Goal: Task Accomplishment & Management: Use online tool/utility

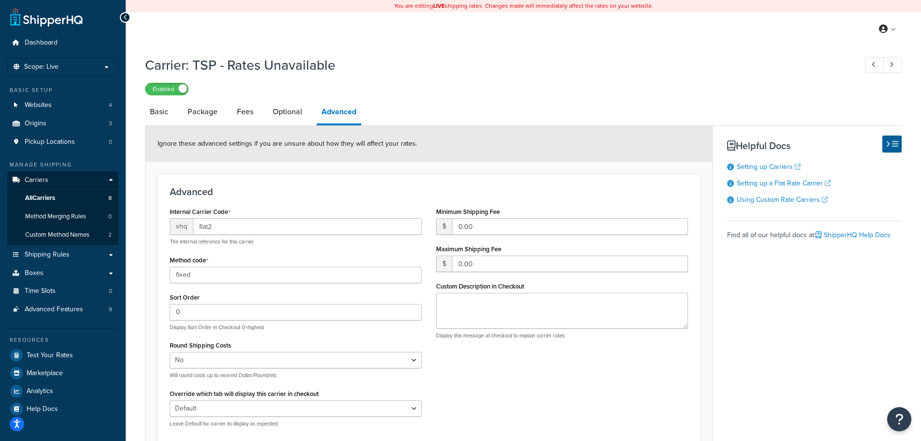
select select "false"
click at [55, 108] on link "Websites 4" at bounding box center [62, 105] width 111 height 18
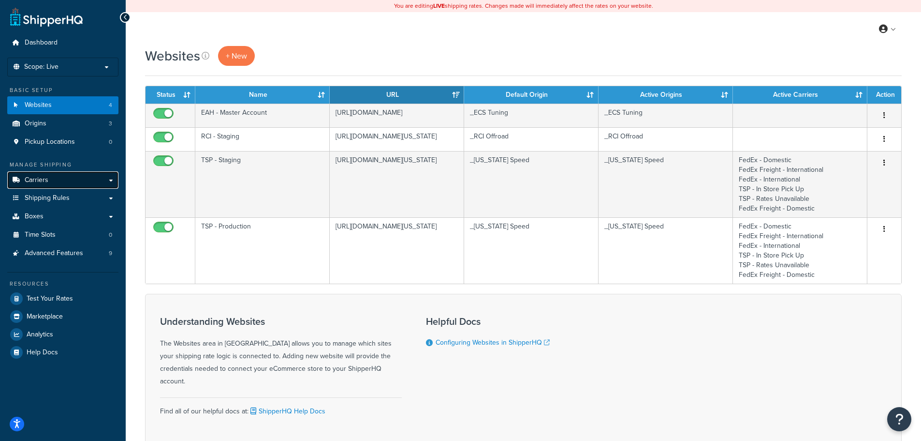
click at [56, 182] on link "Carriers" at bounding box center [62, 180] width 111 height 18
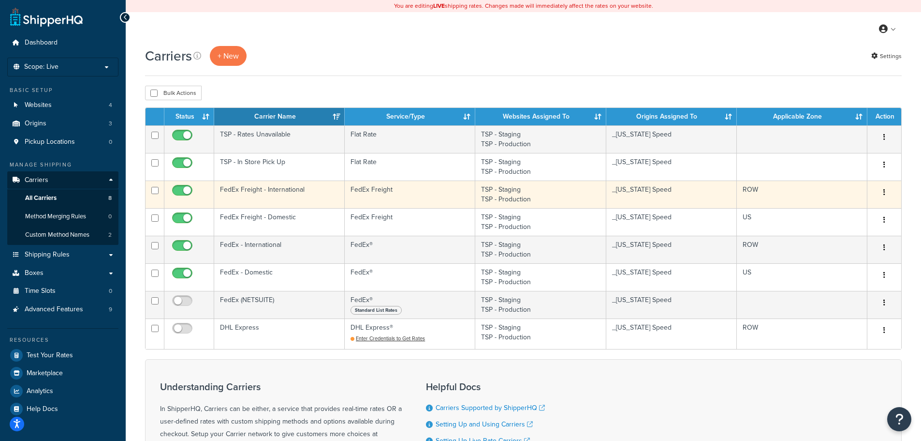
click at [289, 195] on td "FedEx Freight - International" at bounding box center [279, 194] width 131 height 28
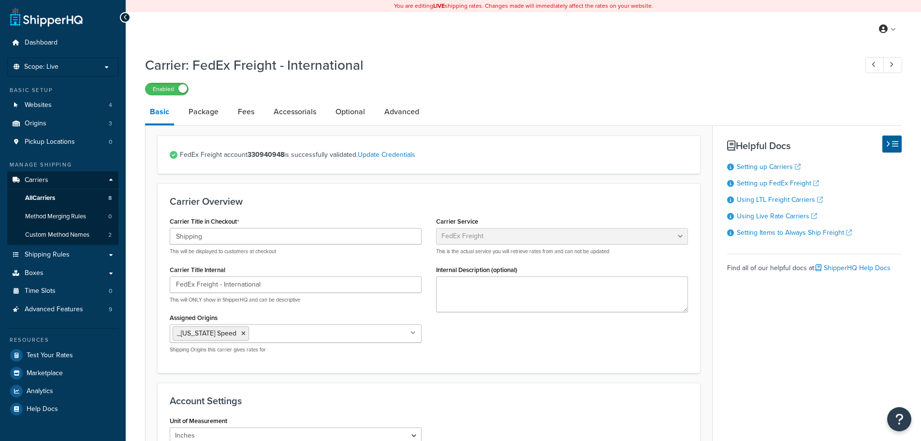
select select "fedExFreight"
click at [70, 125] on link "Origins 3" at bounding box center [62, 124] width 111 height 18
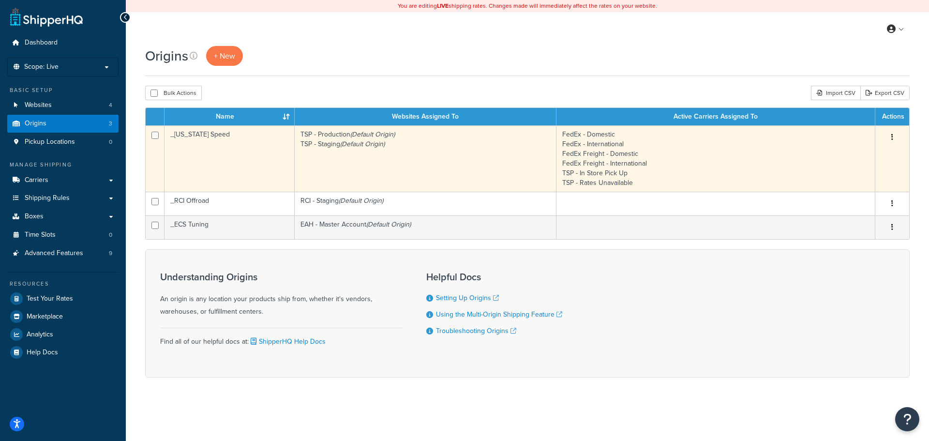
click at [226, 147] on td "_[US_STATE] Speed" at bounding box center [229, 158] width 130 height 66
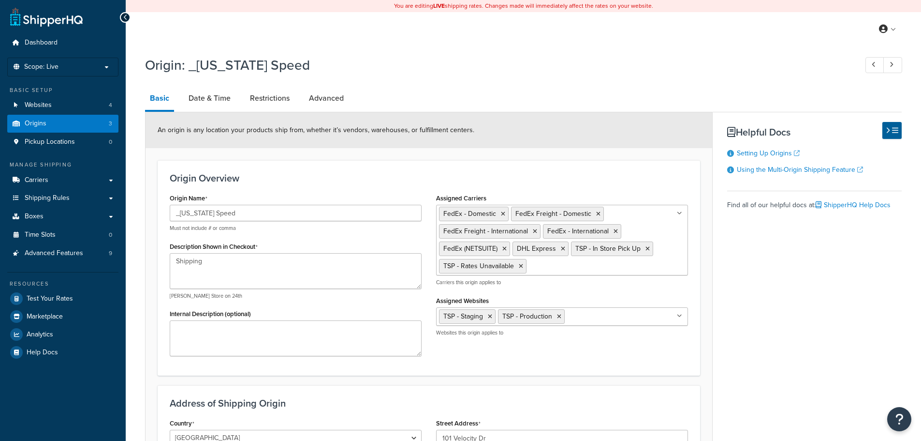
select select "43"
click at [59, 181] on link "Carriers" at bounding box center [62, 180] width 111 height 18
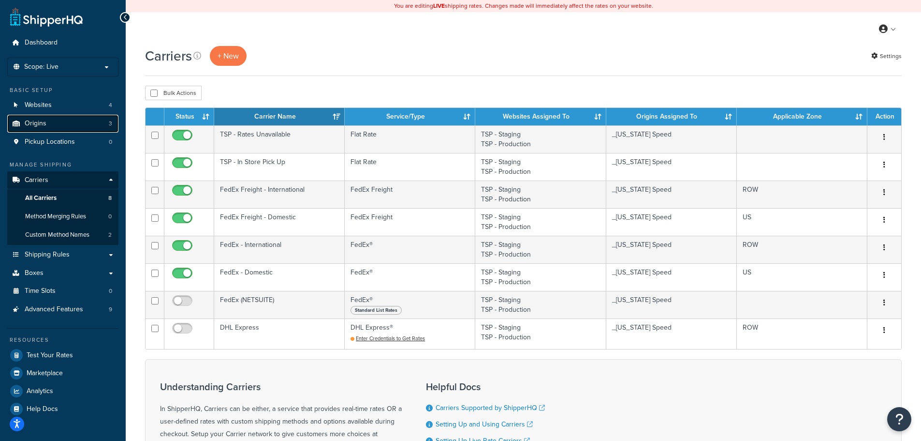
click at [64, 131] on link "Origins 3" at bounding box center [62, 124] width 111 height 18
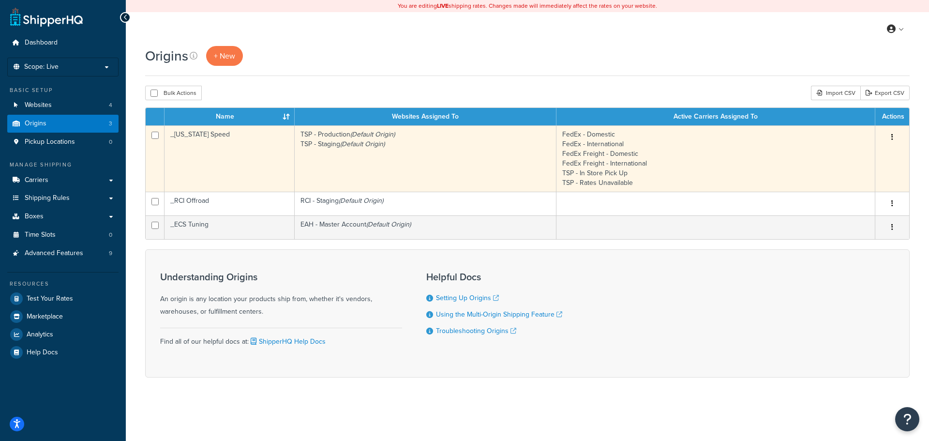
click at [241, 158] on td "_[US_STATE] Speed" at bounding box center [229, 158] width 130 height 66
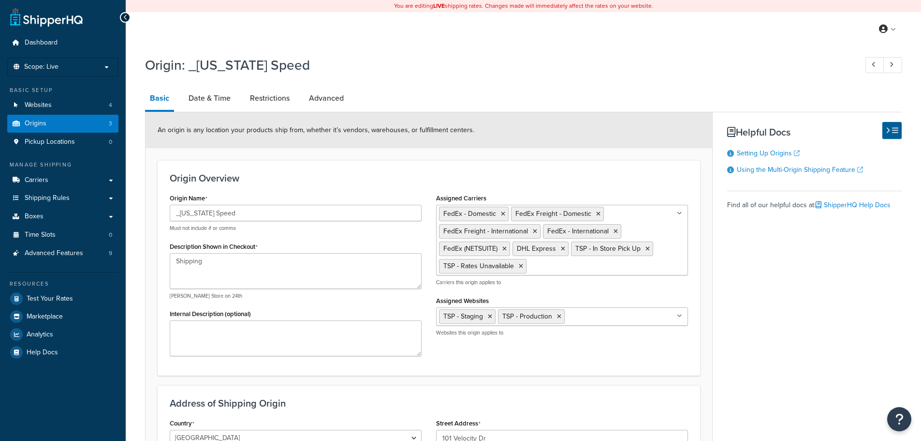
select select "43"
click at [332, 101] on link "Advanced" at bounding box center [326, 98] width 44 height 23
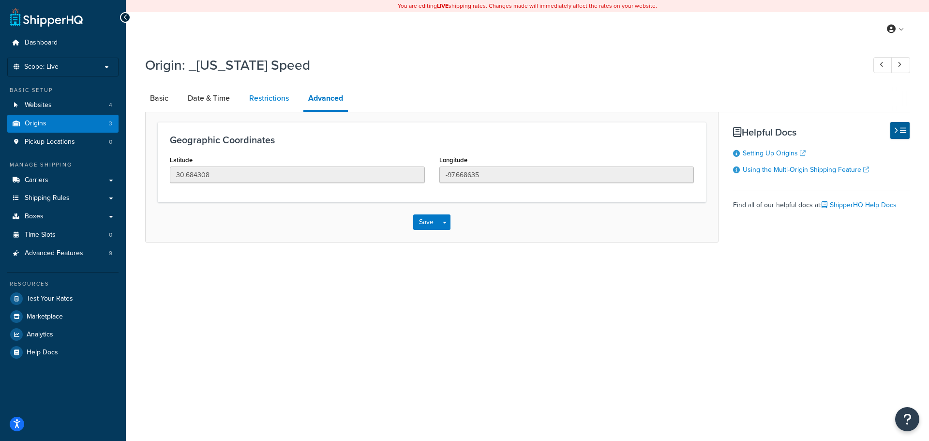
click at [275, 101] on link "Restrictions" at bounding box center [268, 98] width 49 height 23
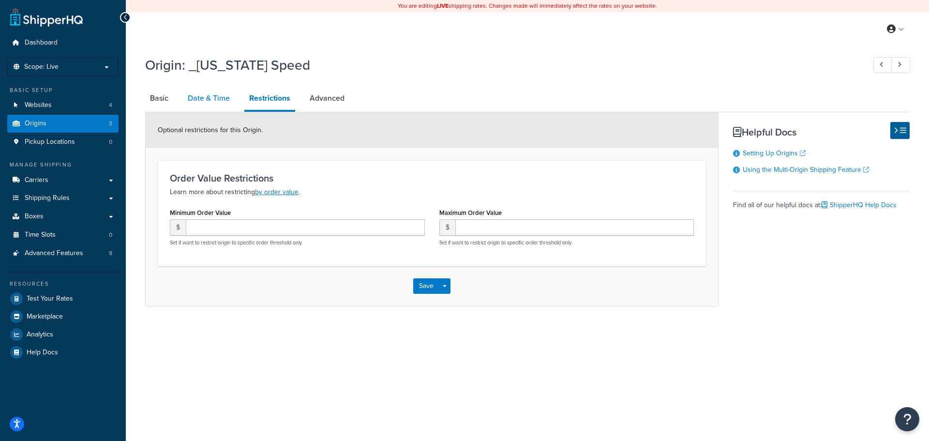
click at [213, 100] on link "Date & Time" at bounding box center [209, 98] width 52 height 23
select select "PER_SHIPPING_METHOD_TYPE"
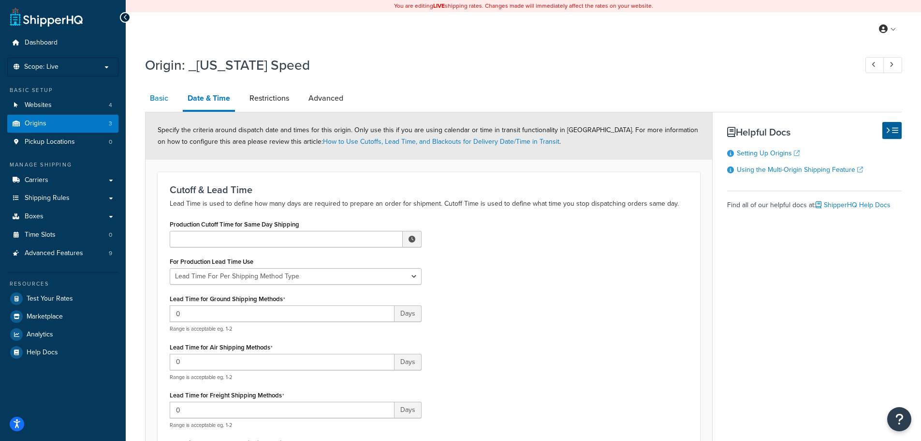
click at [167, 103] on link "Basic" at bounding box center [159, 98] width 28 height 23
select select "43"
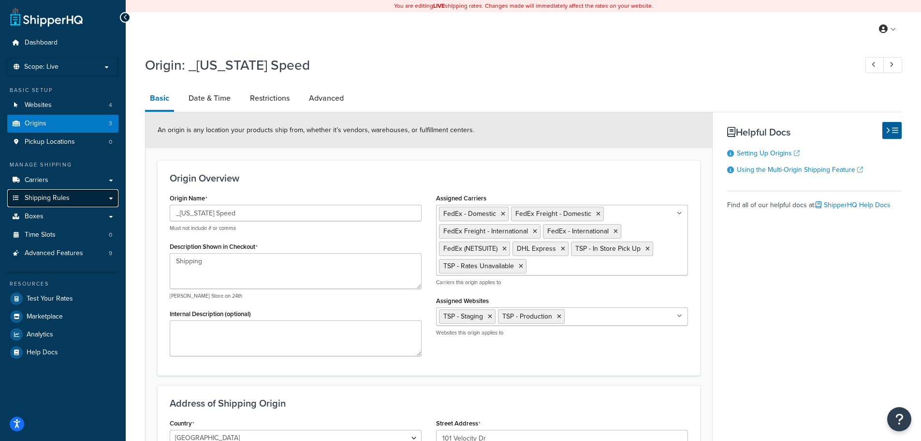
click at [60, 199] on span "Shipping Rules" at bounding box center [47, 198] width 45 height 8
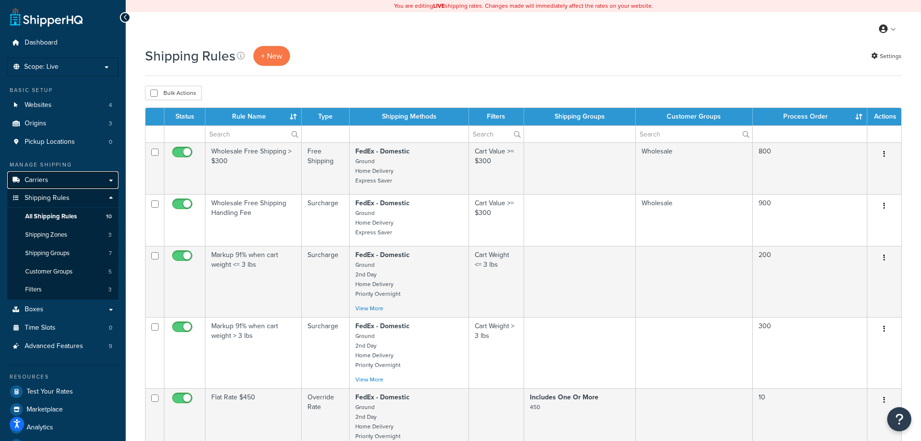
click at [54, 181] on link "Carriers" at bounding box center [62, 180] width 111 height 18
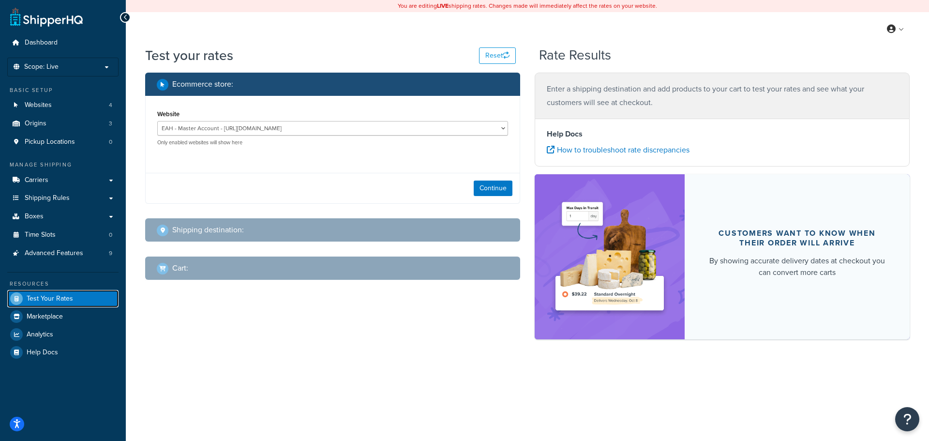
click at [60, 290] on link "Test Your Rates" at bounding box center [62, 298] width 111 height 17
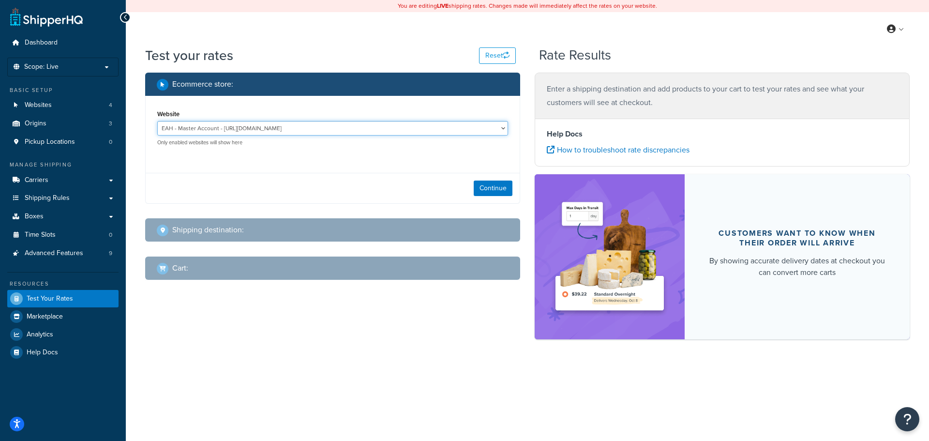
click at [380, 126] on select "EAH - Master Account - [URL][DOMAIN_NAME] RCI - Staging - [URL][DOMAIN_NAME][US…" at bounding box center [332, 128] width 351 height 15
select select "bd4750d74578c5f06571c96295b2fae1"
click at [157, 121] on select "EAH - Master Account - https://www.enthusiastautoholdings.com/ RCI - Staging - …" at bounding box center [332, 128] width 351 height 15
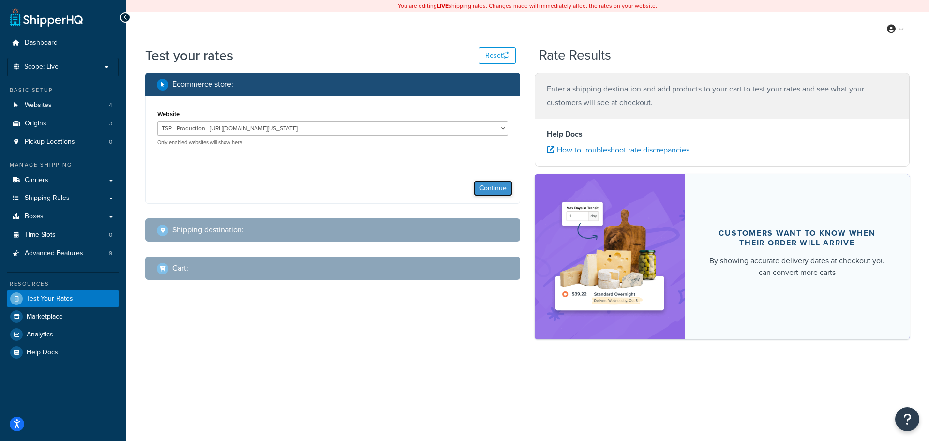
click at [507, 189] on button "Continue" at bounding box center [493, 187] width 39 height 15
select select "TX"
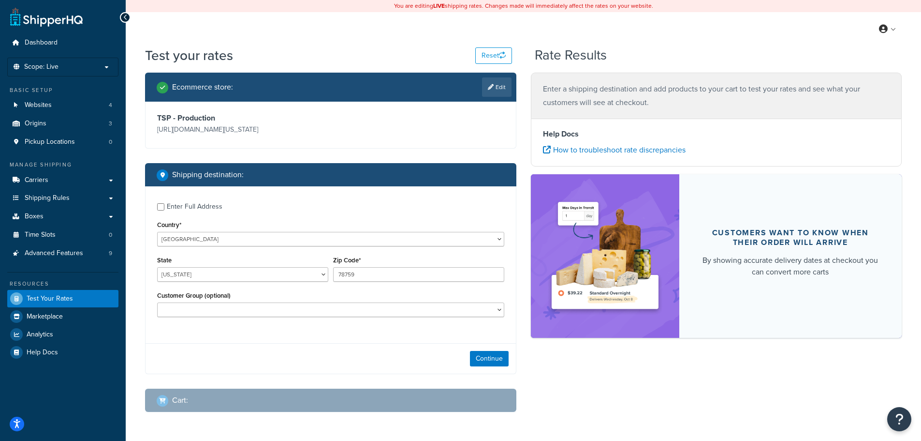
click at [203, 206] on div "Enter Full Address" at bounding box center [195, 207] width 56 height 14
click at [164, 206] on input "Enter Full Address" at bounding box center [160, 206] width 7 height 7
checkbox input "true"
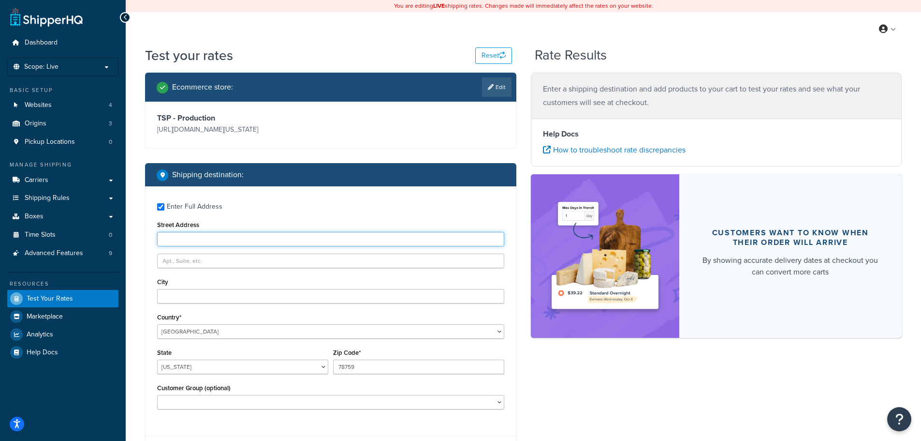
click at [262, 240] on input "Street Address" at bounding box center [330, 239] width 347 height 15
type input "120 north state"
type input "medina"
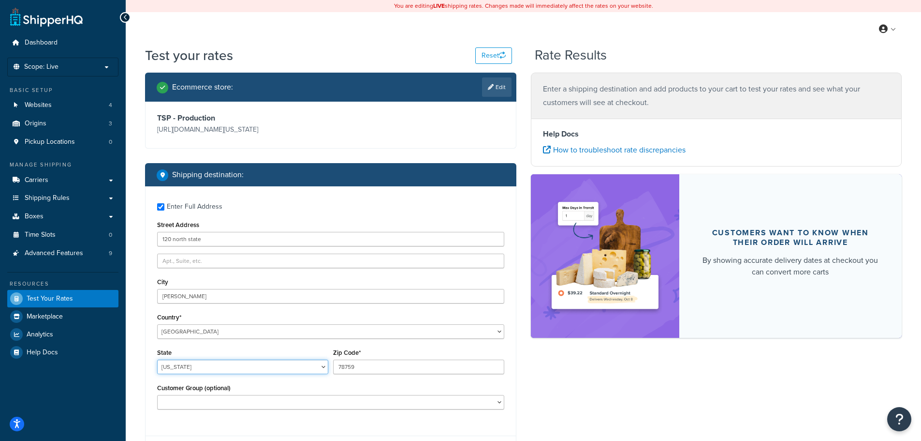
select select "OH"
click at [363, 366] on input "78759" at bounding box center [418, 366] width 171 height 15
drag, startPoint x: 363, startPoint y: 366, endPoint x: 337, endPoint y: 366, distance: 25.6
click at [337, 366] on input "78759" at bounding box center [418, 366] width 171 height 15
type input "44256"
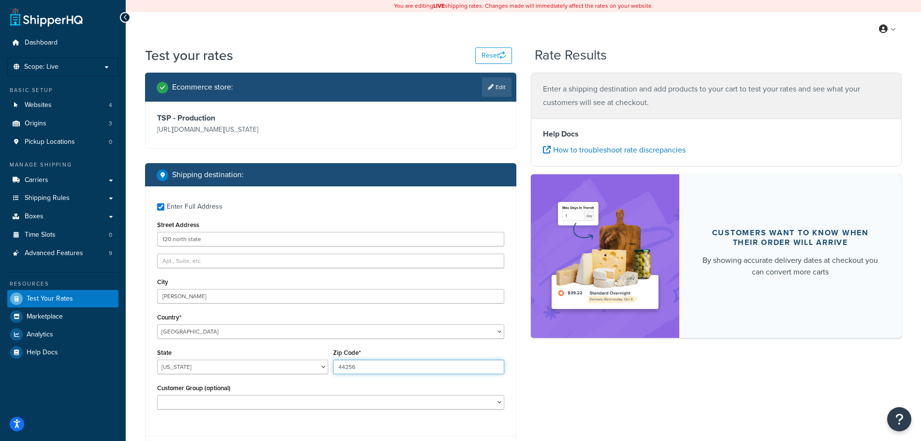
click at [385, 369] on input "44256" at bounding box center [418, 366] width 171 height 15
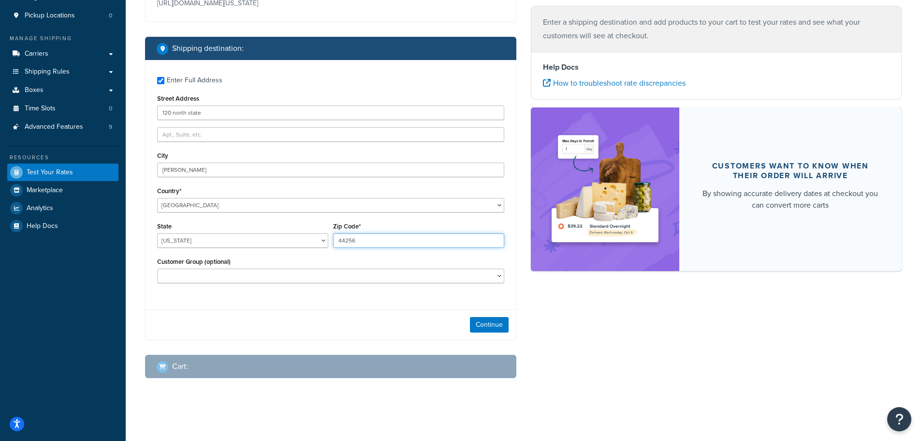
scroll to position [127, 0]
click at [492, 321] on button "Continue" at bounding box center [489, 323] width 39 height 15
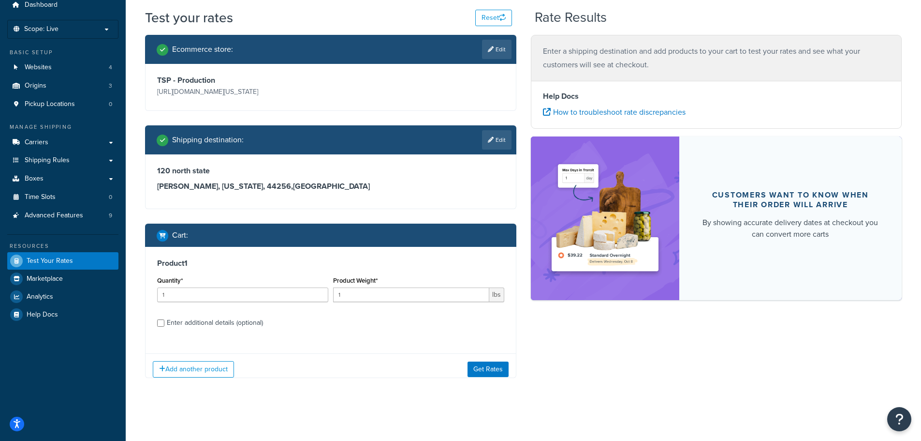
scroll to position [45, 0]
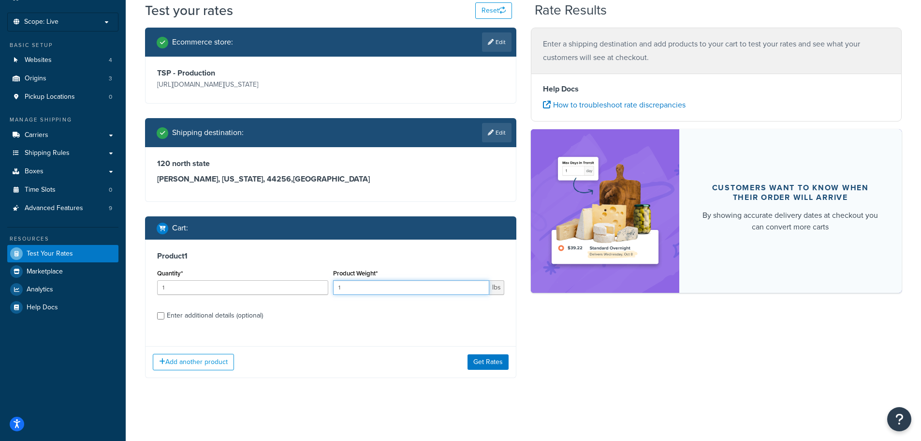
click at [364, 288] on input "1" at bounding box center [411, 287] width 156 height 15
type input "1"
type input "160"
click at [202, 315] on div "Enter additional details (optional)" at bounding box center [215, 316] width 96 height 14
click at [164, 315] on input "Enter additional details (optional)" at bounding box center [160, 315] width 7 height 7
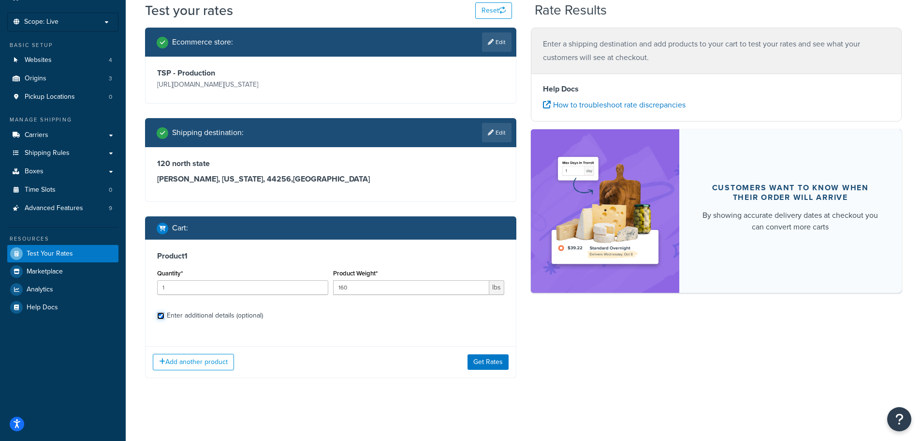
checkbox input "true"
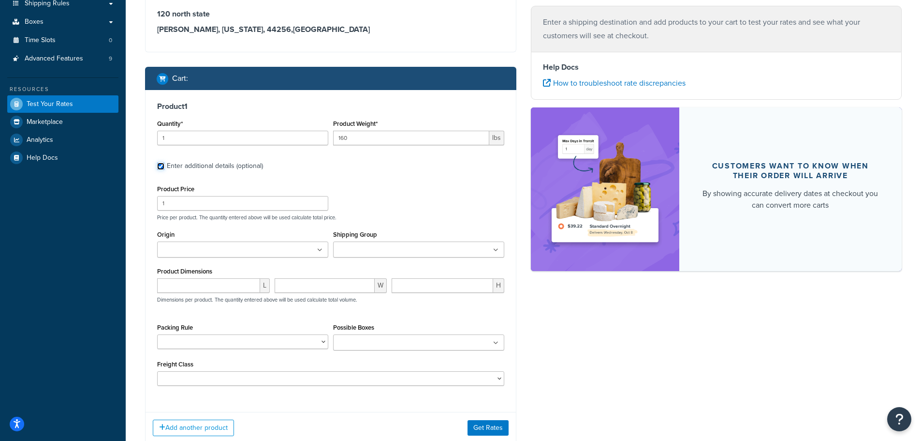
scroll to position [201, 0]
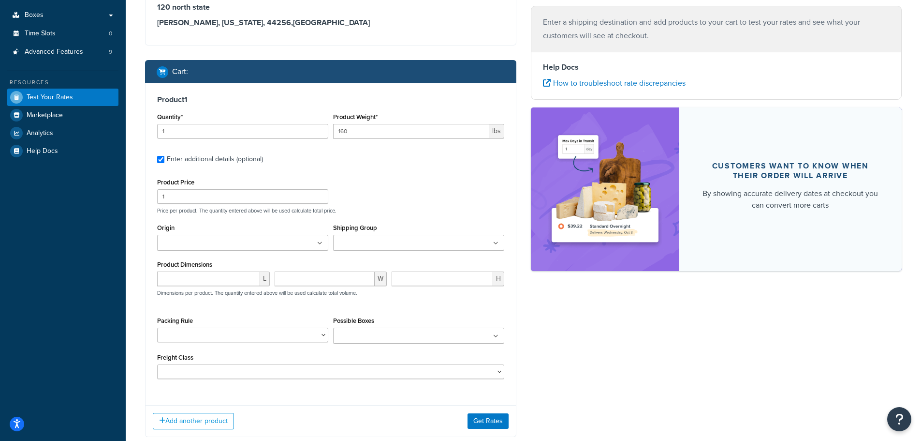
click at [201, 241] on input "Origin" at bounding box center [203, 243] width 86 height 11
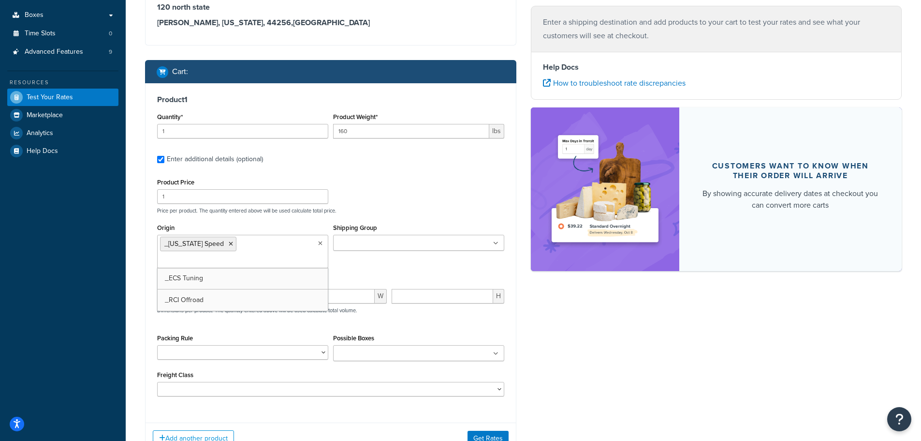
click at [400, 209] on p "Price per product. The quantity entered above will be used calculate total pric…" at bounding box center [331, 210] width 352 height 7
click at [233, 289] on input "number" at bounding box center [208, 296] width 103 height 15
type input "25"
click at [308, 289] on input "number" at bounding box center [325, 296] width 101 height 15
type input "25"
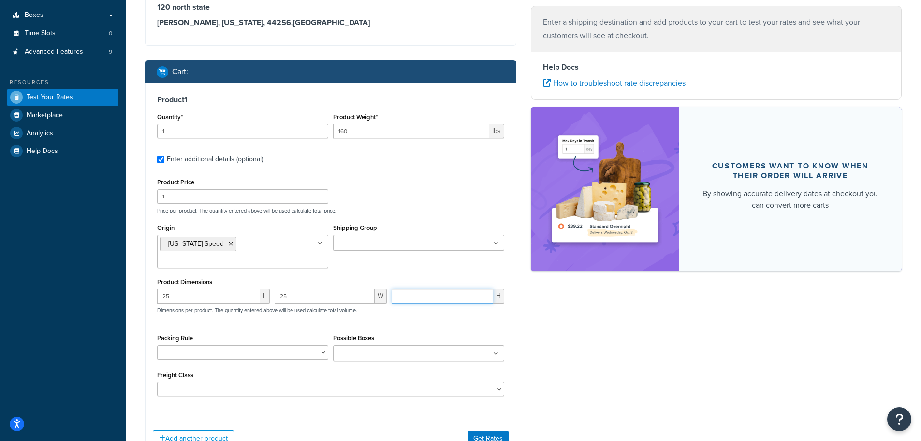
click at [418, 289] on input "number" at bounding box center [443, 296] width 102 height 15
type input "12"
click at [314, 314] on div "Product Price 1 Price per product. The quantity entered above will be used calc…" at bounding box center [330, 286] width 347 height 221
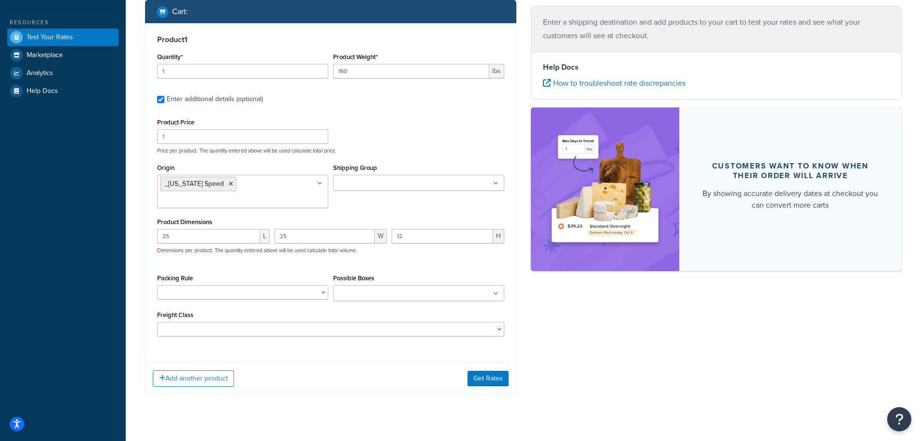
scroll to position [263, 0]
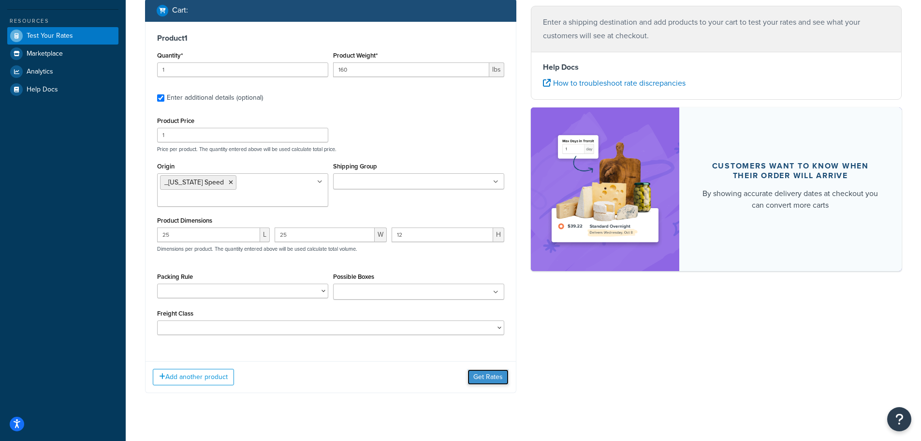
click at [498, 369] on button "Get Rates" at bounding box center [488, 376] width 41 height 15
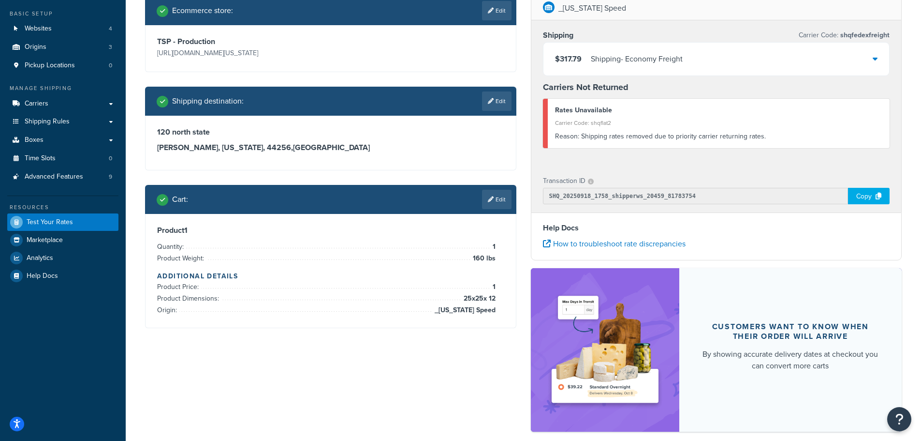
scroll to position [0, 0]
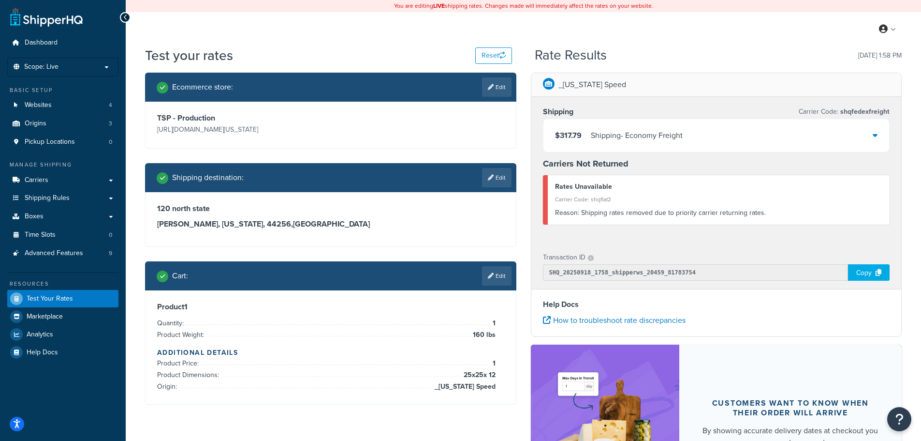
click at [873, 133] on icon at bounding box center [875, 135] width 5 height 8
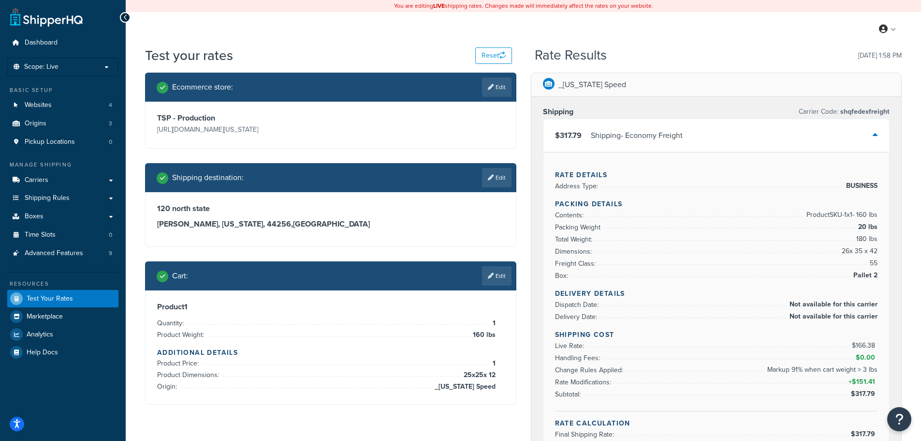
click at [876, 134] on icon at bounding box center [875, 135] width 5 height 8
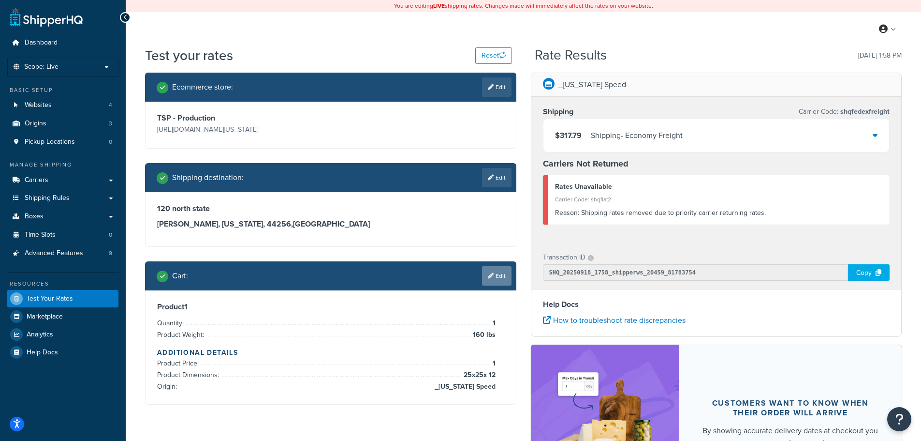
click at [504, 273] on link "Edit" at bounding box center [497, 275] width 30 height 19
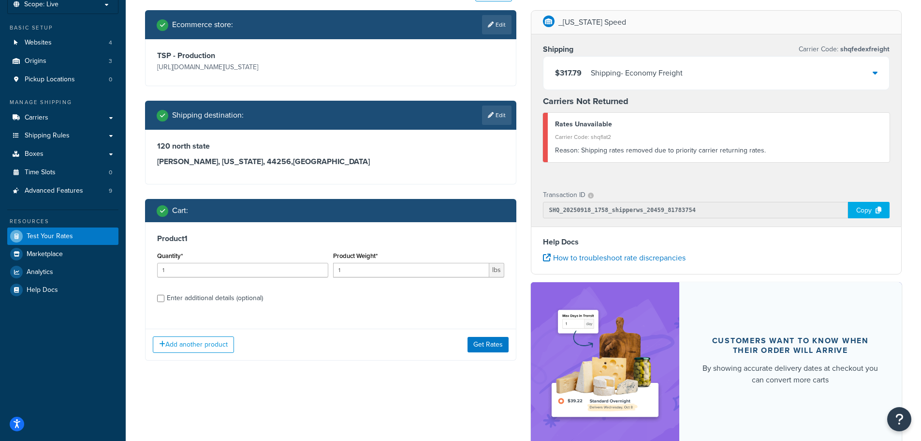
scroll to position [125, 0]
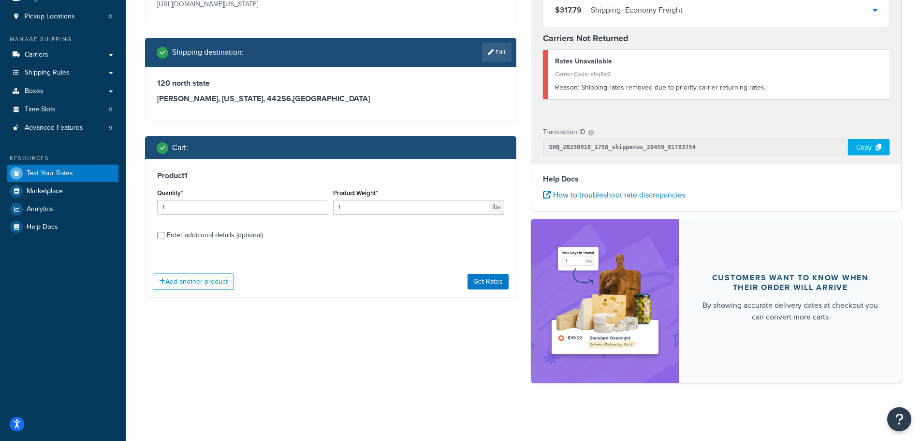
click at [235, 236] on div "Enter additional details (optional)" at bounding box center [215, 235] width 96 height 14
click at [164, 236] on input "Enter additional details (optional)" at bounding box center [160, 235] width 7 height 7
checkbox input "true"
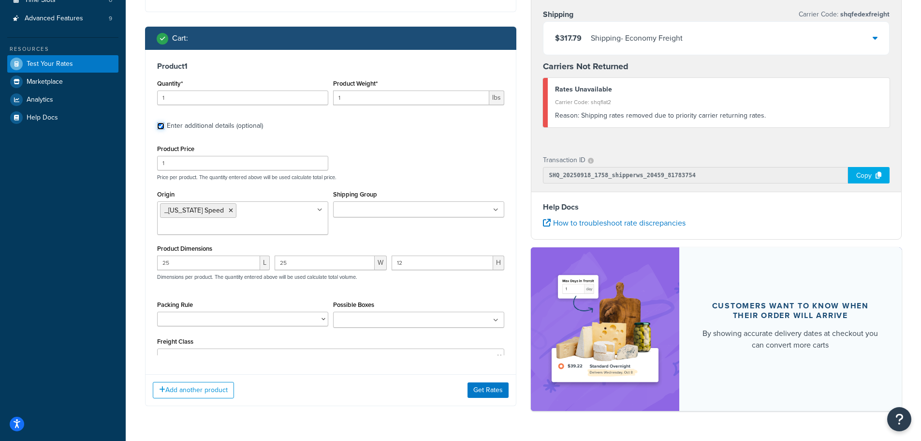
scroll to position [263, 0]
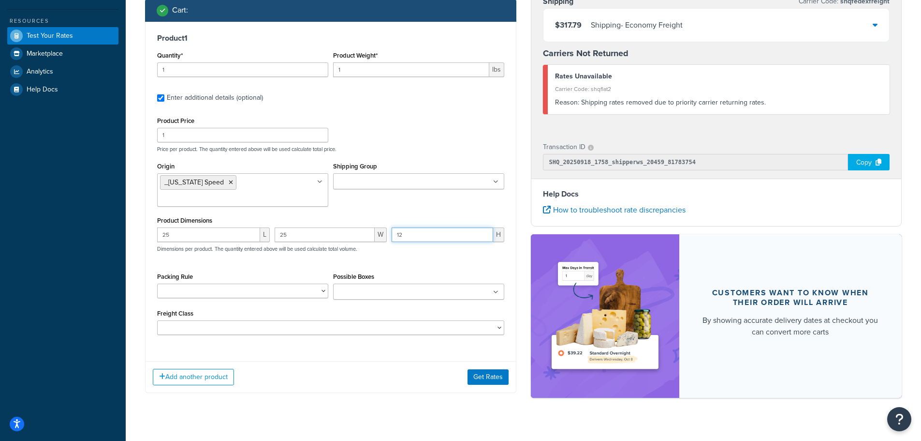
drag, startPoint x: 418, startPoint y: 222, endPoint x: 395, endPoint y: 224, distance: 22.9
click at [395, 227] on input "12" at bounding box center [443, 234] width 102 height 15
click at [227, 73] on input "1" at bounding box center [242, 69] width 171 height 15
type input "10"
click at [504, 370] on button "Get Rates" at bounding box center [488, 376] width 41 height 15
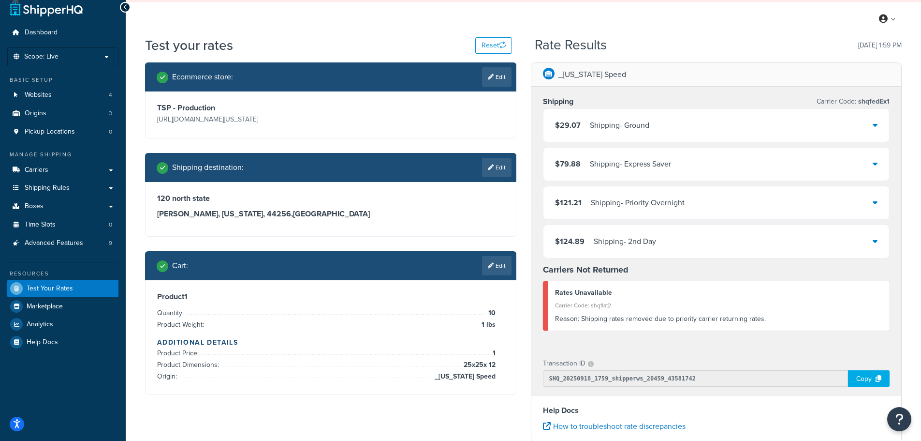
scroll to position [0, 0]
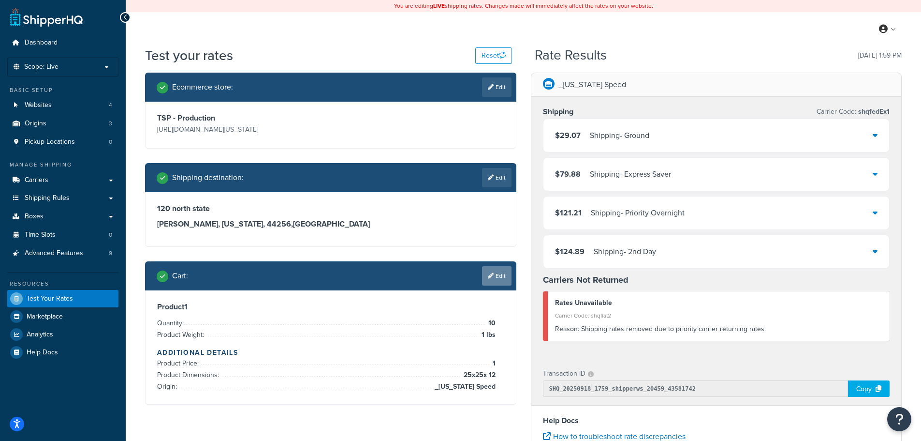
click at [502, 279] on link "Edit" at bounding box center [497, 275] width 30 height 19
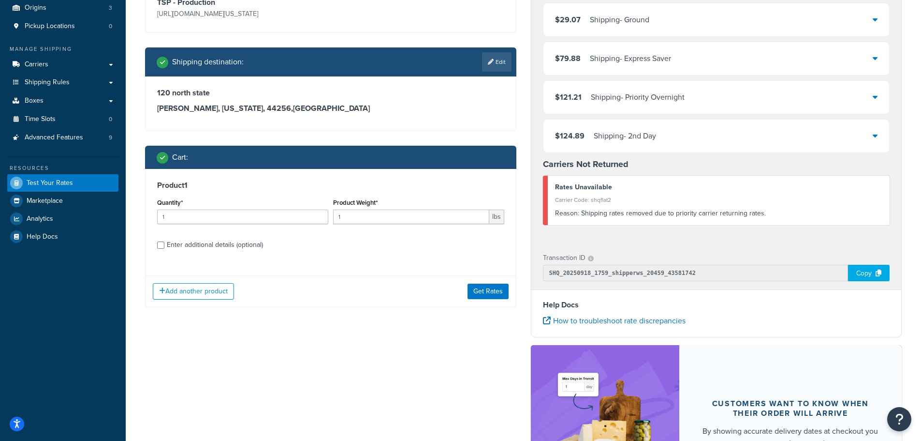
scroll to position [145, 0]
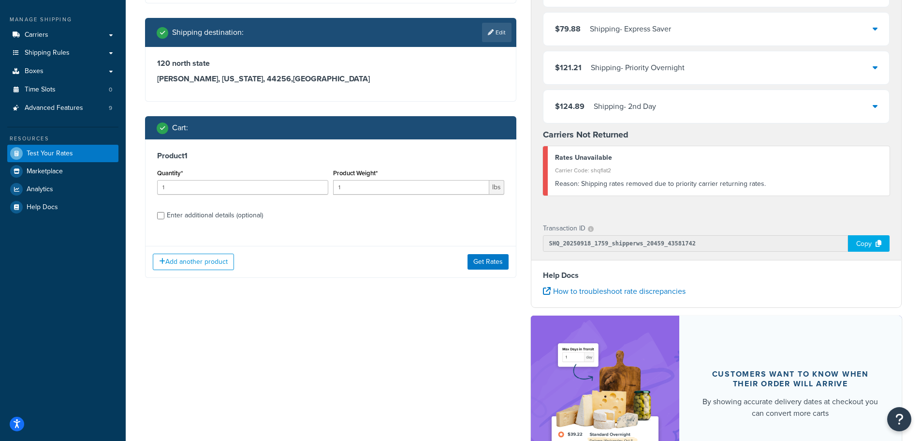
click at [219, 223] on div "Product 1 Quantity* 1 Product Weight* 1 lbs Enter additional details (optional)" at bounding box center [331, 188] width 370 height 99
click at [228, 218] on div "Enter additional details (optional)" at bounding box center [215, 215] width 96 height 14
click at [164, 218] on input "Enter additional details (optional)" at bounding box center [160, 215] width 7 height 7
checkbox input "true"
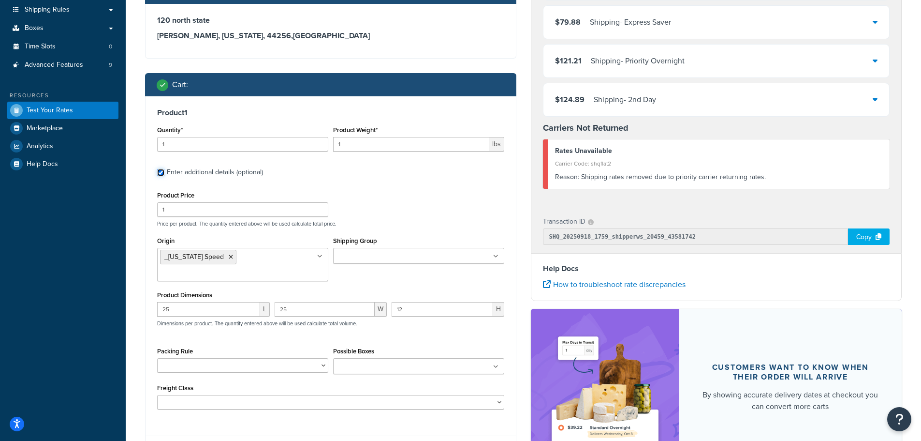
scroll to position [166, 0]
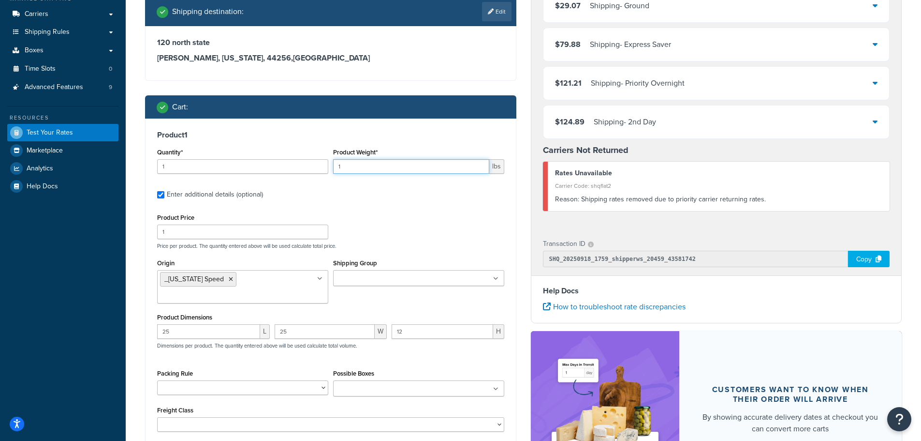
click at [351, 163] on input "1" at bounding box center [411, 166] width 156 height 15
type input "150"
click at [268, 166] on input "1" at bounding box center [242, 166] width 171 height 15
type input "2"
click at [321, 165] on input "2" at bounding box center [242, 166] width 171 height 15
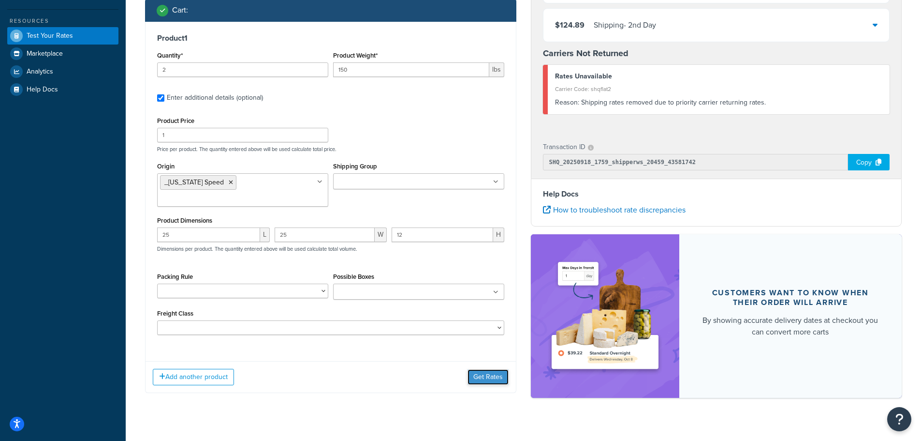
click at [496, 369] on button "Get Rates" at bounding box center [488, 376] width 41 height 15
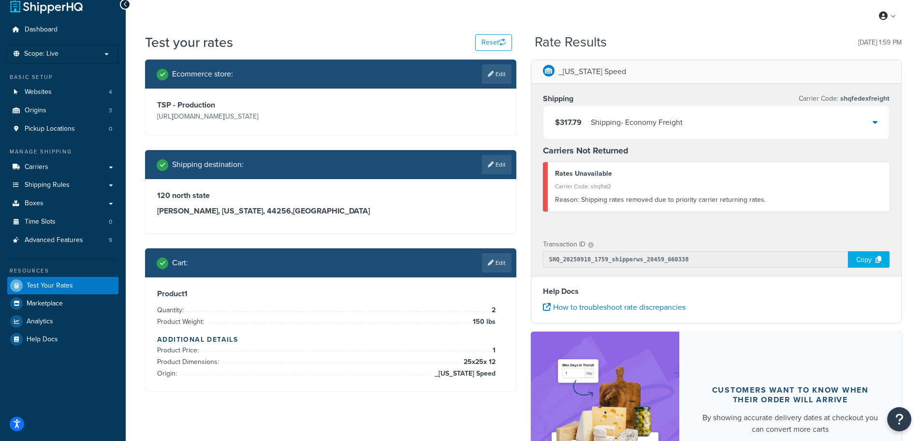
scroll to position [0, 0]
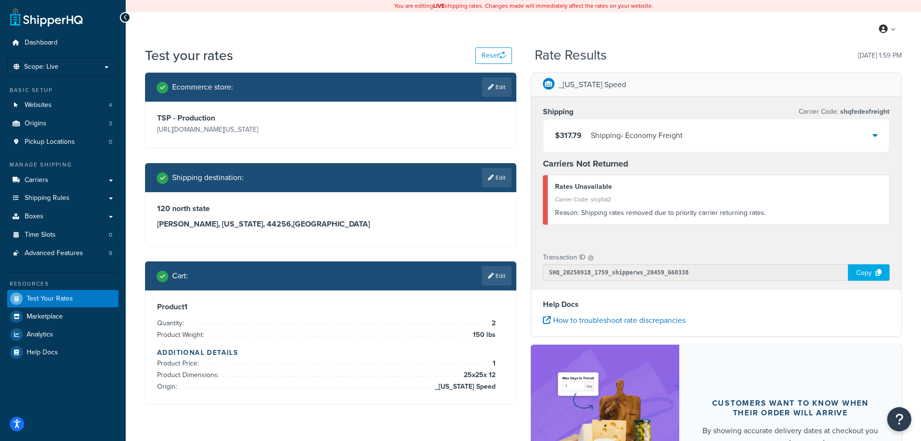
click at [877, 136] on icon at bounding box center [875, 135] width 5 height 8
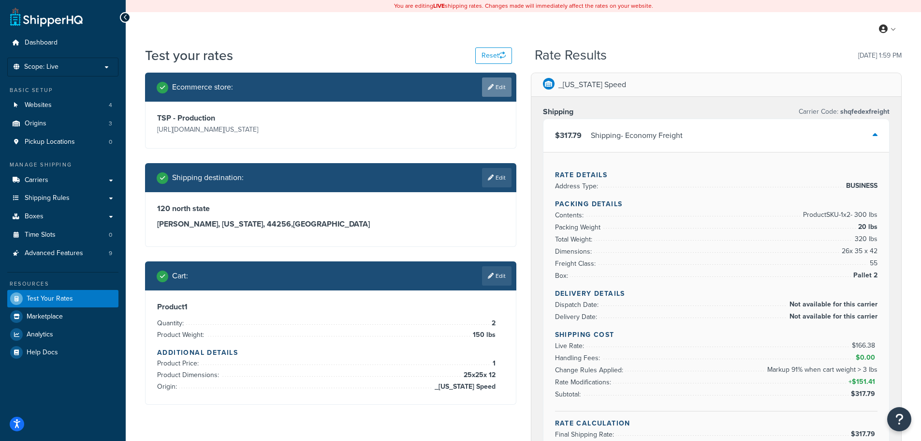
click at [500, 87] on link "Edit" at bounding box center [497, 86] width 30 height 19
select select "bd4750d74578c5f06571c96295b2fae1"
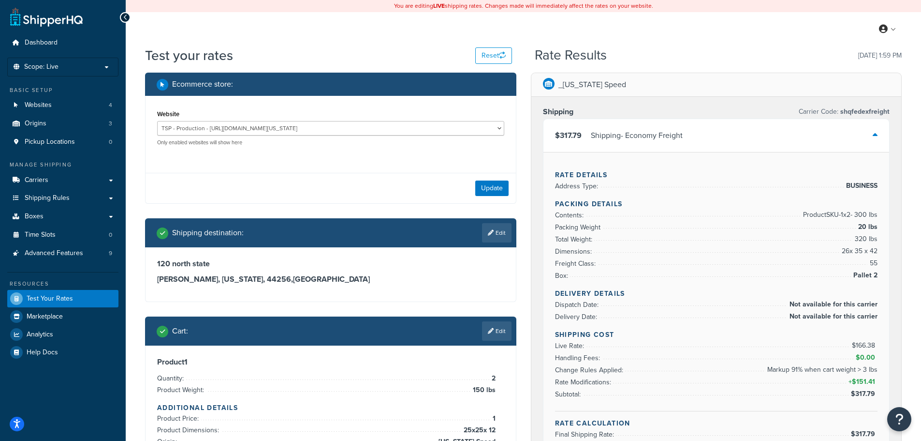
click at [500, 87] on div "Ecommerce store :" at bounding box center [334, 84] width 355 height 14
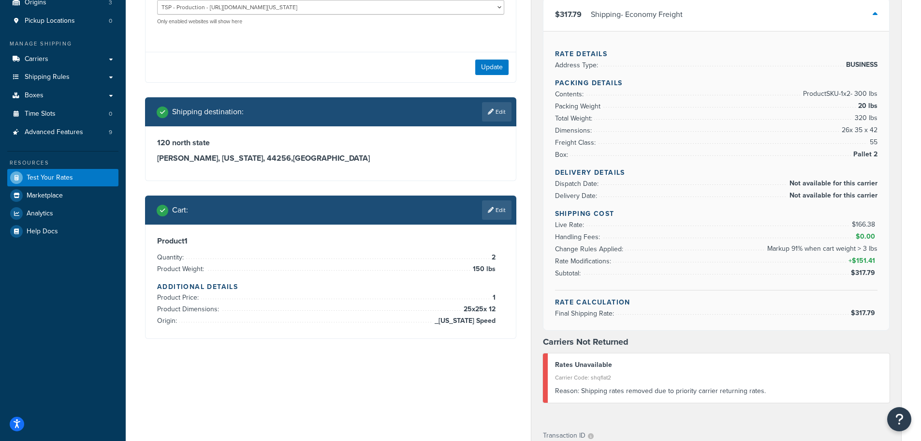
scroll to position [145, 0]
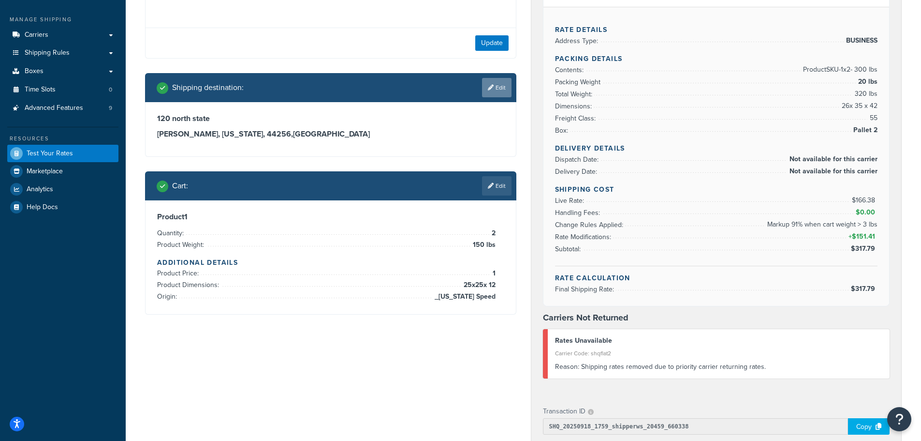
click at [493, 87] on link "Edit" at bounding box center [497, 87] width 30 height 19
select select "OH"
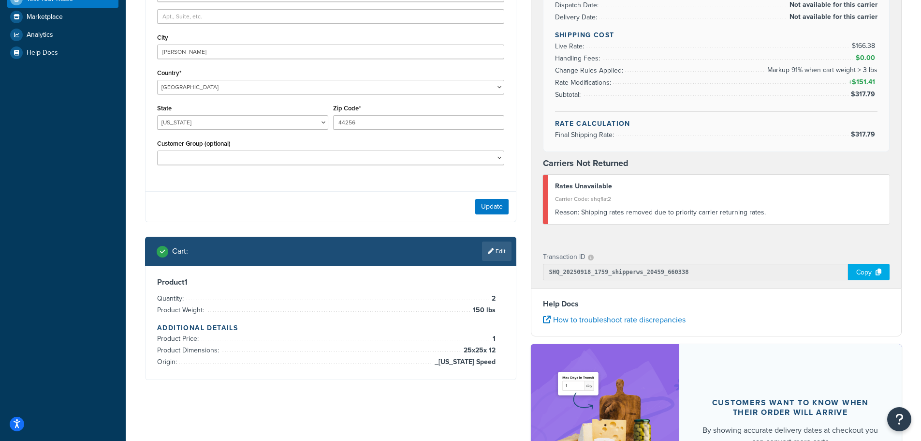
scroll to position [339, 0]
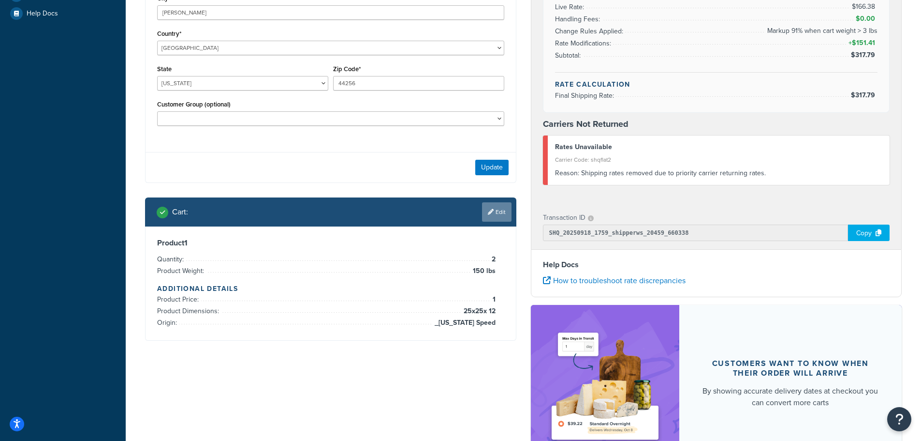
click at [507, 213] on link "Edit" at bounding box center [497, 211] width 30 height 19
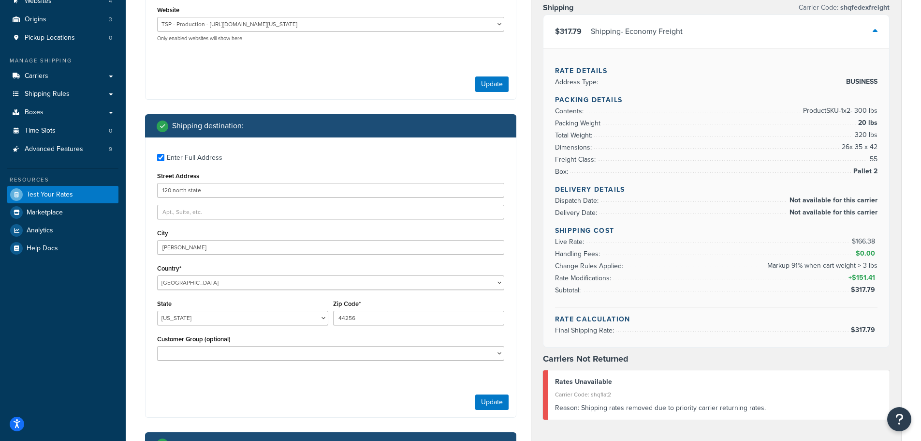
scroll to position [0, 0]
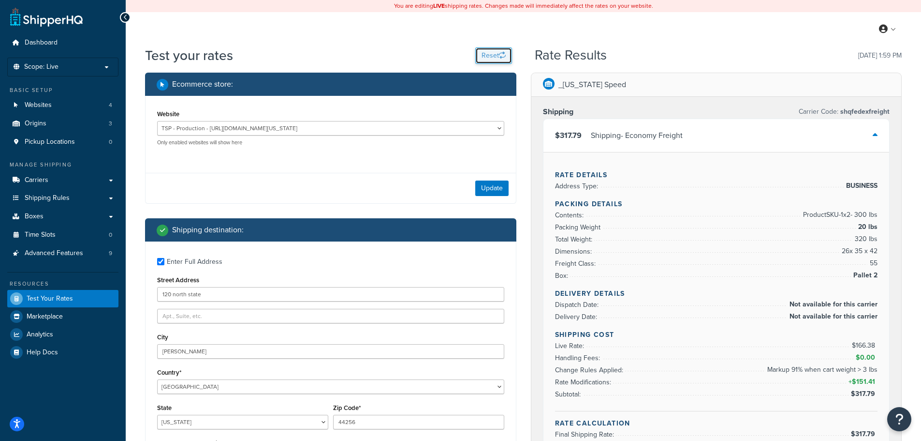
click at [495, 63] on button "Reset" at bounding box center [493, 55] width 37 height 16
checkbox input "false"
select select "TX"
type input "78759"
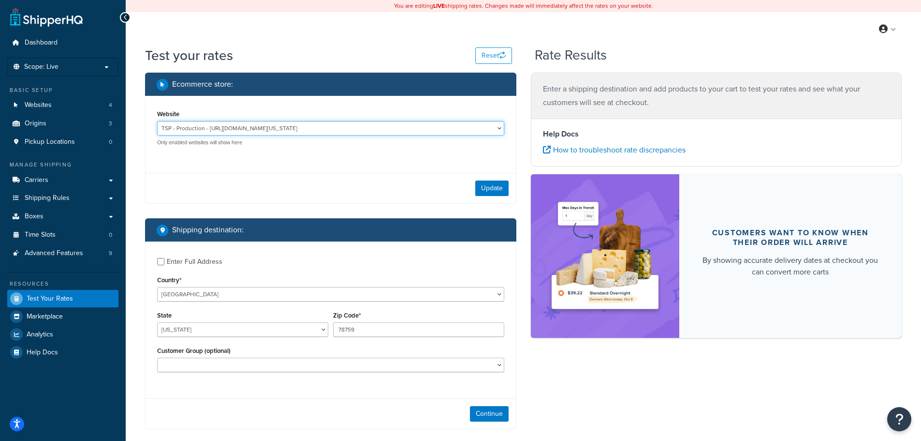
click at [500, 129] on select "EAH - Master Account - https://www.enthusiastautoholdings.com/ RCI - Staging - …" at bounding box center [330, 128] width 347 height 15
click at [157, 121] on select "EAH - Master Account - https://www.enthusiastautoholdings.com/ RCI - Staging - …" at bounding box center [330, 128] width 347 height 15
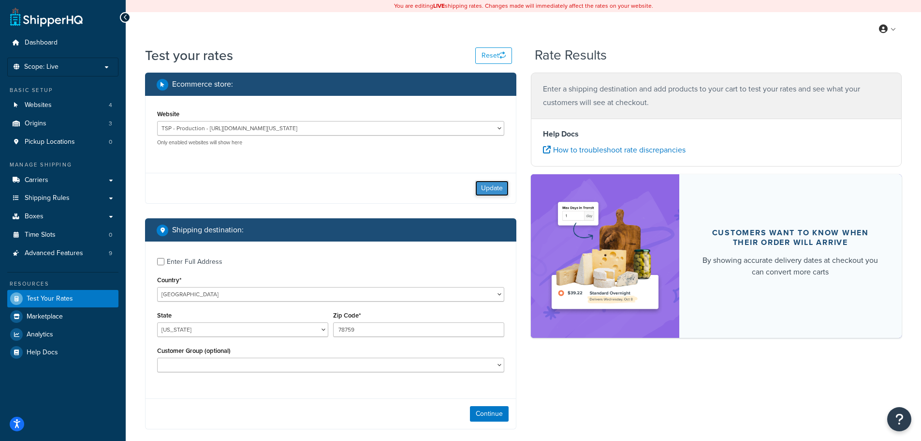
click at [489, 185] on button "Update" at bounding box center [491, 187] width 33 height 15
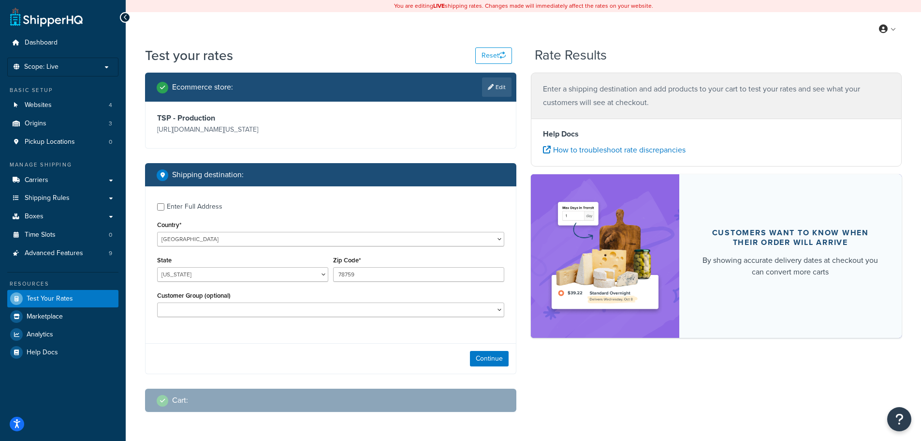
click at [217, 207] on div "Enter Full Address" at bounding box center [195, 207] width 56 height 14
click at [164, 207] on input "Enter Full Address" at bounding box center [160, 206] width 7 height 7
checkbox input "true"
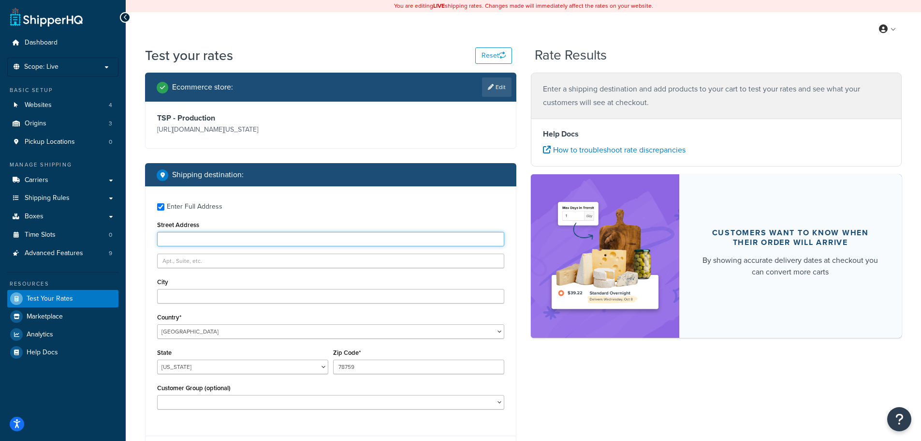
click at [242, 240] on input "Street Address" at bounding box center [330, 239] width 347 height 15
type input "120 north state"
type input "medina"
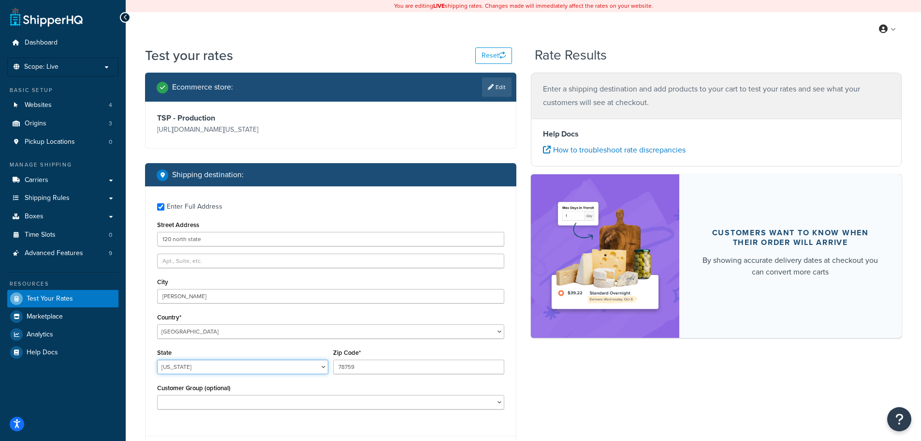
select select "OH"
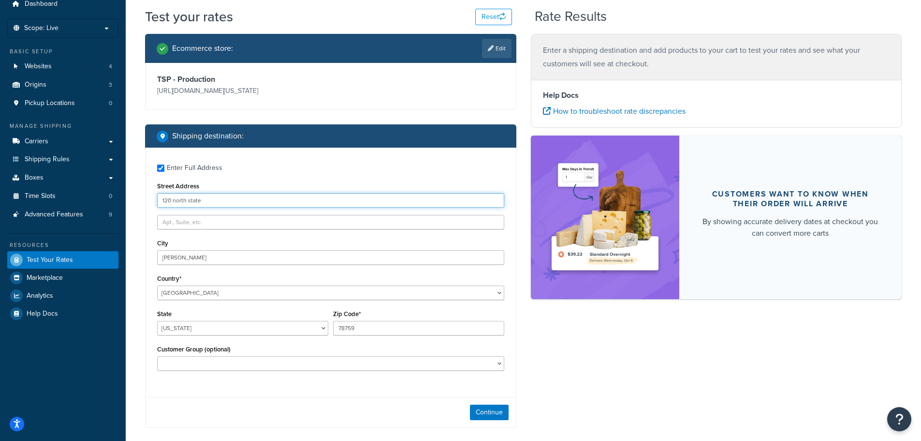
scroll to position [127, 0]
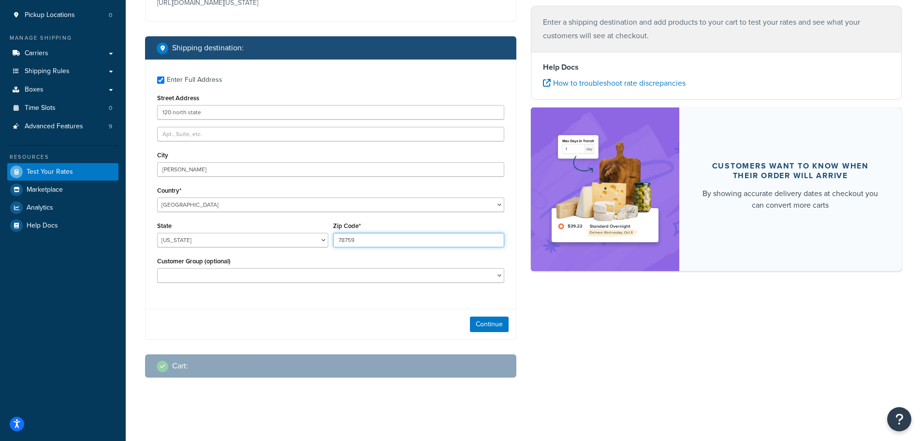
drag, startPoint x: 368, startPoint y: 237, endPoint x: 335, endPoint y: 239, distance: 32.4
click at [335, 239] on input "78759" at bounding box center [418, 240] width 171 height 15
type input "44256"
click at [299, 271] on select "Logged In Not Logged in Retail Wholesale" at bounding box center [330, 275] width 347 height 15
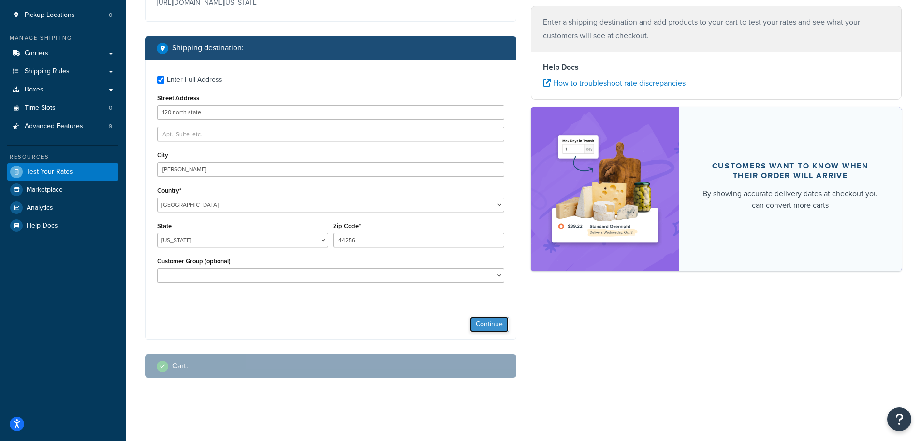
click at [483, 321] on button "Continue" at bounding box center [489, 323] width 39 height 15
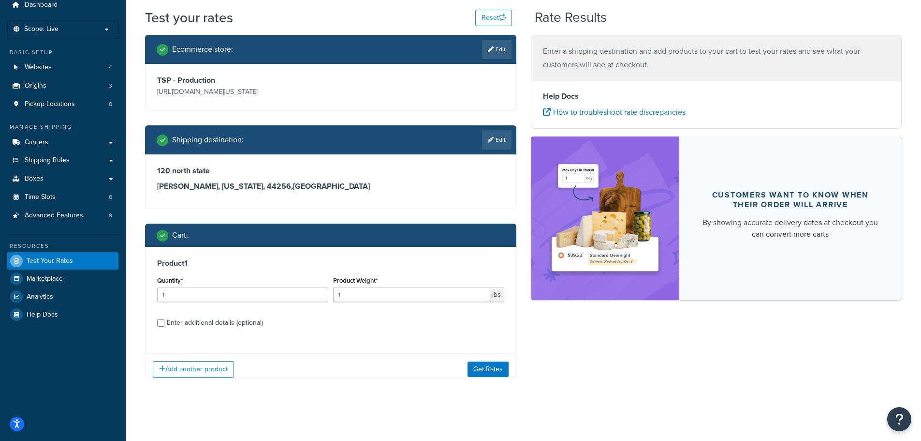
scroll to position [45, 0]
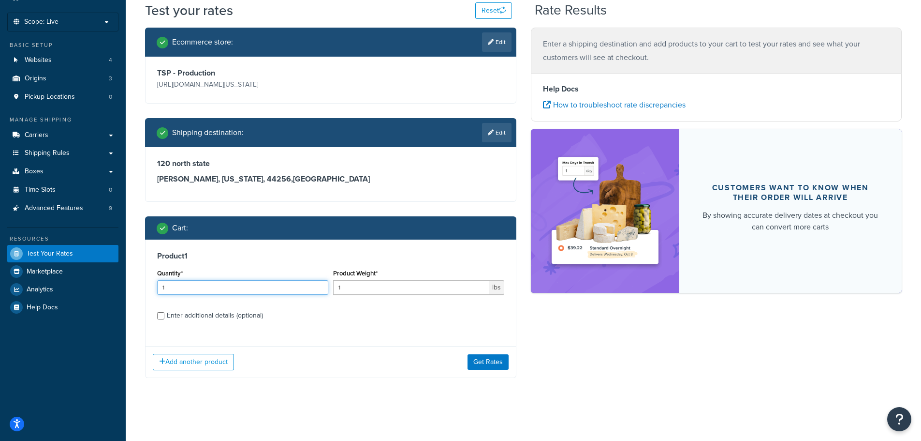
click at [286, 288] on input "1" at bounding box center [242, 287] width 171 height 15
type input "10"
click at [362, 290] on input "1" at bounding box center [411, 287] width 156 height 15
drag, startPoint x: 362, startPoint y: 290, endPoint x: 336, endPoint y: 290, distance: 26.1
click at [336, 290] on input "150" at bounding box center [411, 287] width 156 height 15
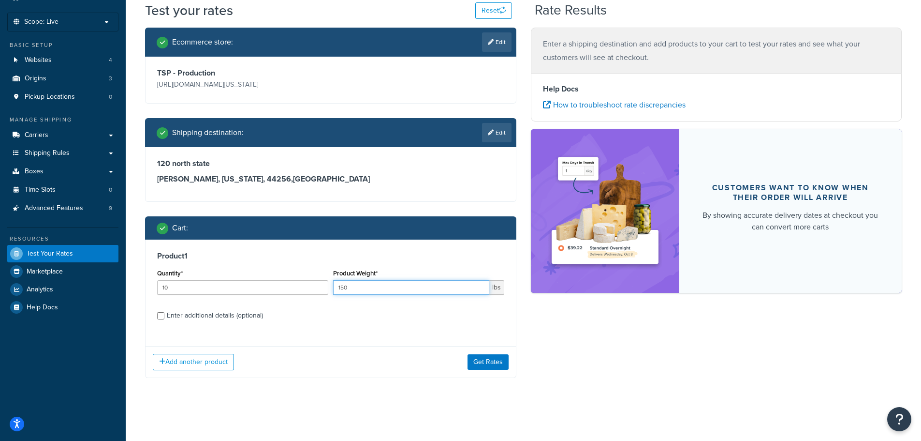
type input "5"
type input "100"
click at [255, 290] on input "10" at bounding box center [242, 287] width 171 height 15
type input "1"
type input "3"
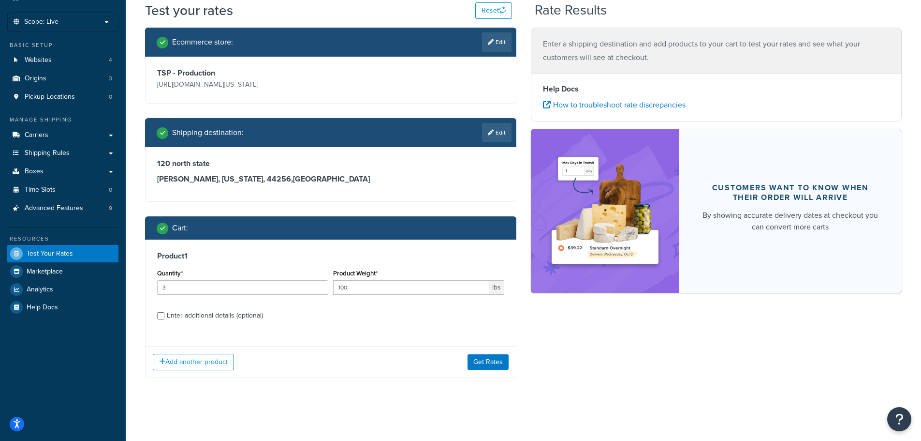
click at [226, 314] on div "Enter additional details (optional)" at bounding box center [215, 316] width 96 height 14
click at [164, 314] on input "Enter additional details (optional)" at bounding box center [160, 315] width 7 height 7
checkbox input "true"
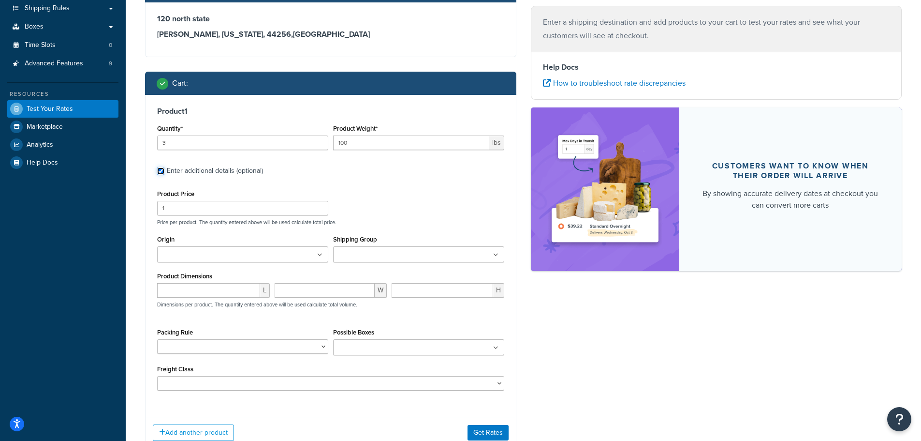
scroll to position [190, 0]
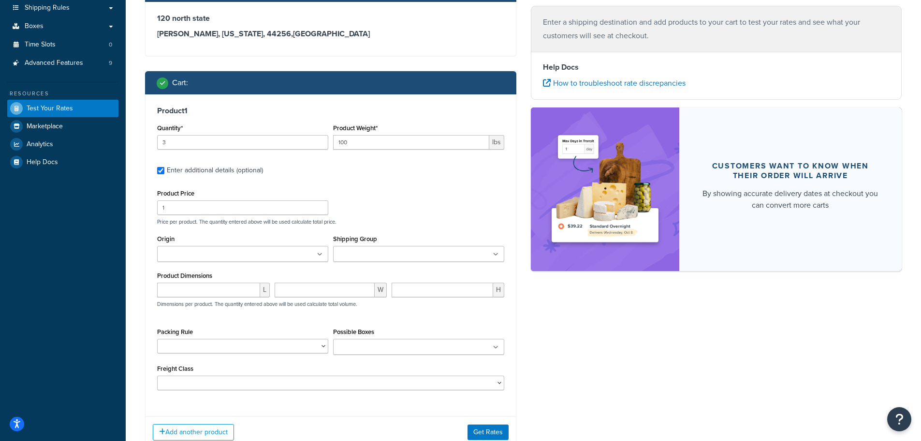
click at [316, 256] on ul at bounding box center [242, 254] width 171 height 16
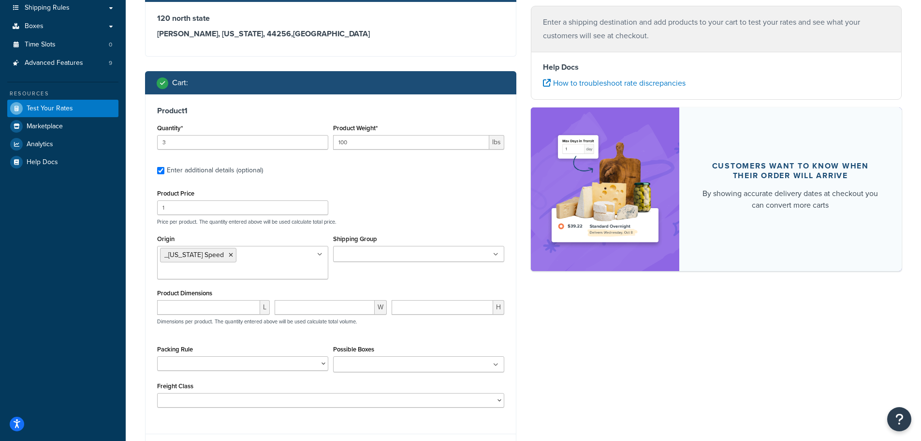
click at [426, 211] on div "Product Price 1 Price per product. The quantity entered above will be used calc…" at bounding box center [331, 206] width 352 height 38
click at [396, 251] on input "Shipping Group" at bounding box center [379, 254] width 86 height 11
click at [420, 212] on div "Product Price 1 Price per product. The quantity entered above will be used calc…" at bounding box center [331, 206] width 352 height 38
click at [229, 300] on input "number" at bounding box center [208, 307] width 103 height 15
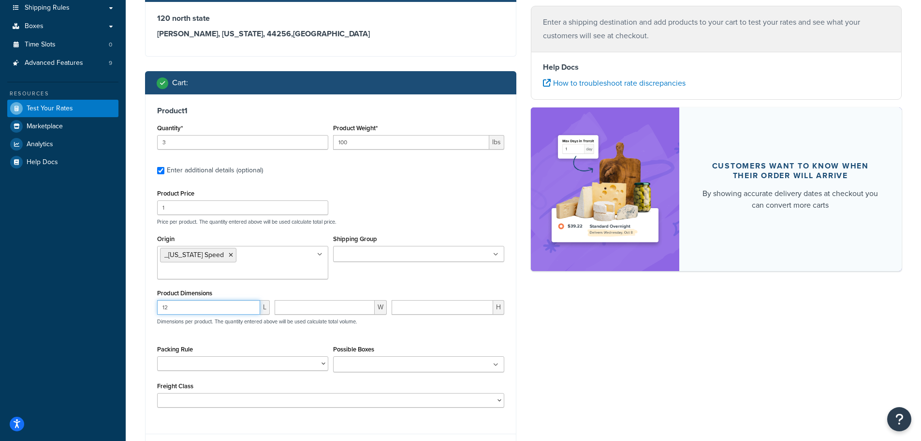
type input "12"
click at [315, 300] on input "number" at bounding box center [325, 307] width 101 height 15
type input "12"
click at [398, 300] on input "number" at bounding box center [443, 307] width 102 height 15
type input "24"
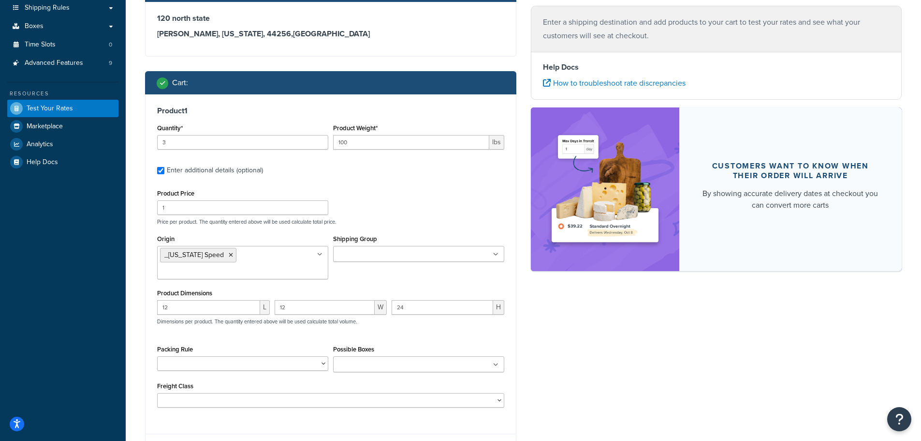
click at [321, 321] on div "Product Price 1 Price per product. The quantity entered above will be used calc…" at bounding box center [330, 297] width 347 height 221
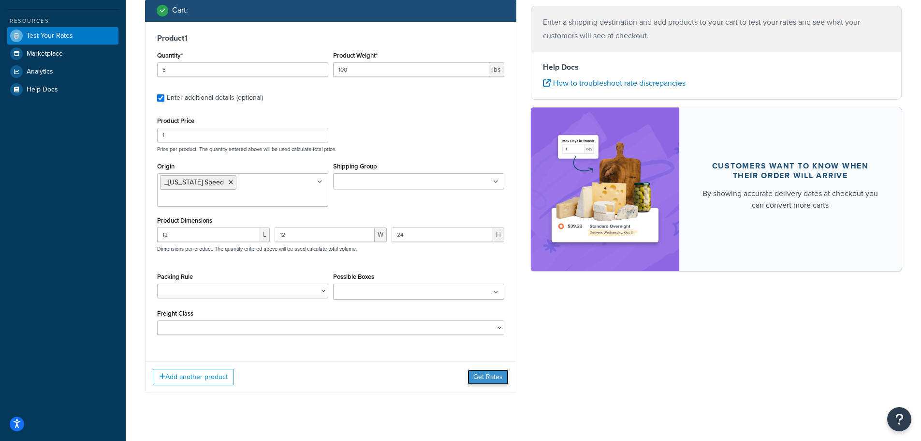
click at [469, 369] on button "Get Rates" at bounding box center [488, 376] width 41 height 15
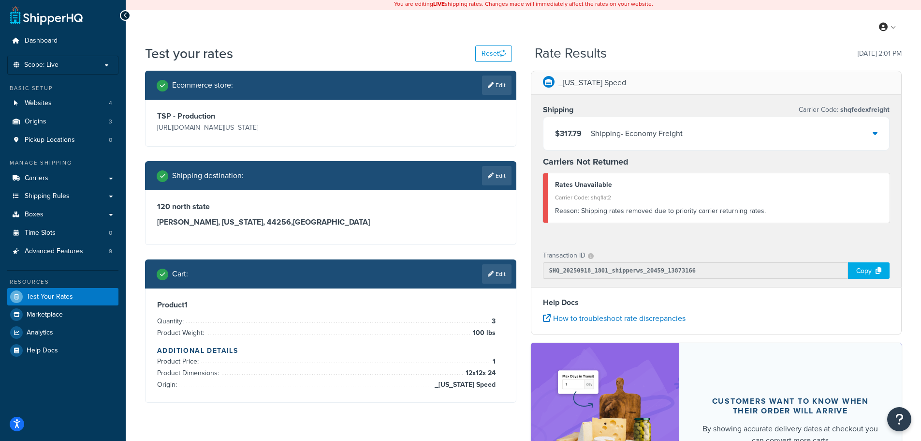
scroll to position [0, 0]
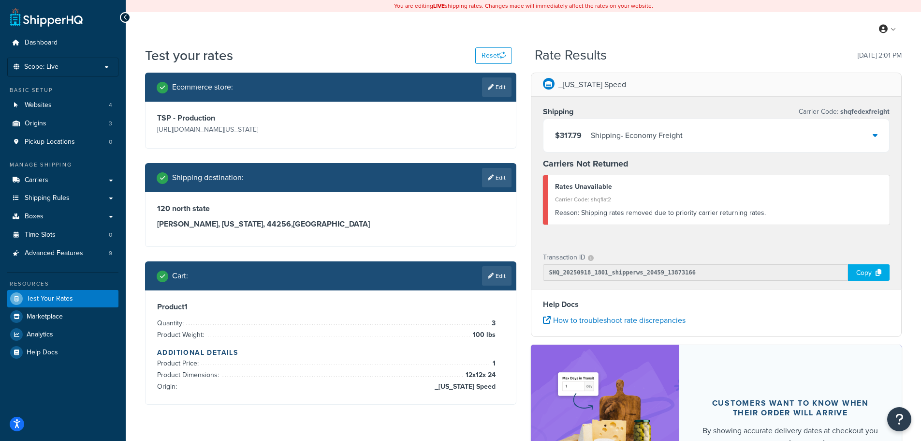
click at [878, 133] on div "$317.79 Shipping - Economy Freight" at bounding box center [717, 135] width 346 height 33
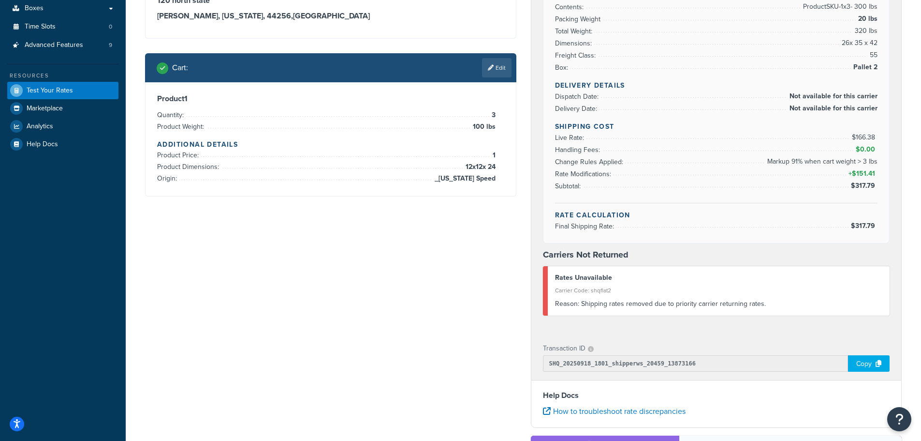
scroll to position [242, 0]
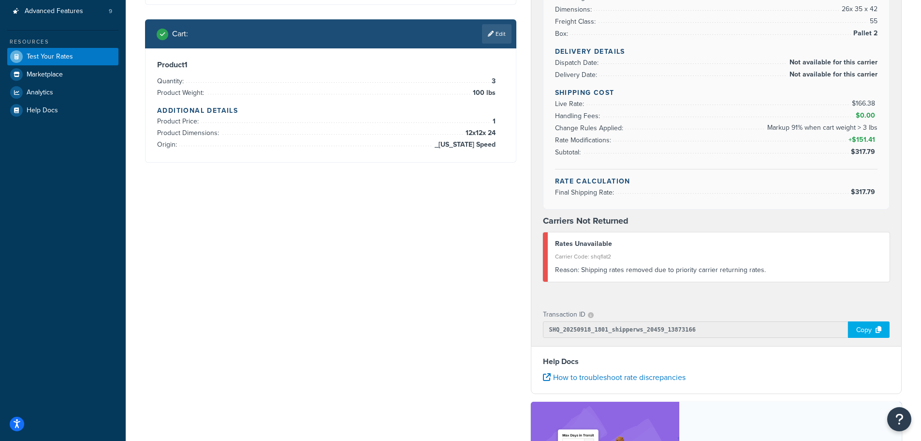
click at [503, 23] on div "Cart : Edit" at bounding box center [330, 33] width 371 height 29
click at [503, 31] on link "Edit" at bounding box center [497, 33] width 30 height 19
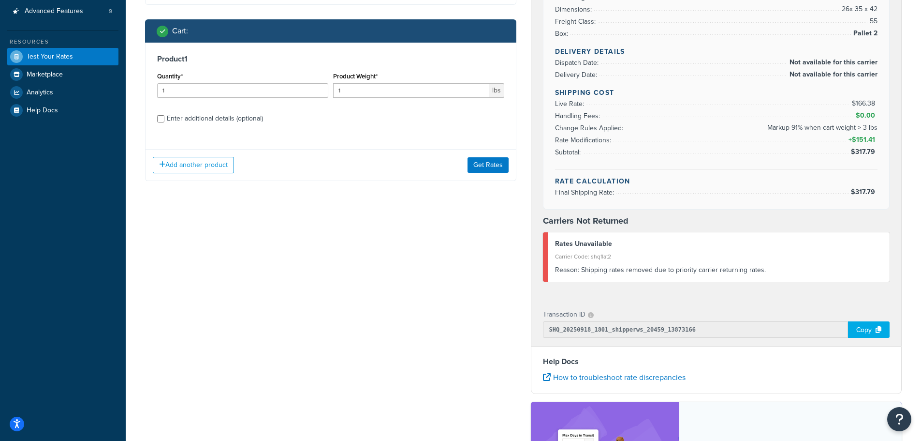
click at [251, 124] on div "Enter additional details (optional)" at bounding box center [215, 119] width 96 height 14
click at [164, 122] on input "Enter additional details (optional)" at bounding box center [160, 118] width 7 height 7
checkbox input "true"
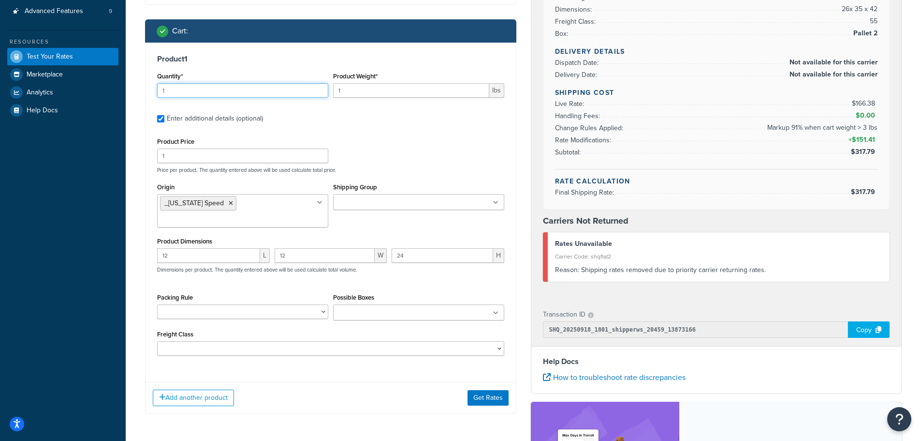
click at [222, 91] on input "1" at bounding box center [242, 90] width 171 height 15
type input "10"
click at [374, 97] on input "1" at bounding box center [411, 90] width 156 height 15
type input "150"
click at [374, 135] on div "Product Price 1 Price per product. The quantity entered above will be used calc…" at bounding box center [331, 154] width 352 height 38
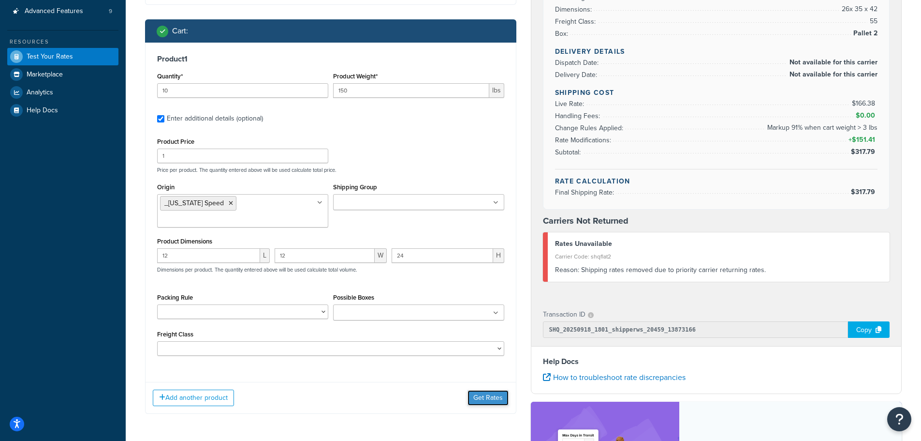
click at [492, 390] on button "Get Rates" at bounding box center [488, 397] width 41 height 15
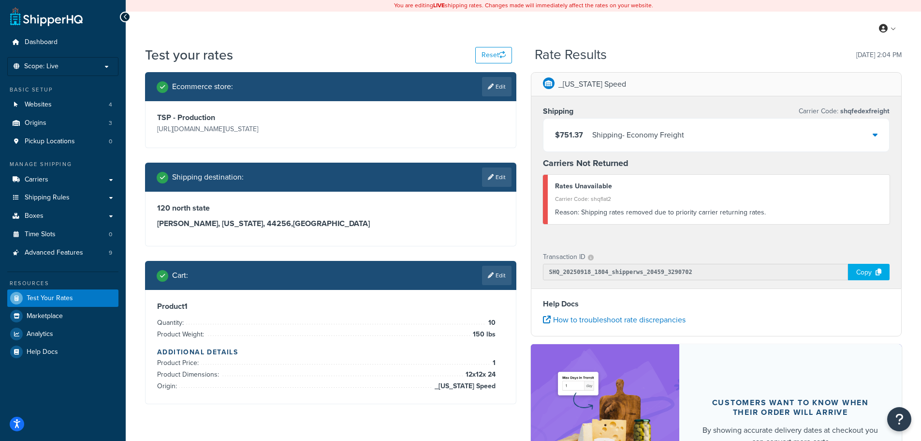
scroll to position [0, 0]
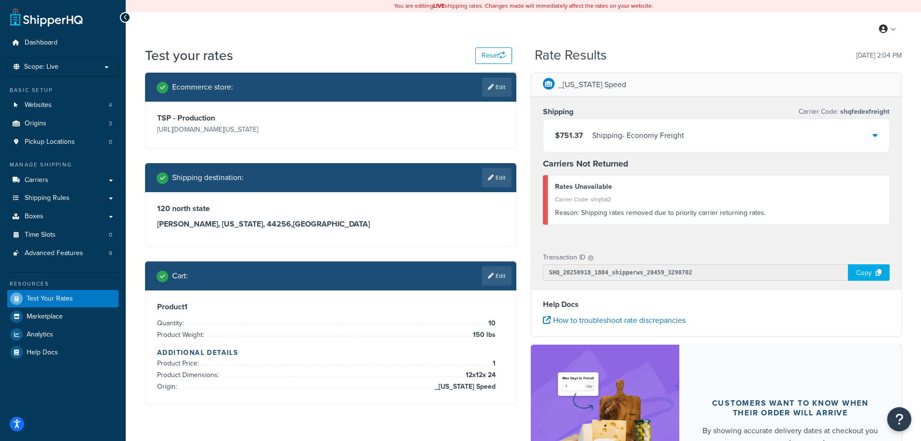
click at [875, 139] on icon at bounding box center [875, 135] width 5 height 8
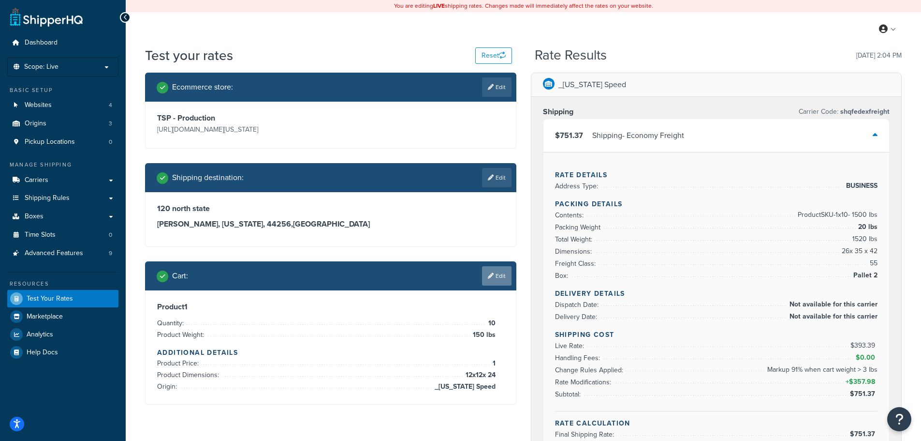
click at [498, 280] on link "Edit" at bounding box center [497, 275] width 30 height 19
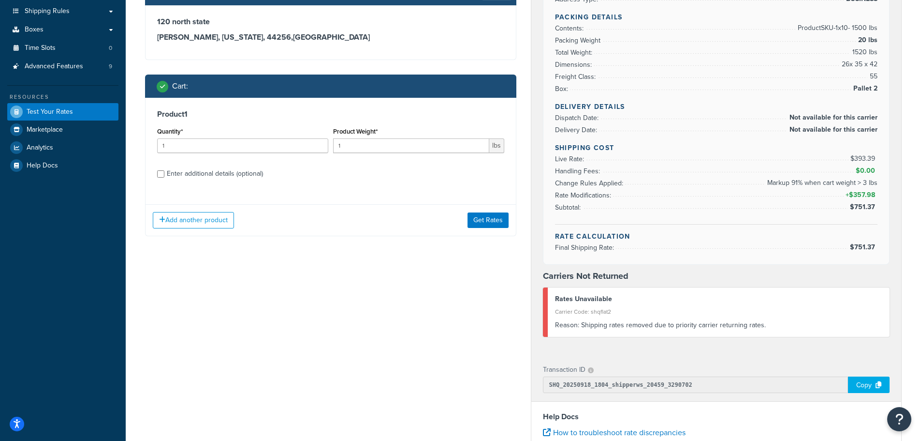
scroll to position [193, 0]
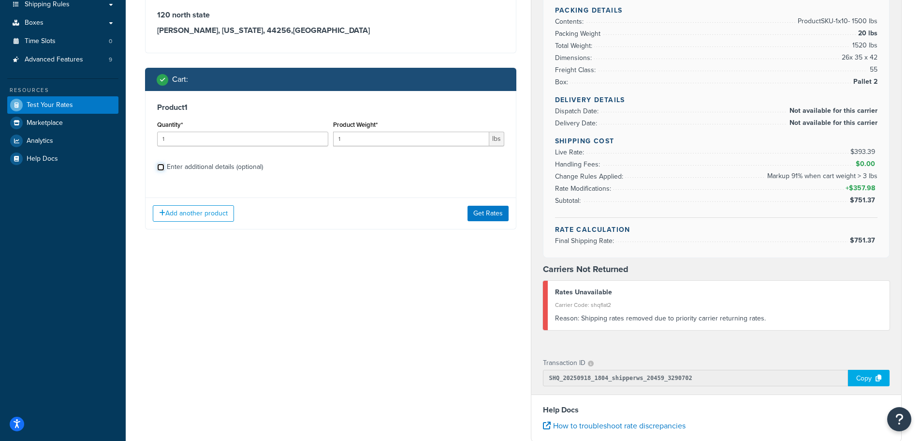
click at [163, 163] on input "Enter additional details (optional)" at bounding box center [160, 166] width 7 height 7
checkbox input "true"
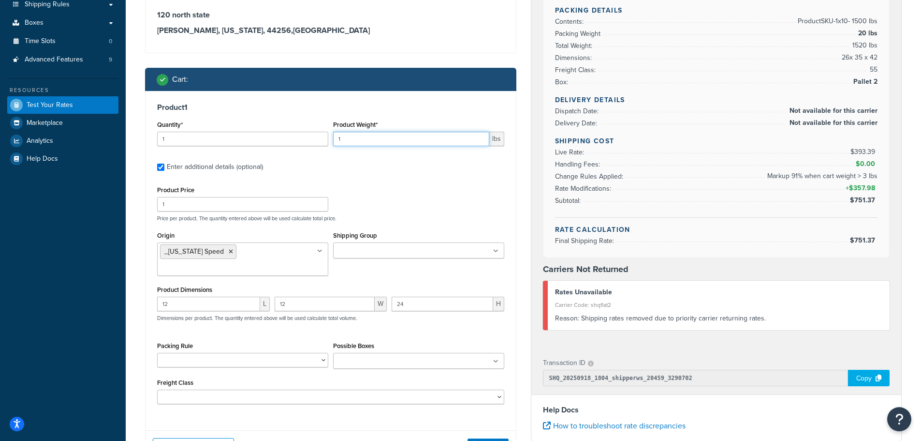
click at [364, 139] on input "1" at bounding box center [411, 139] width 156 height 15
type input "10"
drag, startPoint x: 219, startPoint y: 142, endPoint x: 157, endPoint y: 140, distance: 61.9
click at [157, 140] on div "Quantity* 1" at bounding box center [243, 135] width 176 height 35
type input "10"
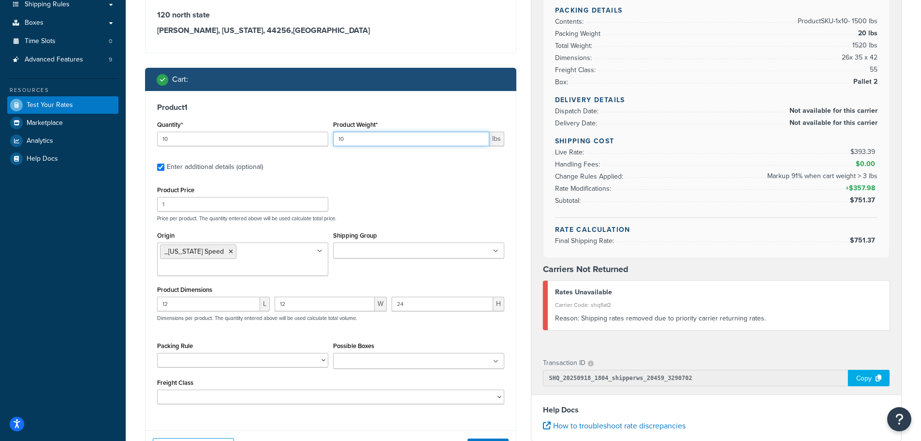
drag, startPoint x: 335, startPoint y: 137, endPoint x: 326, endPoint y: 136, distance: 8.8
click at [326, 136] on div "Quantity* 10 Product Weight* 10 lbs" at bounding box center [331, 135] width 352 height 35
drag, startPoint x: 193, startPoint y: 140, endPoint x: 158, endPoint y: 138, distance: 34.9
click at [158, 138] on input "10" at bounding box center [242, 139] width 171 height 15
click at [366, 184] on div "Product Price 1 Price per product. The quantity entered above will be used calc…" at bounding box center [331, 202] width 352 height 38
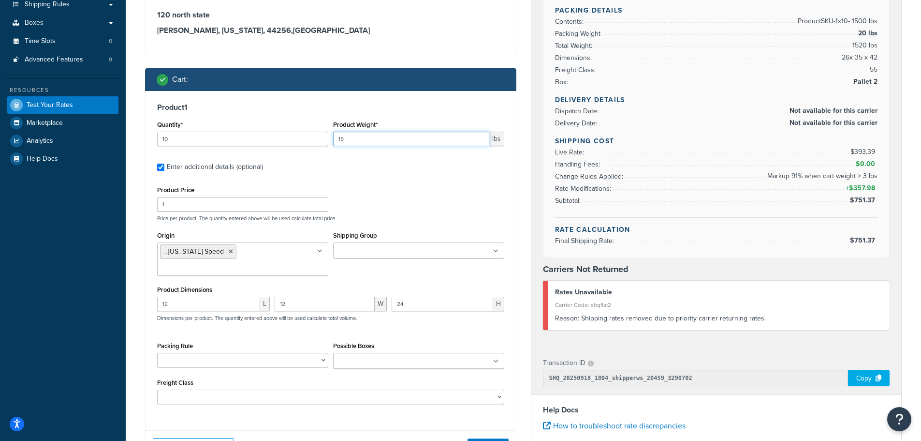
drag, startPoint x: 349, startPoint y: 140, endPoint x: 336, endPoint y: 141, distance: 13.6
click at [336, 141] on input "15" at bounding box center [411, 139] width 156 height 15
type input "10"
click at [367, 173] on label "Enter additional details (optional)" at bounding box center [336, 165] width 338 height 15
click at [164, 171] on input "Enter additional details (optional)" at bounding box center [160, 166] width 7 height 7
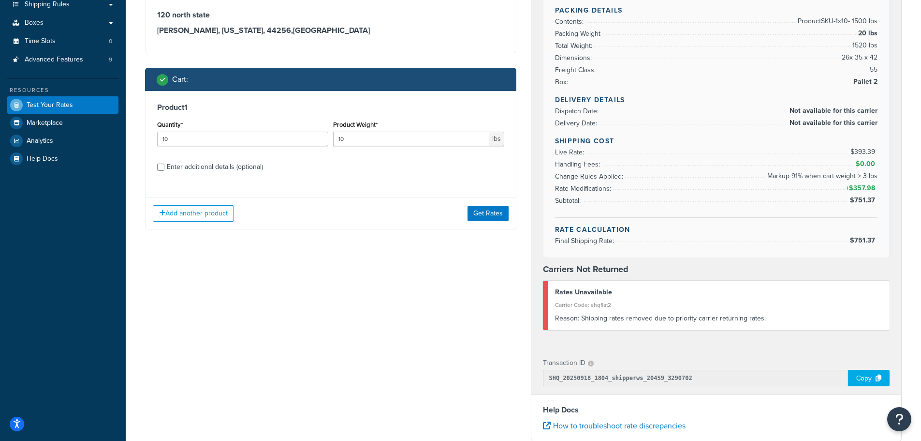
click at [192, 163] on div "Enter additional details (optional)" at bounding box center [215, 167] width 96 height 14
click at [164, 163] on input "Enter additional details (optional)" at bounding box center [160, 166] width 7 height 7
checkbox input "true"
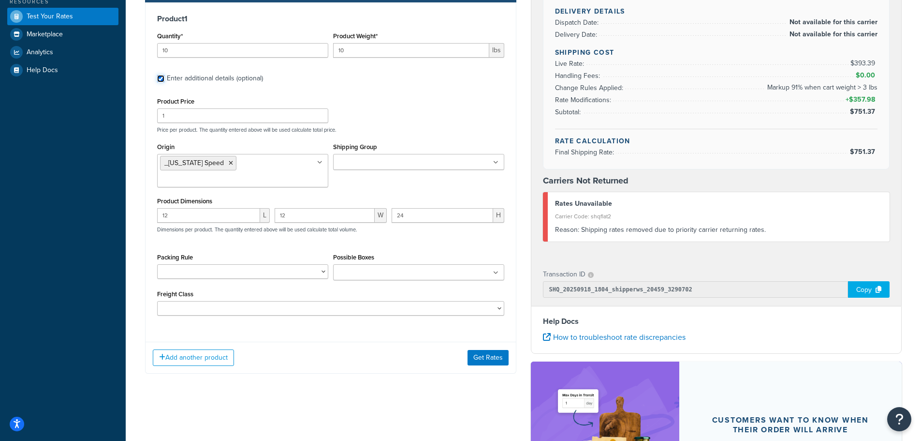
scroll to position [290, 0]
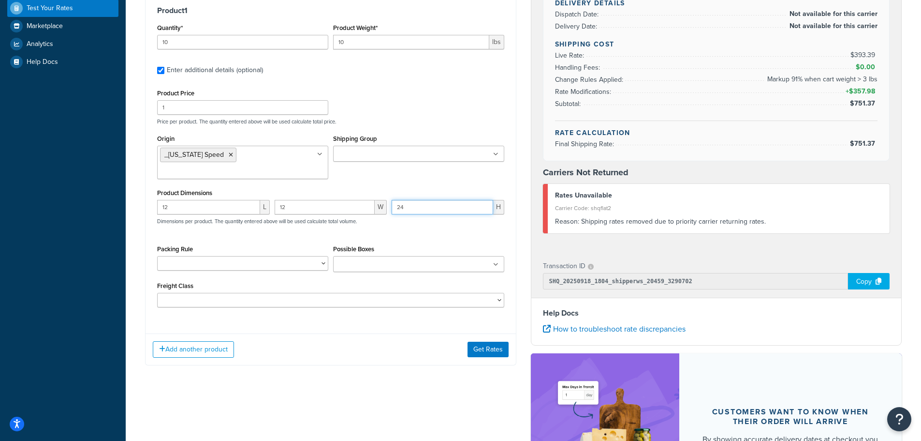
drag, startPoint x: 410, startPoint y: 194, endPoint x: 380, endPoint y: 189, distance: 30.4
click at [380, 200] on div "12 L 12 W 24 H Dimensions per product. The quantity entered above will be used …" at bounding box center [331, 217] width 352 height 35
type input "12"
click at [417, 210] on div "12 L 12 W 12 H Dimensions per product. The quantity entered above will be used …" at bounding box center [331, 217] width 352 height 35
click at [468, 341] on button "Get Rates" at bounding box center [488, 348] width 41 height 15
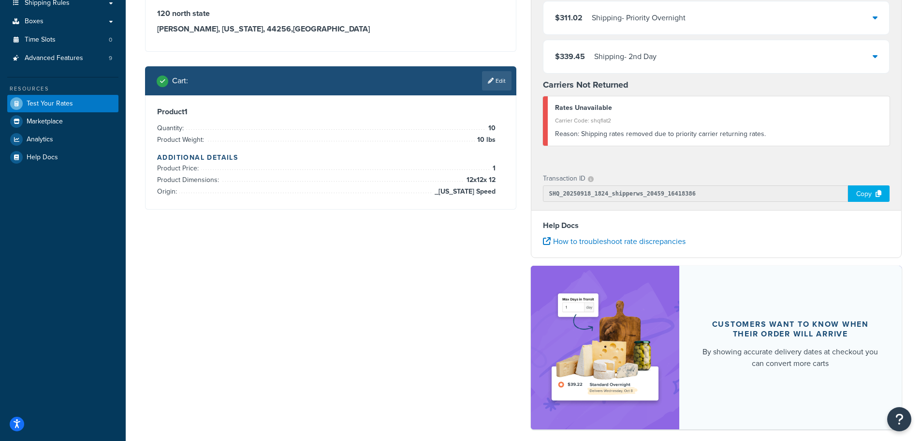
scroll to position [0, 0]
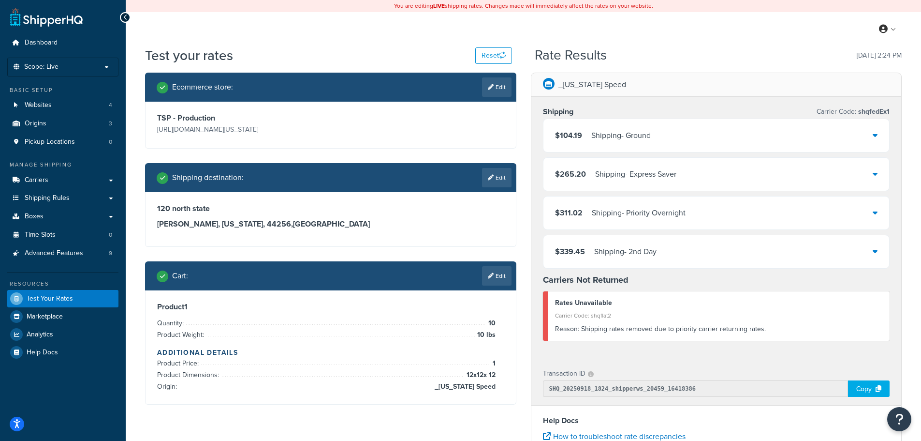
click at [877, 138] on icon at bounding box center [875, 135] width 5 height 8
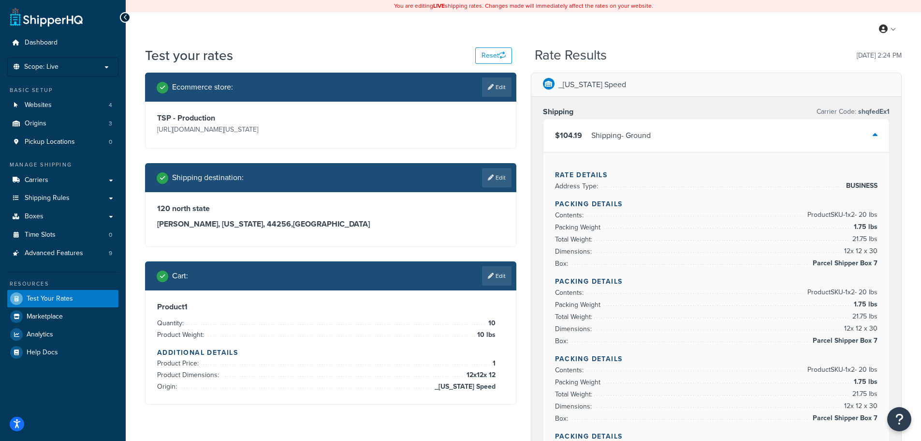
click at [880, 133] on div "$104.19 Shipping - Ground" at bounding box center [717, 135] width 346 height 33
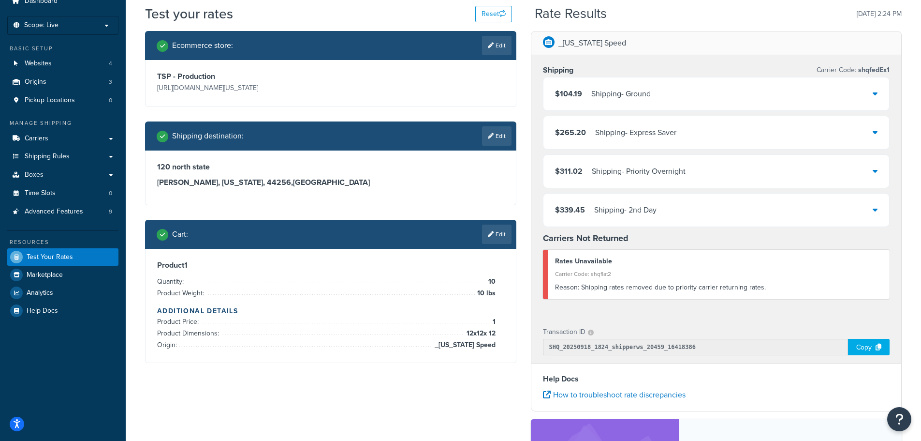
scroll to position [97, 0]
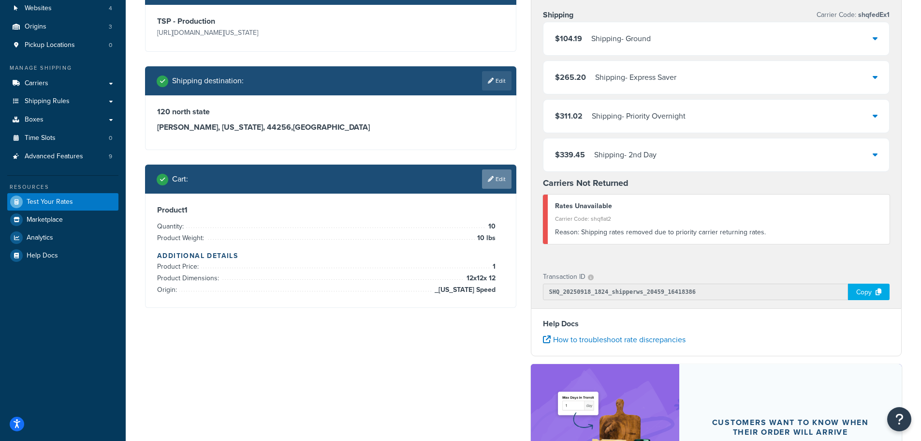
click at [498, 182] on link "Edit" at bounding box center [497, 178] width 30 height 19
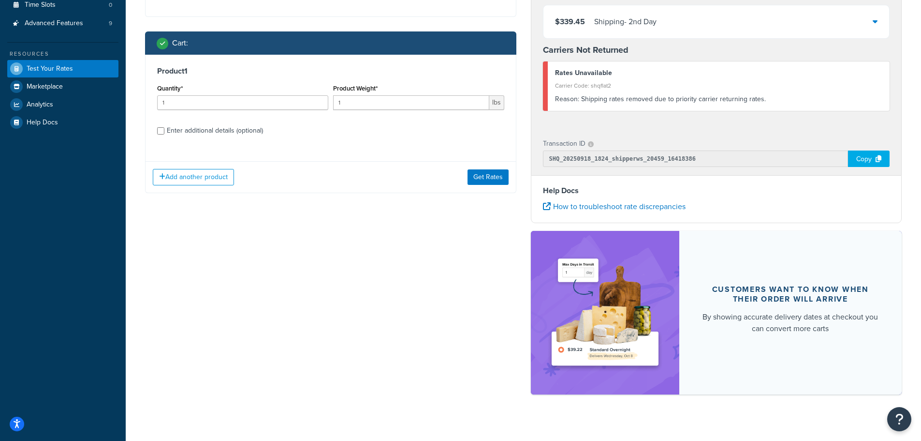
scroll to position [241, 0]
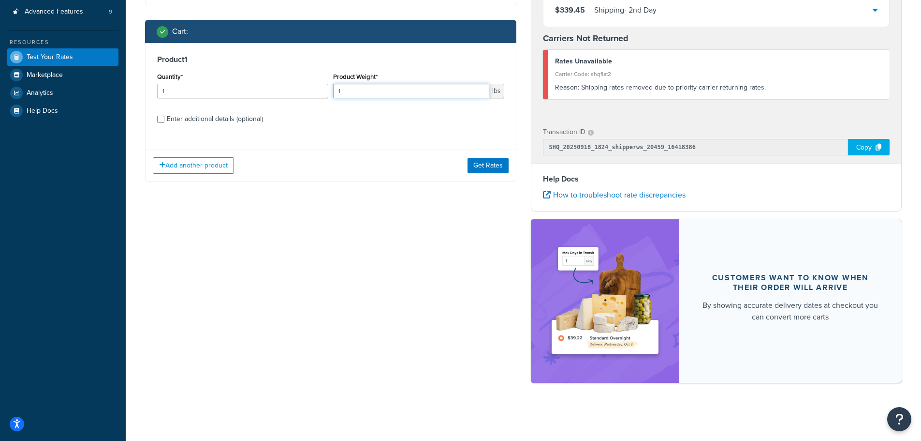
click at [363, 85] on input "1" at bounding box center [411, 91] width 156 height 15
type input "150"
drag, startPoint x: 249, startPoint y: 93, endPoint x: 157, endPoint y: 86, distance: 92.2
click at [157, 86] on div "Quantity* 1" at bounding box center [243, 87] width 176 height 35
type input "10"
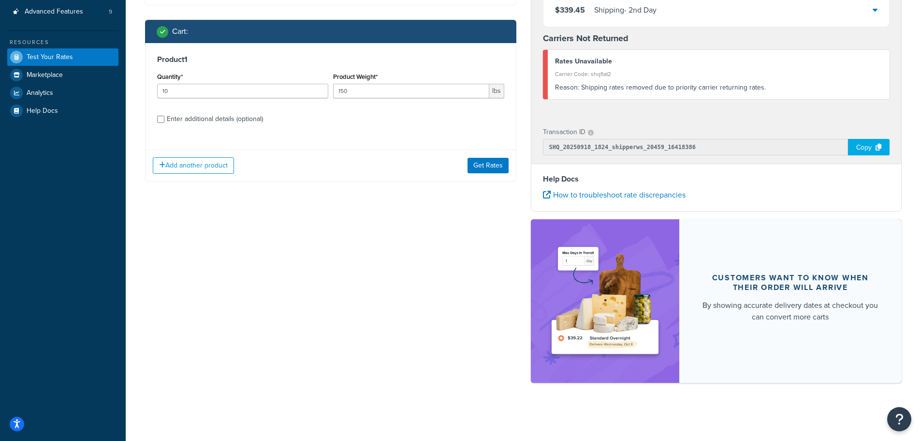
click at [240, 117] on div "Enter additional details (optional)" at bounding box center [215, 119] width 96 height 14
click at [164, 117] on input "Enter additional details (optional)" at bounding box center [160, 119] width 7 height 7
checkbox input "true"
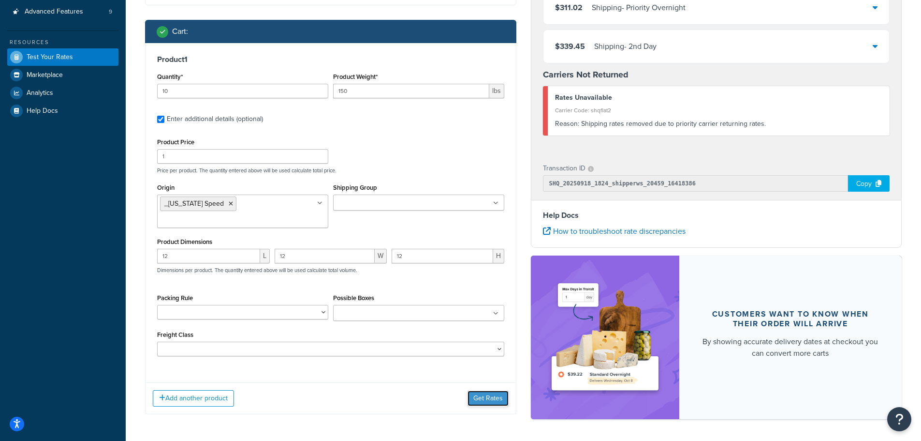
click at [496, 390] on button "Get Rates" at bounding box center [488, 397] width 41 height 15
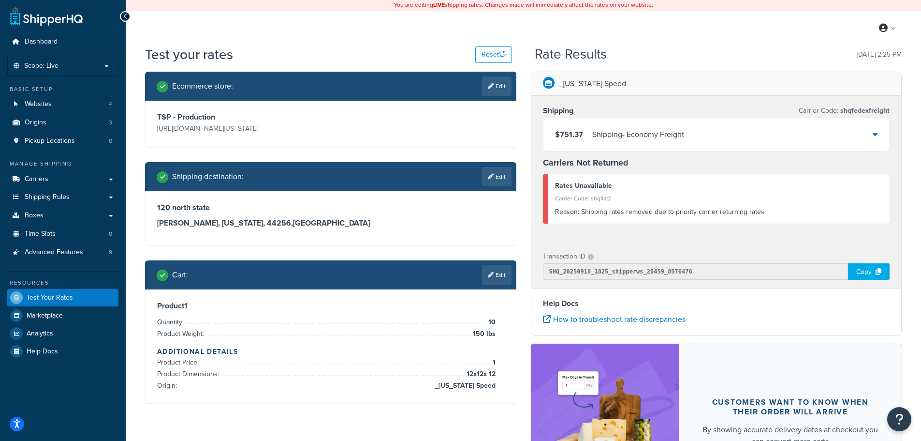
scroll to position [0, 0]
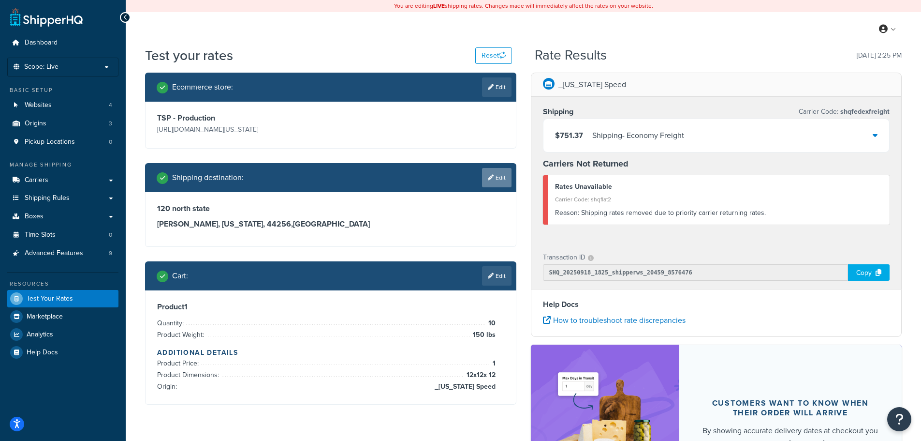
click at [503, 180] on link "Edit" at bounding box center [497, 177] width 30 height 19
select select "OH"
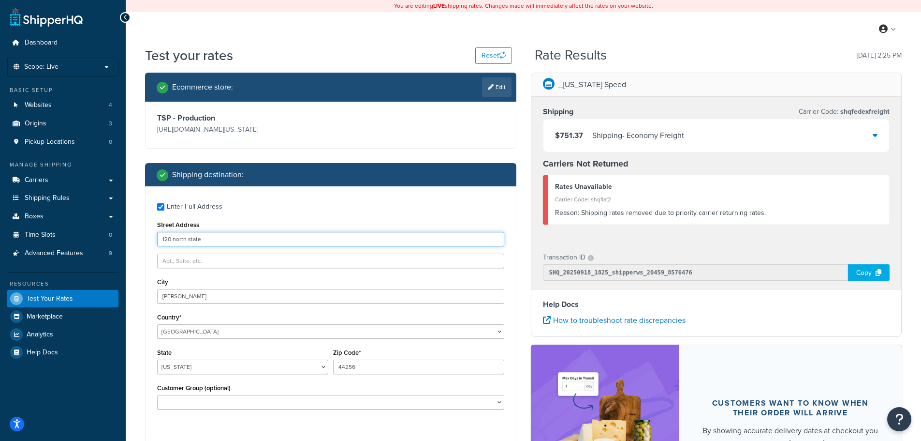
drag, startPoint x: 205, startPoint y: 237, endPoint x: 131, endPoint y: 234, distance: 74.1
click at [130, 234] on div "Test your rates Reset Rate Results 09/18/2025, 2:25 PM Ecommerce store : Edit T…" at bounding box center [524, 354] width 796 height 617
paste input "68 Willow Walk LONDON SE1 5SF UNITED KINGDOM"
drag, startPoint x: 203, startPoint y: 241, endPoint x: 377, endPoint y: 238, distance: 174.6
click at [377, 238] on input "68 Willow Walk LONDON SE1 5SF UNITED KINGDOM" at bounding box center [330, 239] width 347 height 15
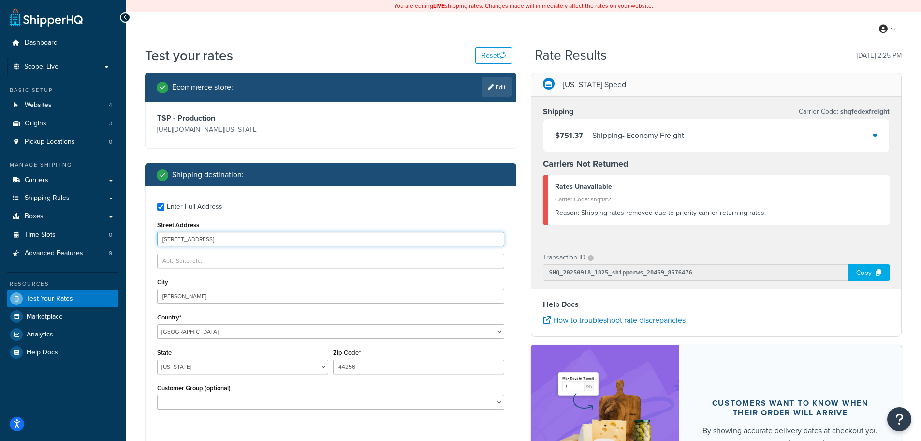
type input "68 Willow Walk"
click at [232, 295] on input "medina" at bounding box center [330, 296] width 347 height 15
drag, startPoint x: 232, startPoint y: 295, endPoint x: 181, endPoint y: 294, distance: 50.3
click at [181, 294] on input "medina" at bounding box center [330, 296] width 347 height 15
type input "London"
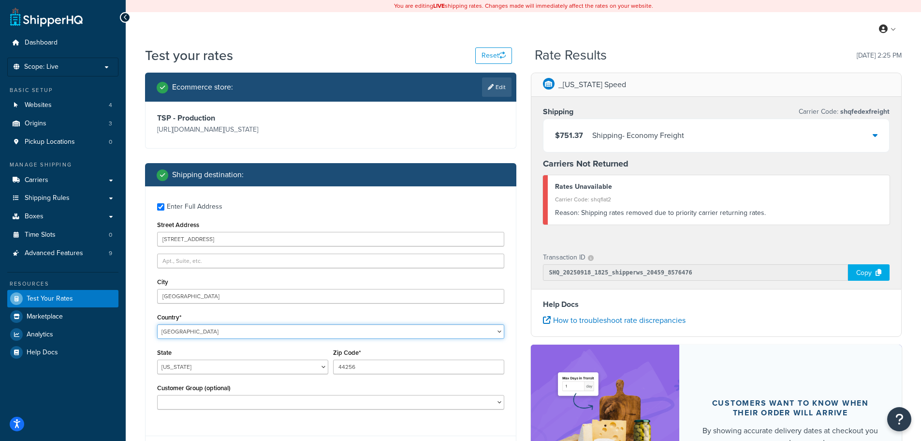
click at [173, 331] on select "United States United Kingdom Afghanistan Åland Islands Albania Algeria American…" at bounding box center [330, 331] width 347 height 15
select select "GB"
click at [183, 381] on div "Customer Group (optional) Logged In Not Logged in Retail Wholesale" at bounding box center [331, 398] width 352 height 35
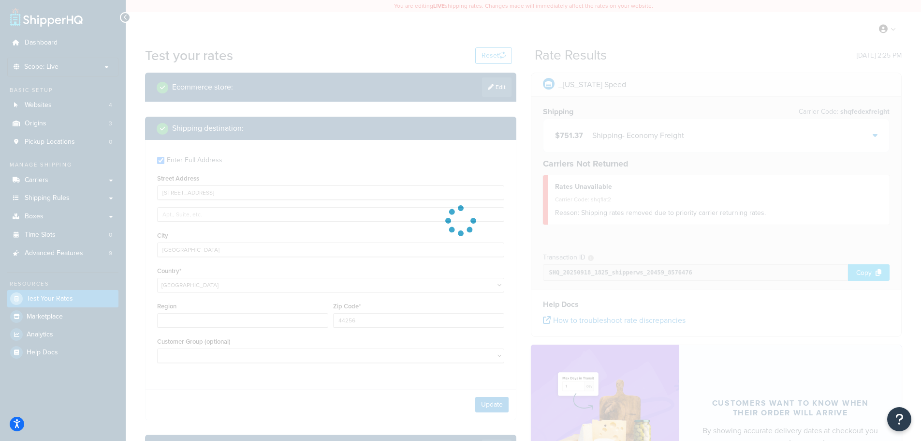
type input "OH"
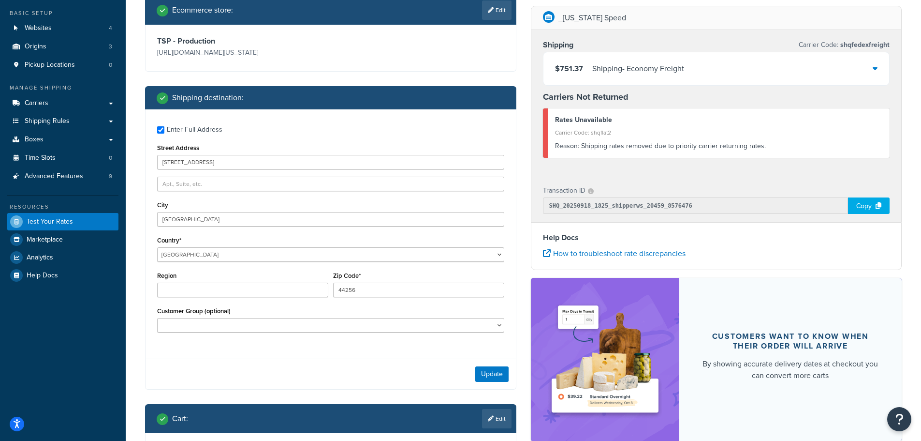
scroll to position [97, 0]
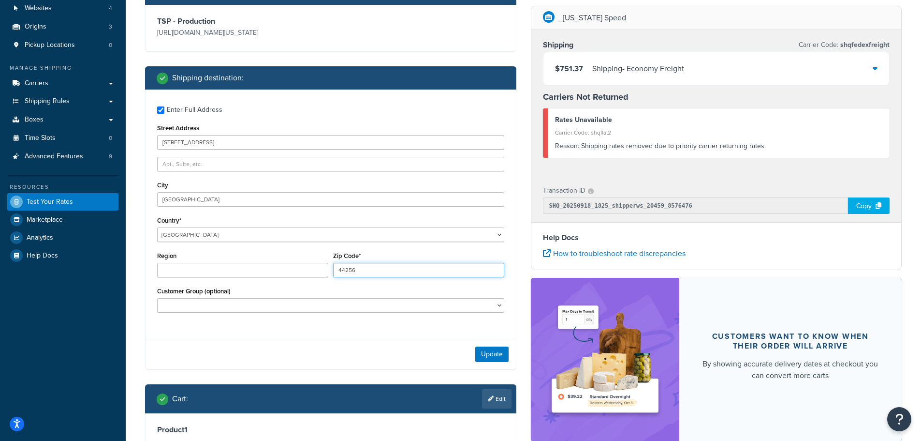
click at [352, 271] on input "44256" at bounding box center [418, 270] width 171 height 15
paste input "68 Willow Walk LONDON SE1 5SF UNITED KINGDOM"
drag, startPoint x: 424, startPoint y: 269, endPoint x: 486, endPoint y: 264, distance: 62.1
click at [486, 264] on input "68 Willow Walk LONDON SE1 5SF UNITED KINGDOM" at bounding box center [418, 270] width 171 height 15
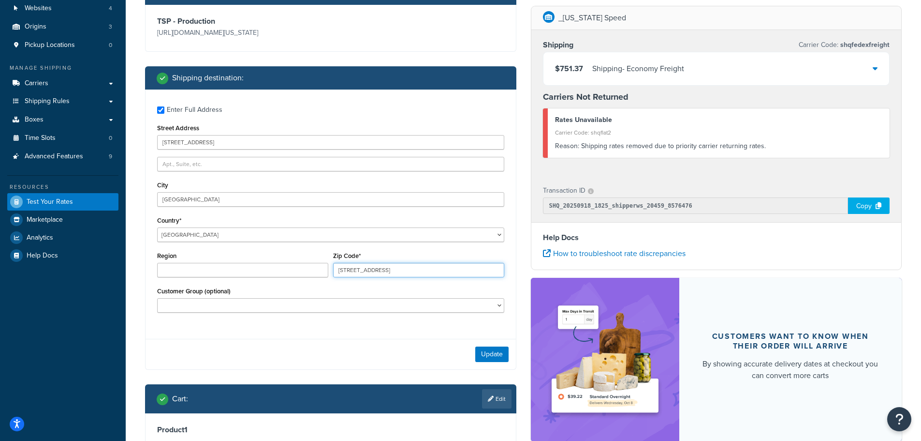
drag, startPoint x: 405, startPoint y: 270, endPoint x: 318, endPoint y: 277, distance: 87.3
click at [318, 277] on div "Region Zip Code* 68 Willow Walk LONDON SE1 5SF" at bounding box center [331, 266] width 352 height 35
click at [349, 270] on input "SE1 5SF" at bounding box center [418, 270] width 171 height 15
type input "SE15SF"
click at [255, 269] on input "Region" at bounding box center [242, 270] width 171 height 15
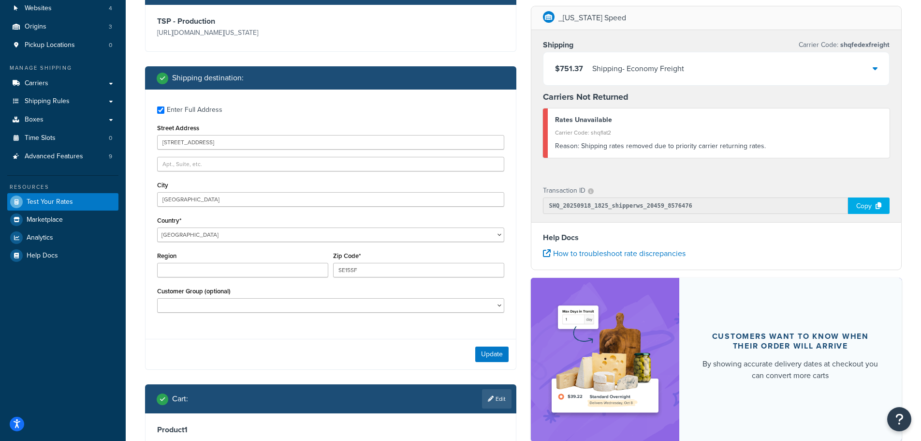
click at [269, 251] on div "Region" at bounding box center [242, 263] width 171 height 28
click at [354, 275] on input "SE15SF" at bounding box center [418, 270] width 171 height 15
drag, startPoint x: 365, startPoint y: 271, endPoint x: 359, endPoint y: 286, distance: 15.6
click at [359, 286] on div "Customer Group (optional) Logged In Not Logged in Retail Wholesale" at bounding box center [330, 298] width 347 height 28
click at [500, 355] on button "Update" at bounding box center [491, 353] width 33 height 15
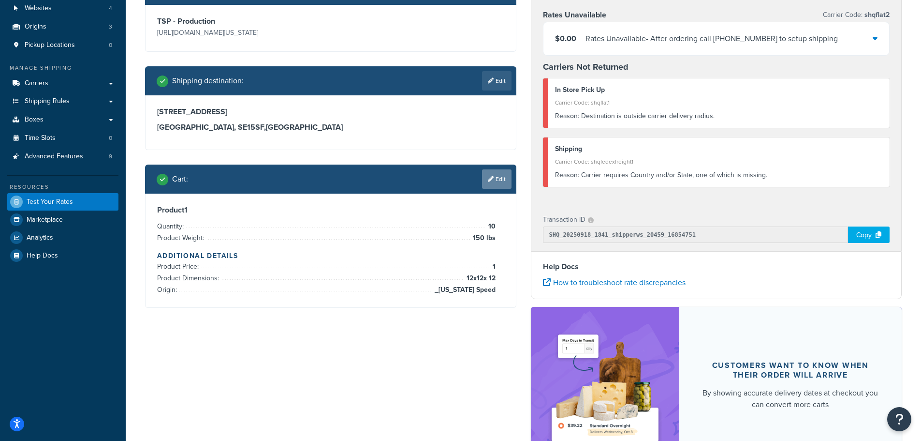
click at [503, 178] on link "Edit" at bounding box center [497, 178] width 30 height 19
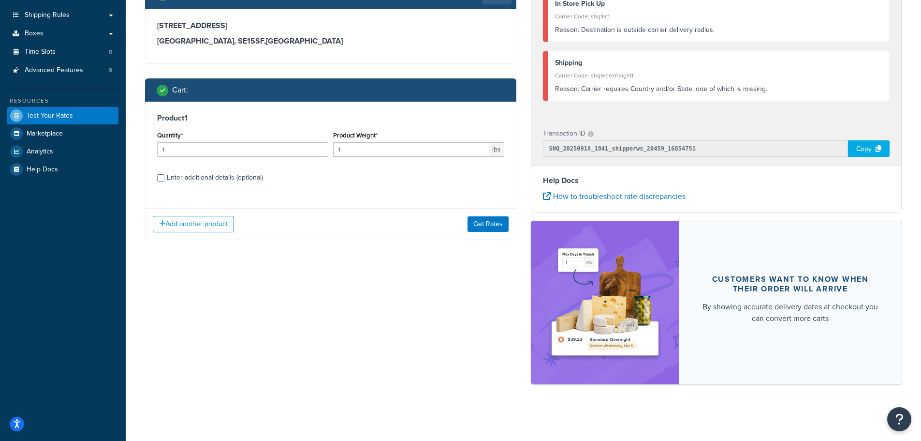
scroll to position [184, 0]
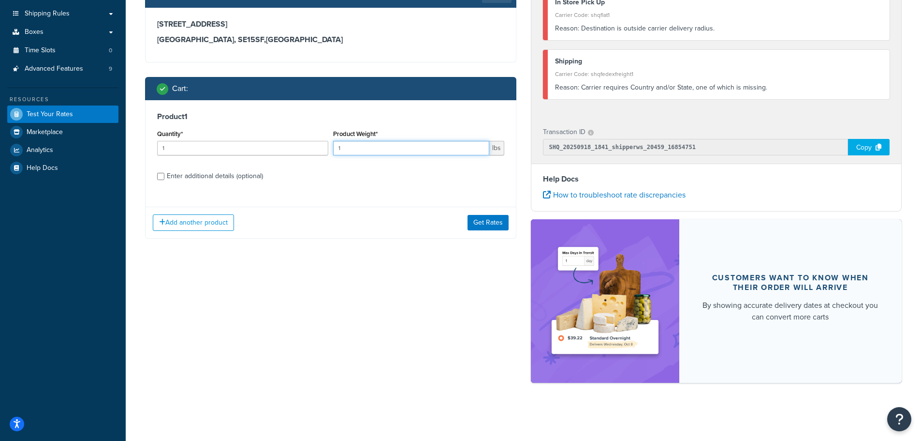
click at [370, 147] on input "1" at bounding box center [411, 148] width 156 height 15
type input "10"
click at [235, 178] on div "Enter additional details (optional)" at bounding box center [215, 176] width 96 height 14
click at [164, 178] on input "Enter additional details (optional)" at bounding box center [160, 176] width 7 height 7
checkbox input "true"
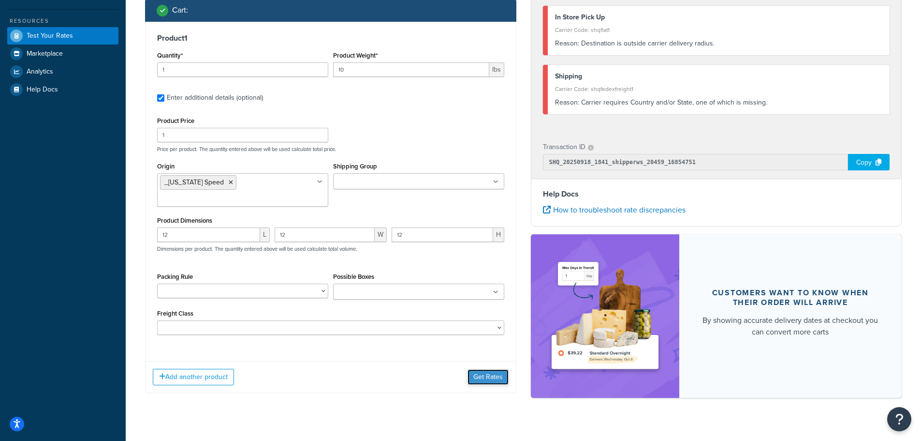
click at [474, 369] on button "Get Rates" at bounding box center [488, 376] width 41 height 15
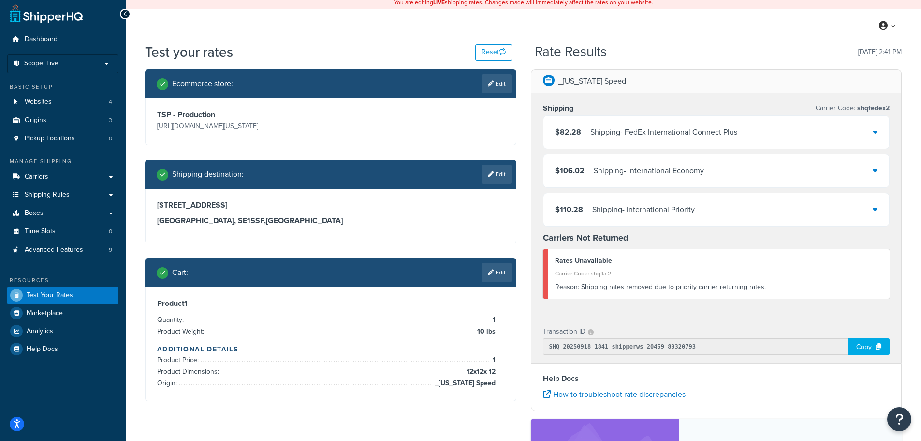
scroll to position [0, 0]
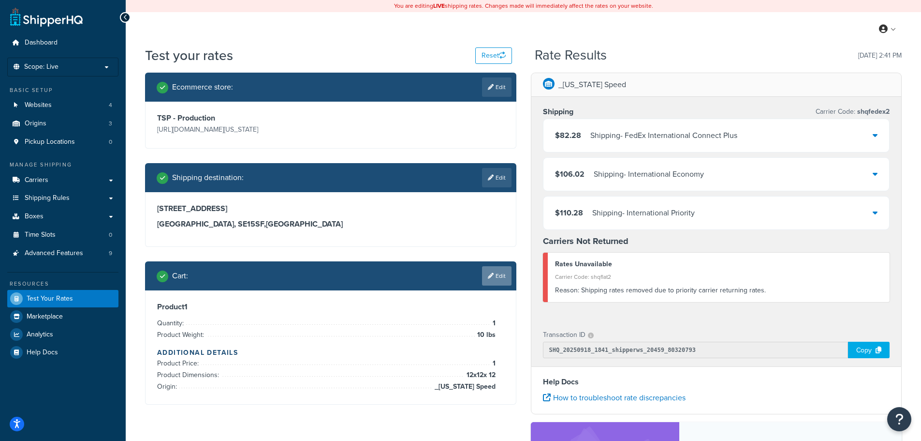
click at [496, 278] on link "Edit" at bounding box center [497, 275] width 30 height 19
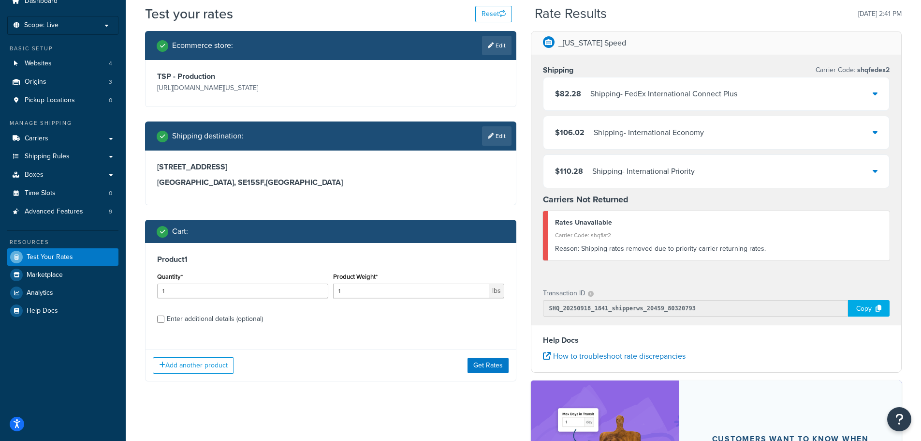
scroll to position [145, 0]
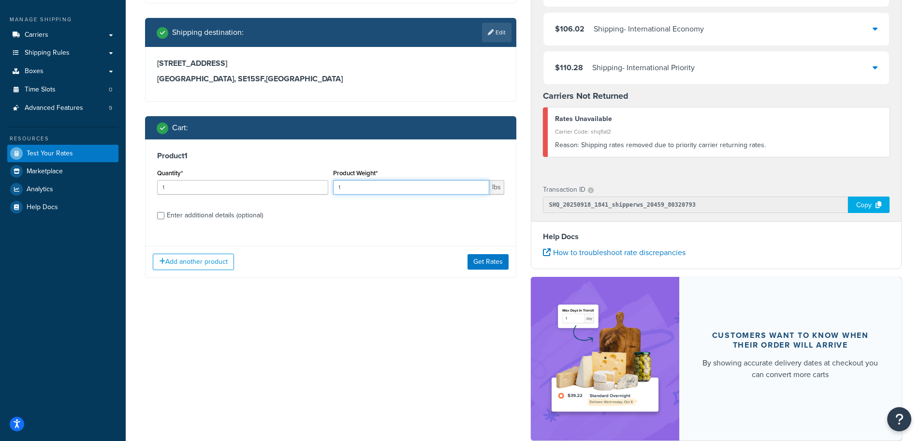
drag, startPoint x: 363, startPoint y: 188, endPoint x: 336, endPoint y: 190, distance: 27.7
click at [336, 190] on input "1" at bounding box center [411, 187] width 156 height 15
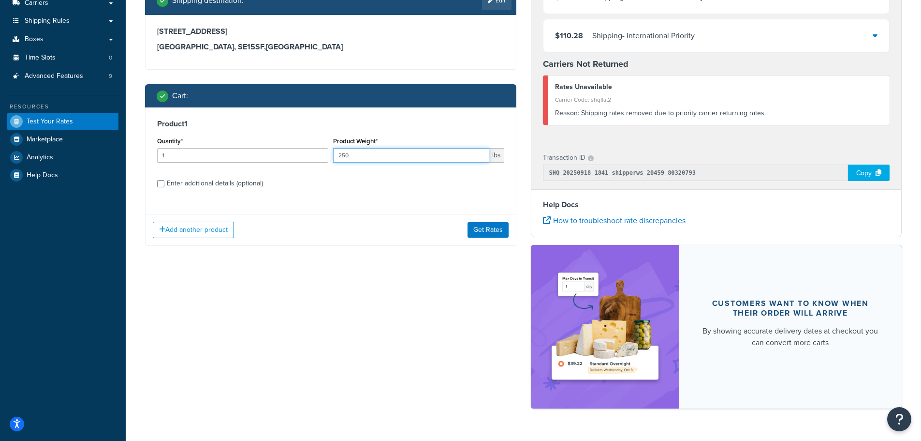
scroll to position [193, 0]
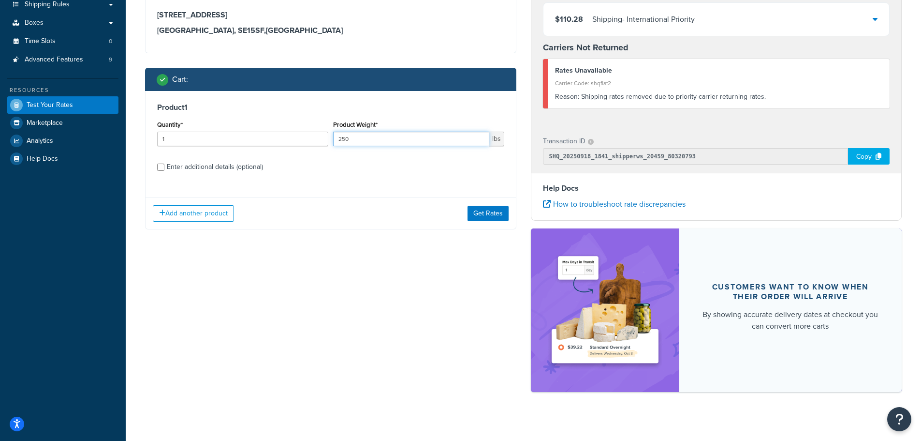
type input "250"
click at [239, 165] on div "Enter additional details (optional)" at bounding box center [215, 167] width 96 height 14
click at [164, 165] on input "Enter additional details (optional)" at bounding box center [160, 166] width 7 height 7
checkbox input "true"
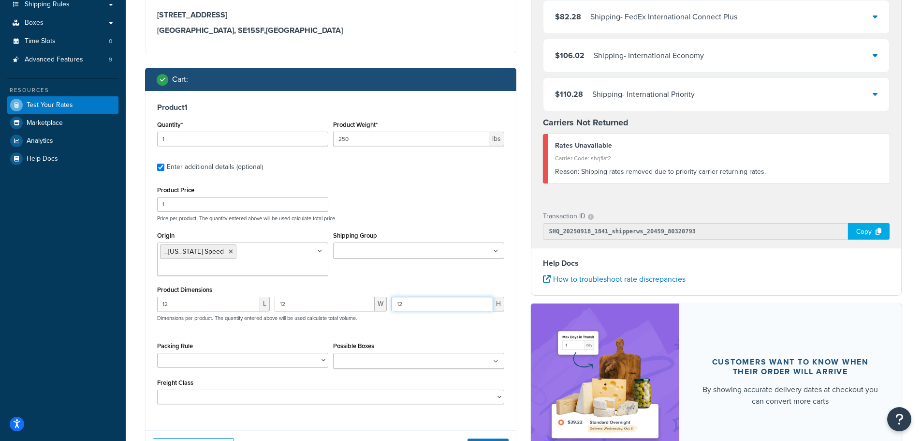
drag, startPoint x: 447, startPoint y: 287, endPoint x: 396, endPoint y: 289, distance: 51.3
click at [396, 296] on input "12" at bounding box center [443, 303] width 102 height 15
type input "24"
drag, startPoint x: 316, startPoint y: 294, endPoint x: 259, endPoint y: 293, distance: 57.1
click at [259, 296] on div "12 L 12 W 24 H Dimensions per product. The quantity entered above will be used …" at bounding box center [331, 313] width 352 height 35
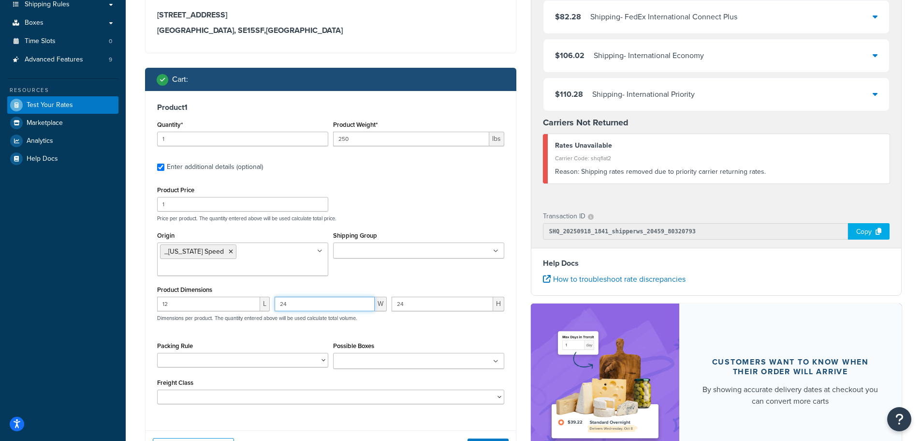
type input "24"
click at [415, 322] on div "Product Price 1 Price per product. The quantity entered above will be used calc…" at bounding box center [330, 293] width 347 height 221
click at [496, 438] on button "Get Rates" at bounding box center [488, 445] width 41 height 15
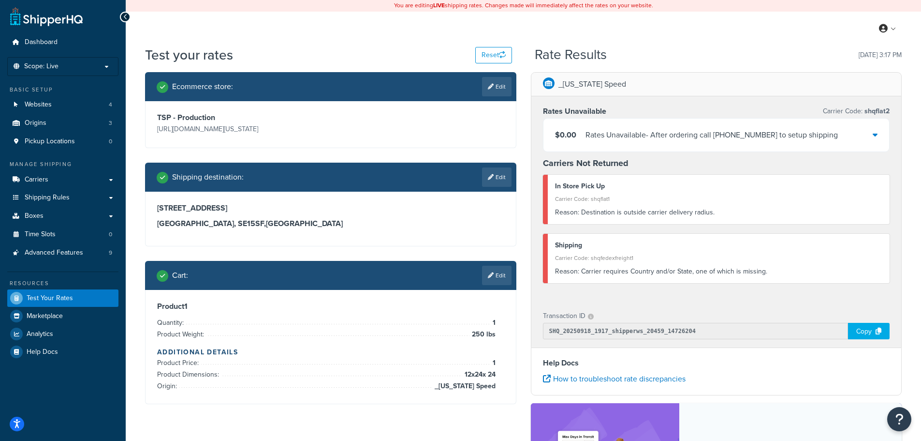
scroll to position [0, 0]
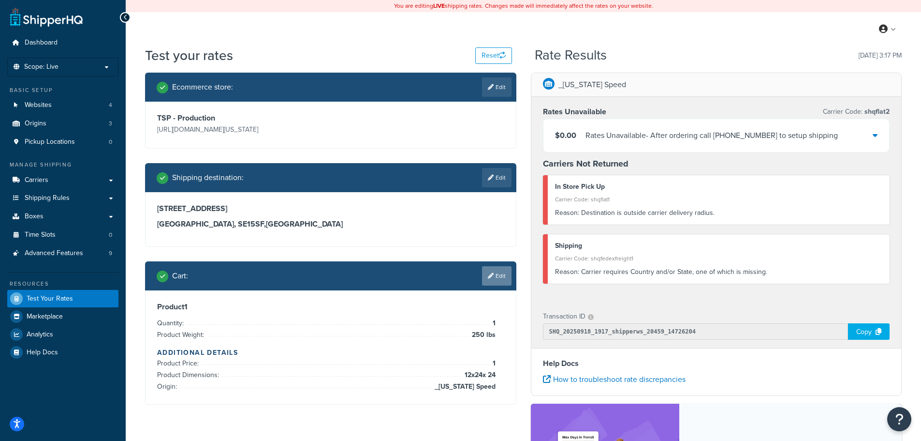
click at [504, 278] on link "Edit" at bounding box center [497, 275] width 30 height 19
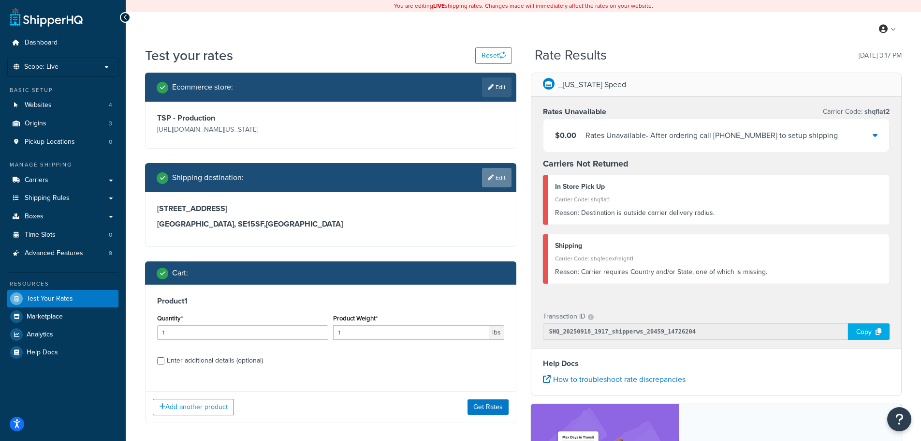
click at [507, 180] on link "Edit" at bounding box center [497, 177] width 30 height 19
select select "GB"
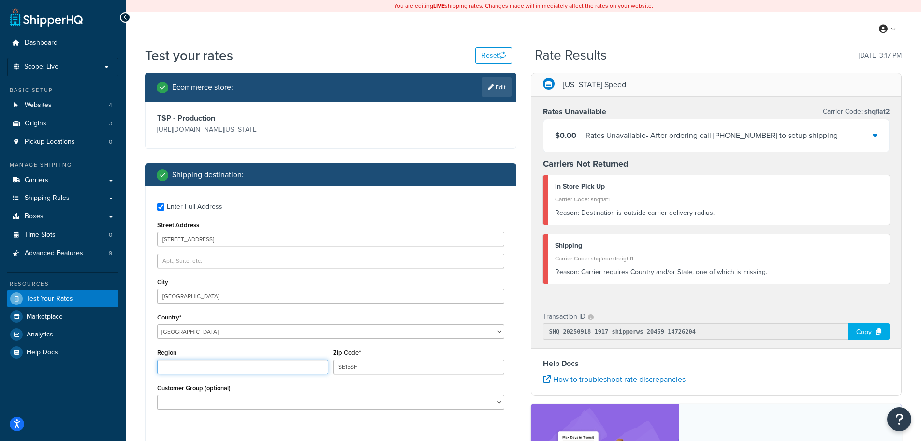
click at [296, 371] on input "Region" at bounding box center [242, 366] width 171 height 15
click at [311, 345] on div "Enter Full Address Street Address 68 Willow Walk City London Country* United St…" at bounding box center [331, 307] width 370 height 242
click at [296, 373] on input "Region" at bounding box center [242, 366] width 171 height 15
drag, startPoint x: 222, startPoint y: 241, endPoint x: 157, endPoint y: 238, distance: 64.9
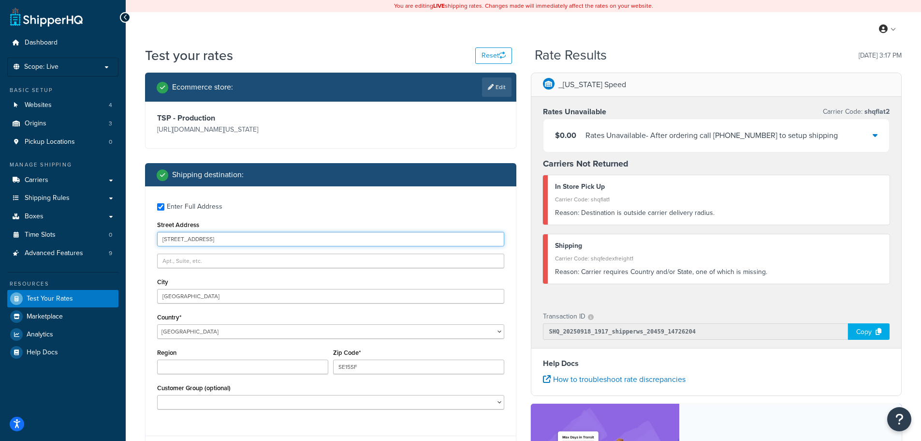
click at [157, 238] on input "68 Willow Walk" at bounding box center [330, 239] width 347 height 15
paste input "Coln Industrial Estate, 2, Bath Rd, Slough SL3 0NJ, United Kingdom"
drag, startPoint x: 219, startPoint y: 241, endPoint x: 150, endPoint y: 242, distance: 68.7
click at [150, 242] on div "Enter Full Address Street Address Coln Industrial Estate, 2, Bath Rd, Slough SL…" at bounding box center [331, 307] width 370 height 242
type input "2, Bath Rd, Slough SL3 0NJ, United Kingdom"
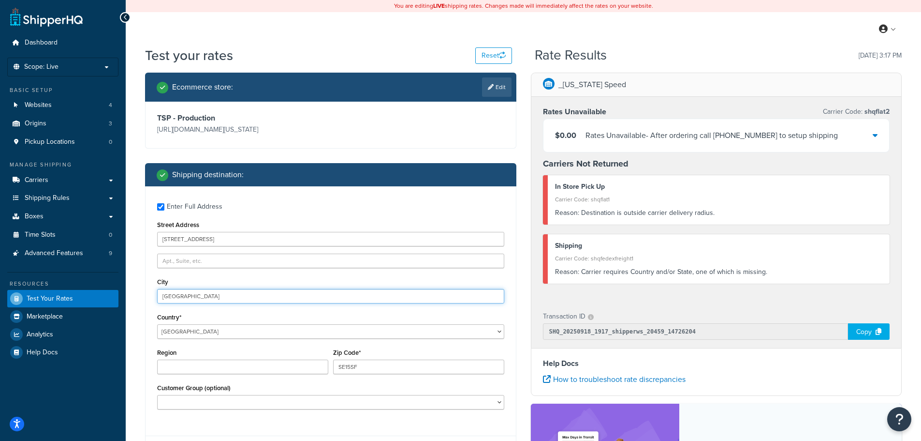
click at [171, 296] on input "London" at bounding box center [330, 296] width 347 height 15
type input "Slough"
drag, startPoint x: 373, startPoint y: 370, endPoint x: 334, endPoint y: 373, distance: 39.4
click at [334, 373] on input "SE15SF" at bounding box center [418, 366] width 171 height 15
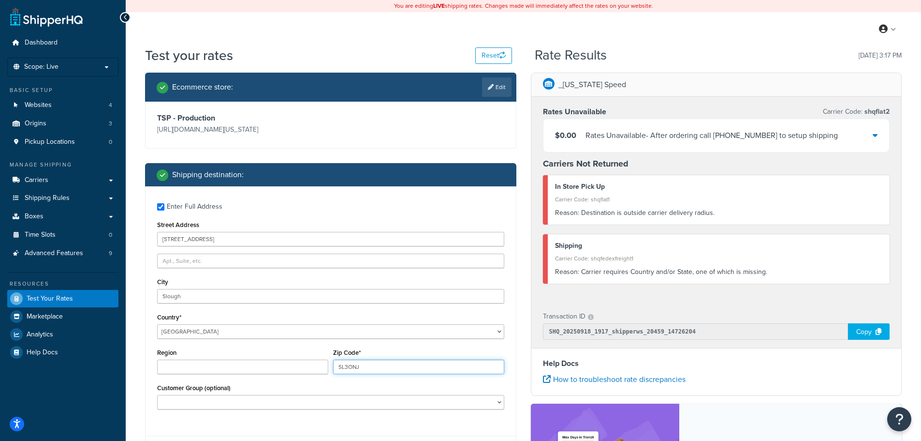
type input "SL3ONJ"
drag, startPoint x: 191, startPoint y: 238, endPoint x: 310, endPoint y: 239, distance: 119.0
click at [310, 239] on input "2, Bath Rd, Slough SL3 0NJ, United Kingdom" at bounding box center [330, 239] width 347 height 15
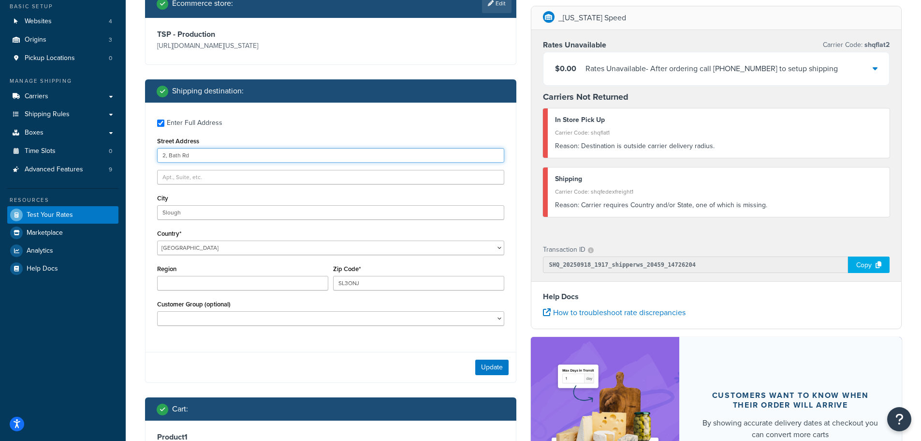
scroll to position [97, 0]
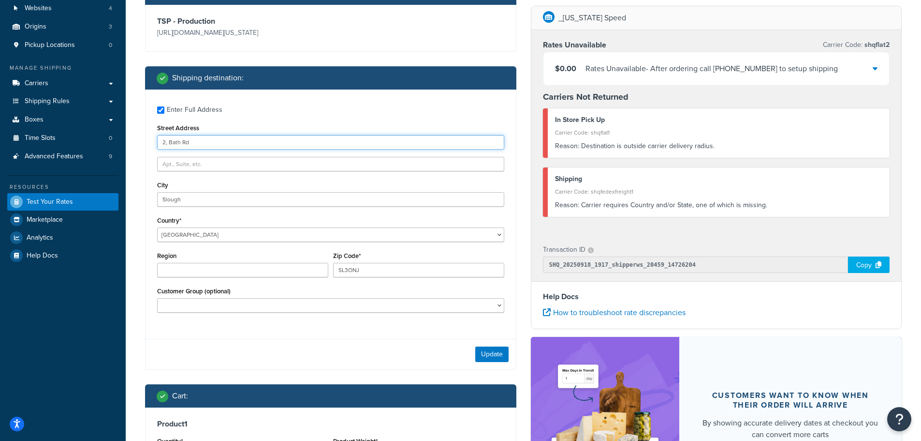
type input "2, Bath Rd"
click at [235, 166] on input "text" at bounding box center [330, 164] width 347 height 15
click at [355, 183] on div "City Slough" at bounding box center [330, 192] width 347 height 28
click at [496, 354] on button "Update" at bounding box center [491, 353] width 33 height 15
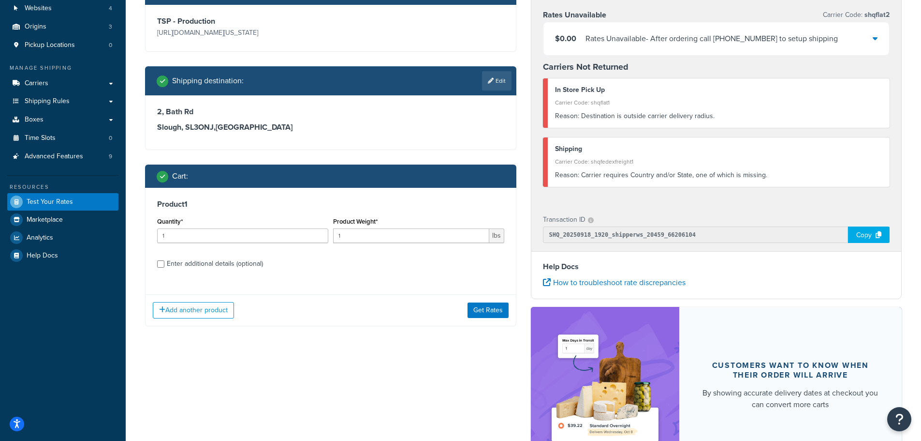
click at [222, 262] on div "Enter additional details (optional)" at bounding box center [215, 264] width 96 height 14
click at [164, 262] on input "Enter additional details (optional)" at bounding box center [160, 263] width 7 height 7
checkbox input "true"
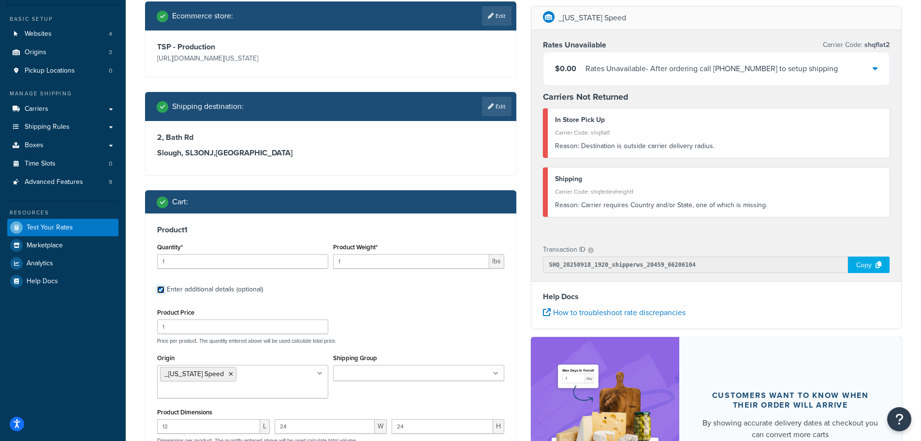
scroll to position [69, 0]
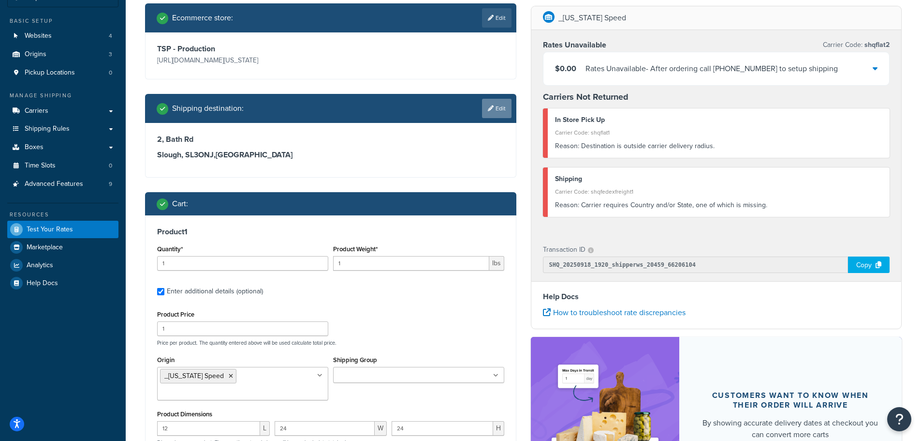
click at [500, 110] on link "Edit" at bounding box center [497, 108] width 30 height 19
select select "GB"
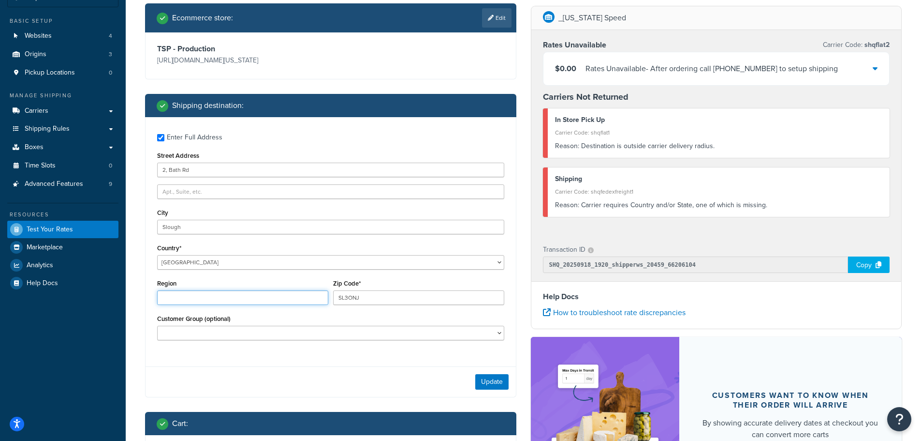
click at [221, 296] on input "Region" at bounding box center [242, 297] width 171 height 15
paste input "South East England"
type input "South East England"
click at [498, 261] on select "United States United Kingdom Afghanistan Åland Islands Albania Algeria American…" at bounding box center [330, 262] width 347 height 15
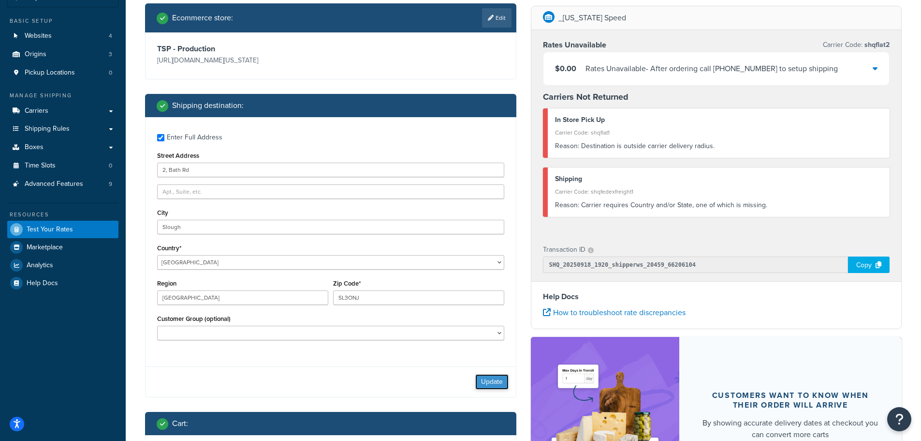
click at [503, 384] on button "Update" at bounding box center [491, 381] width 33 height 15
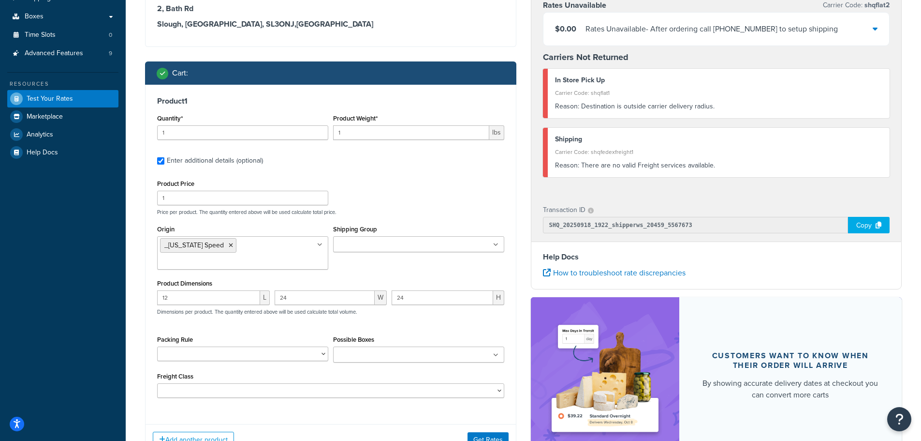
scroll to position [214, 0]
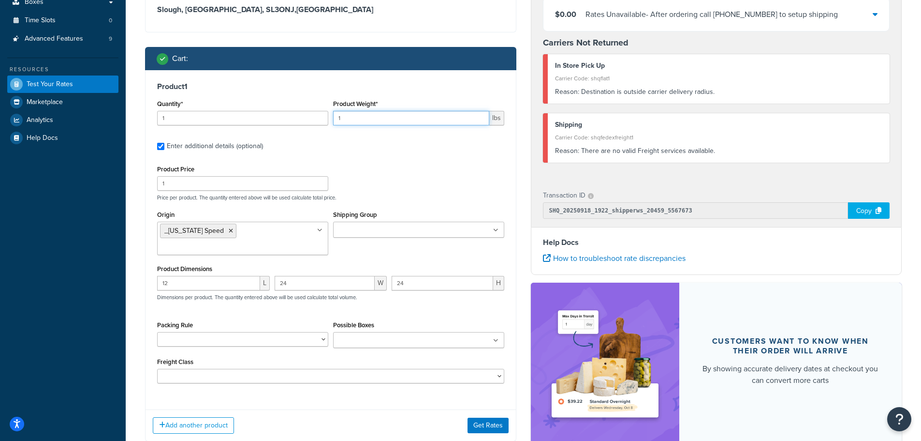
click at [367, 117] on input "1" at bounding box center [411, 118] width 156 height 15
type input "250"
click at [481, 417] on button "Get Rates" at bounding box center [488, 424] width 41 height 15
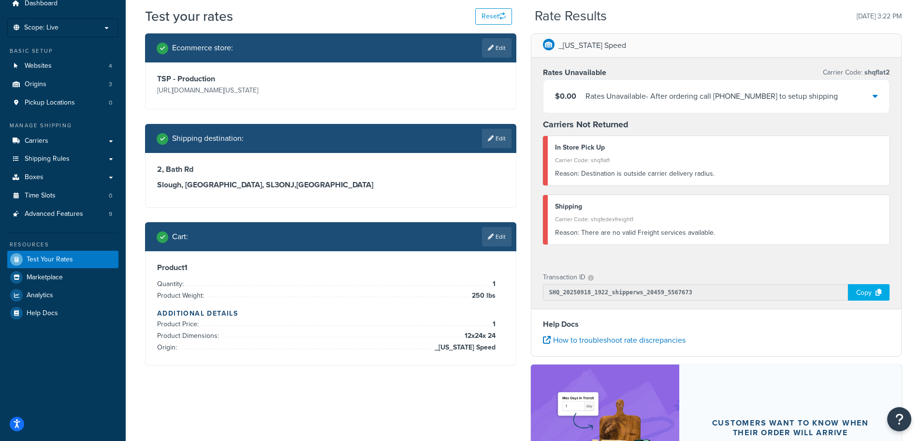
scroll to position [0, 0]
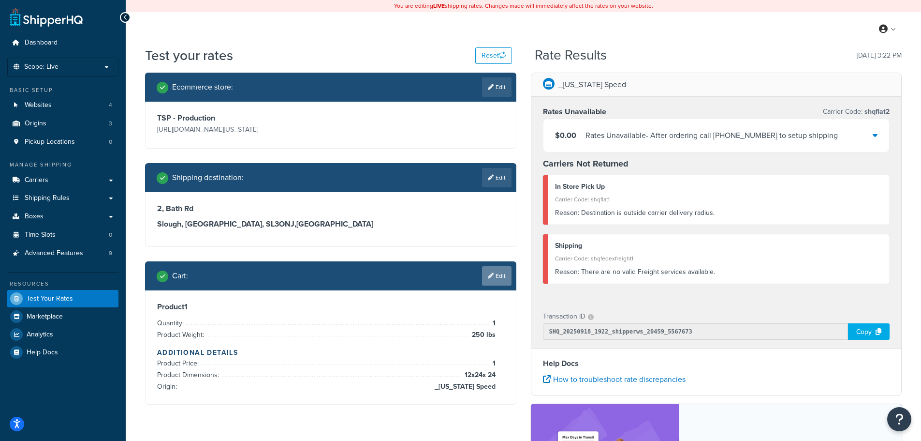
click at [503, 277] on link "Edit" at bounding box center [497, 275] width 30 height 19
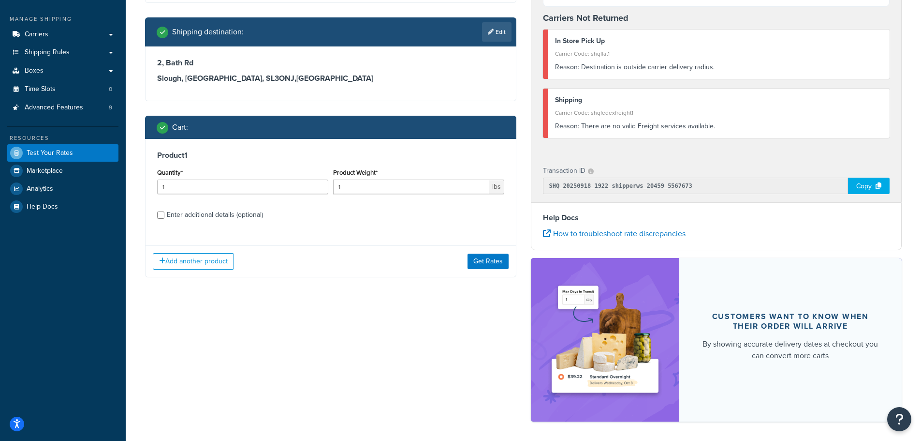
scroll to position [184, 0]
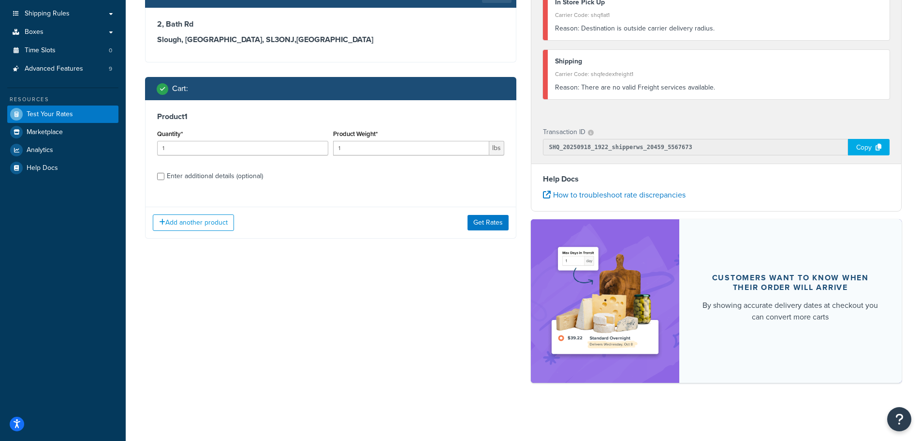
click at [225, 180] on div "Enter additional details (optional)" at bounding box center [215, 176] width 96 height 14
click at [164, 180] on input "Enter additional details (optional)" at bounding box center [160, 176] width 7 height 7
checkbox input "true"
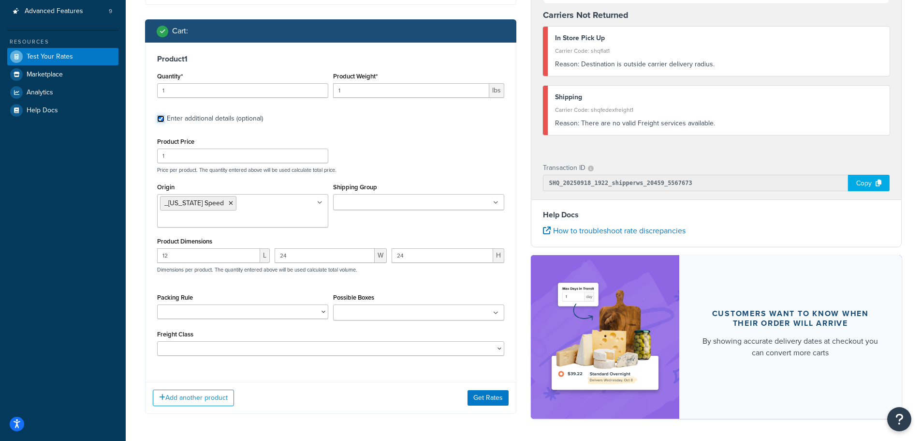
scroll to position [263, 0]
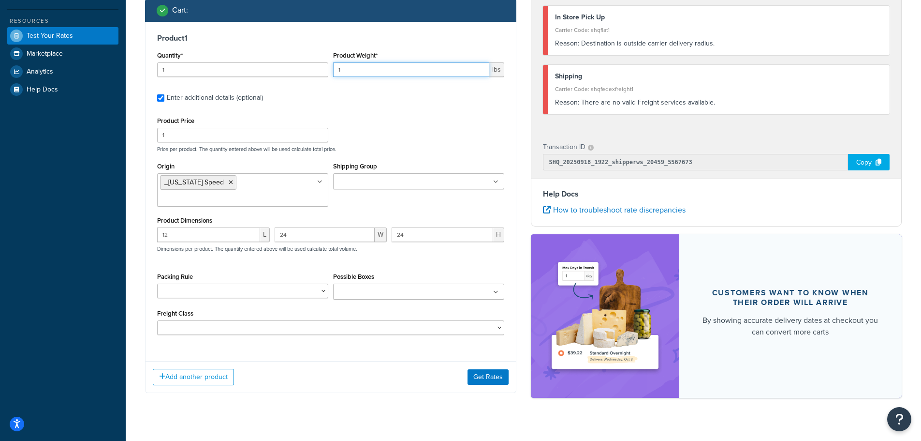
click at [360, 65] on input "1" at bounding box center [411, 69] width 156 height 15
type input "175"
click at [500, 370] on button "Get Rates" at bounding box center [488, 376] width 41 height 15
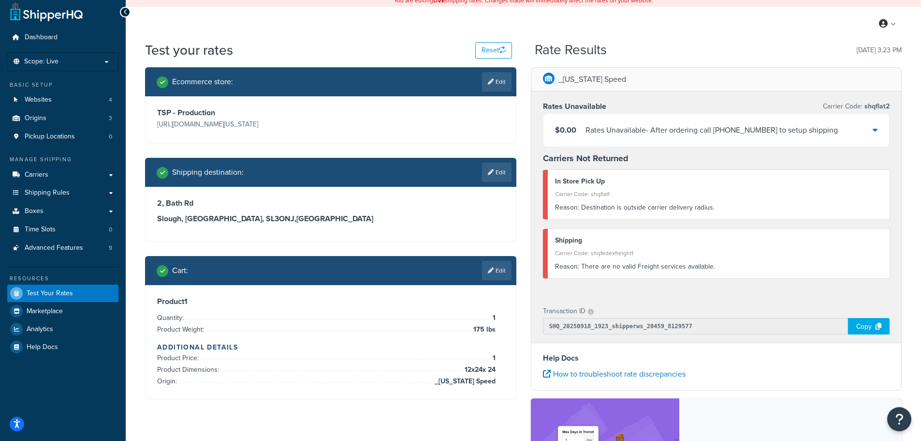
scroll to position [0, 0]
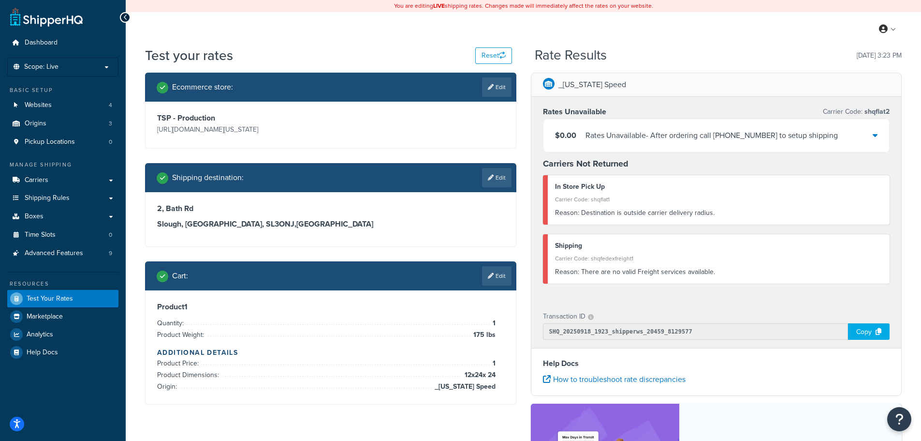
click at [878, 134] on div "$0.00 Rates Unavailable - After ordering call 512-863-0900 to setup shipping" at bounding box center [717, 135] width 346 height 33
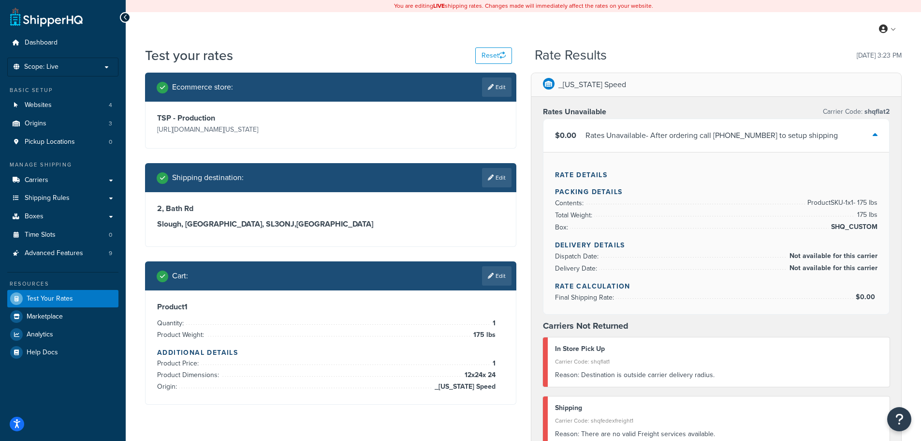
click at [878, 136] on div "$0.00 Rates Unavailable - After ordering call 512-863-0900 to setup shipping" at bounding box center [717, 135] width 346 height 33
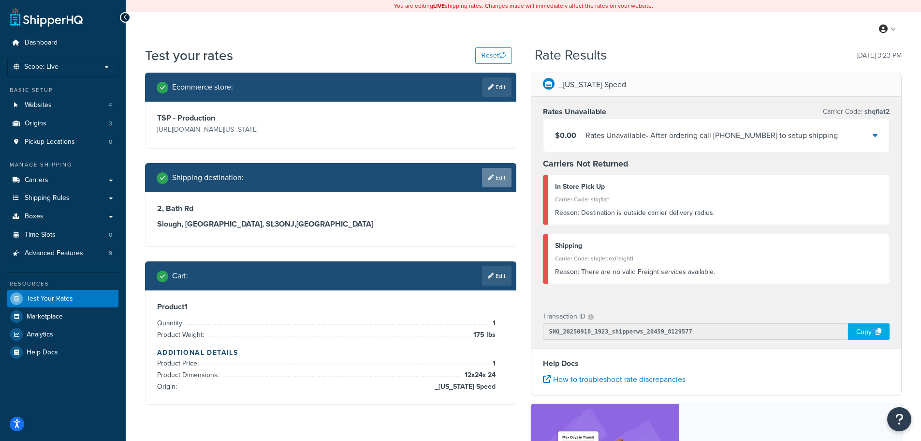
click at [504, 178] on link "Edit" at bounding box center [497, 177] width 30 height 19
select select "GB"
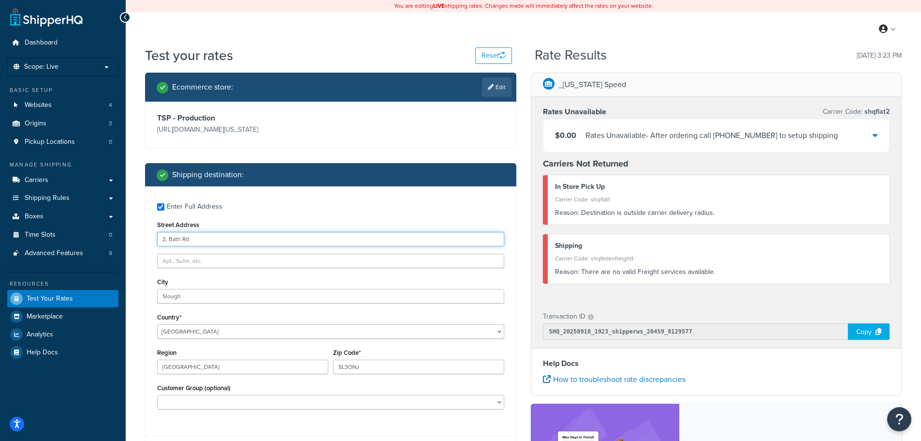
drag, startPoint x: 236, startPoint y: 236, endPoint x: 144, endPoint y: 237, distance: 91.9
click at [144, 237] on div "Ecommerce store : Edit TSP - Production https://mcprod.texas-speed.com/ Shippin…" at bounding box center [331, 356] width 386 height 566
paste input "888 James Road ASHGROVE QLD 4060 AUSTRALIA"
drag, startPoint x: 207, startPoint y: 239, endPoint x: 357, endPoint y: 241, distance: 150.0
click at [357, 241] on input "888 James Road ASHGROVE QLD 4060 AUSTRALIA" at bounding box center [330, 239] width 347 height 15
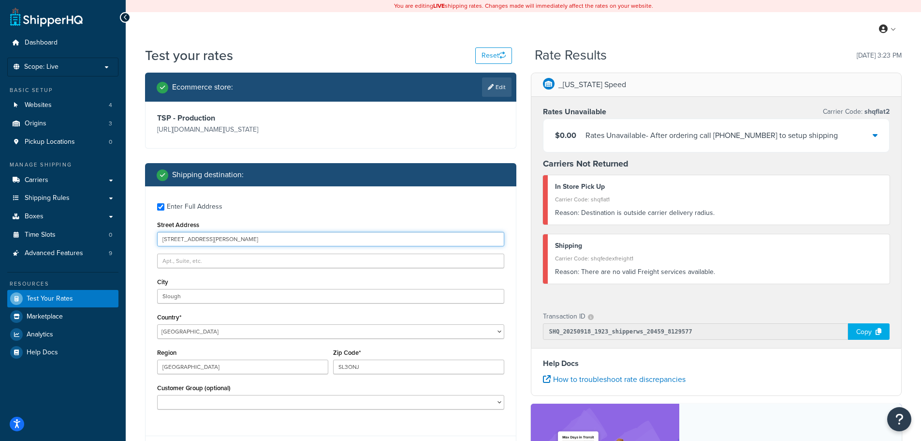
type input "888 James Road"
click at [262, 299] on input "Slough" at bounding box center [330, 296] width 347 height 15
paste input "888 James Road ASHGROVE QLD 4060 AUSTRALIA"
drag, startPoint x: 208, startPoint y: 296, endPoint x: 129, endPoint y: 298, distance: 79.4
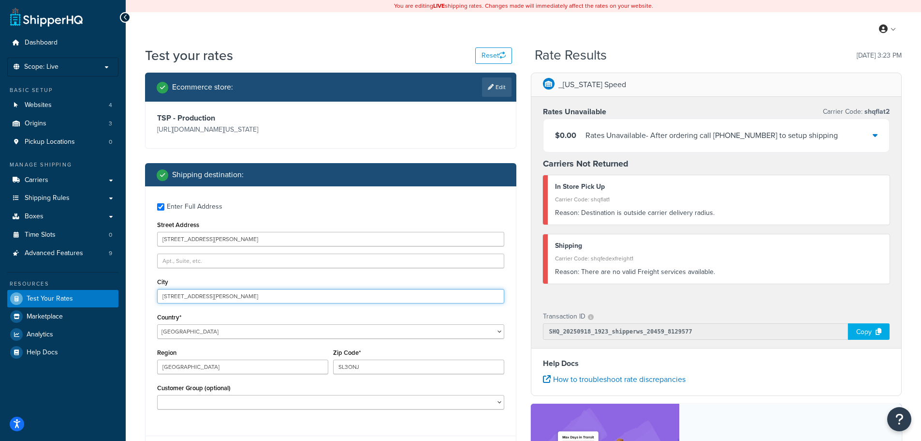
click at [129, 298] on div "Test your rates Reset Rate Results 09/18/2025, 3:23 PM Ecommerce store : Edit T…" at bounding box center [524, 354] width 796 height 617
drag, startPoint x: 193, startPoint y: 297, endPoint x: 329, endPoint y: 297, distance: 135.9
click at [329, 297] on input "ASHGROVE QLD 4060 AUSTRALIA" at bounding box center [330, 296] width 347 height 15
type input "ASHGROVE"
click at [271, 334] on select "United States United Kingdom Afghanistan Åland Islands Albania Algeria American…" at bounding box center [330, 331] width 347 height 15
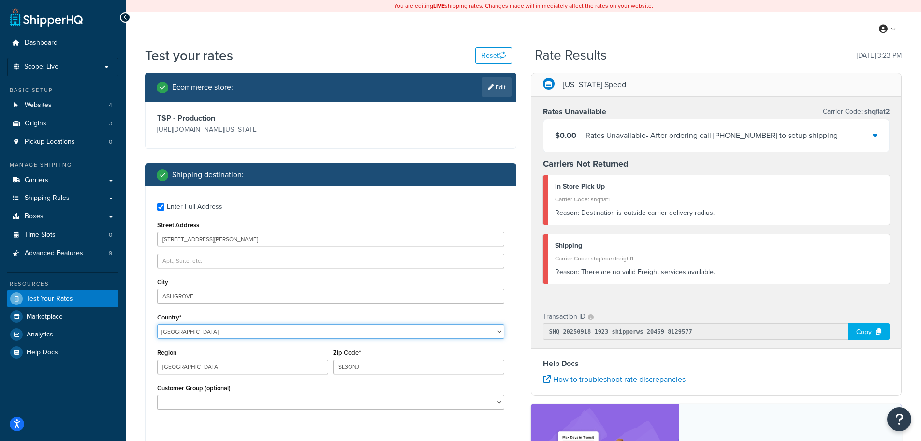
select select "AU"
click at [157, 324] on select "United States United Kingdom Afghanistan Åland Islands Albania Algeria American…" at bounding box center [330, 331] width 347 height 15
click at [375, 367] on input "SL3ONJ" at bounding box center [418, 366] width 171 height 15
paste input "888 James Road ASHGROVE QLD 4060 AUSTRALIA"
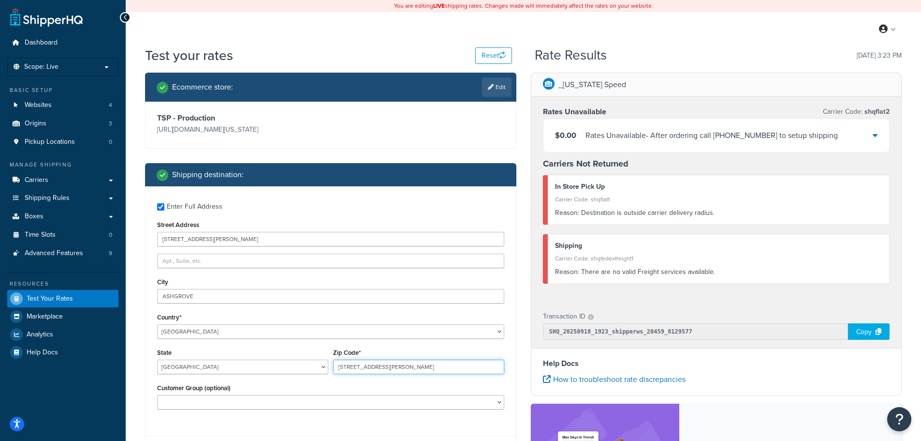
drag, startPoint x: 443, startPoint y: 370, endPoint x: 518, endPoint y: 367, distance: 75.5
click at [518, 367] on div "Ecommerce store : Edit TSP - Production https://mcprod.texas-speed.com/ Shippin…" at bounding box center [331, 356] width 386 height 566
drag, startPoint x: 414, startPoint y: 369, endPoint x: 311, endPoint y: 367, distance: 103.5
click at [311, 367] on div "State Australian Capital Territory New South Wales Northern Territory Queenslan…" at bounding box center [331, 363] width 352 height 35
type input "QLD4060"
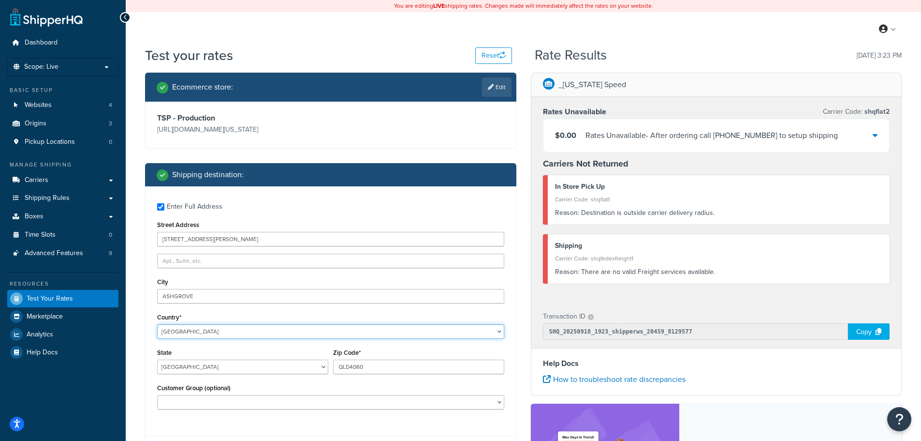
click at [311, 328] on select "United States United Kingdom Afghanistan Åland Islands Albania Algeria American…" at bounding box center [330, 331] width 347 height 15
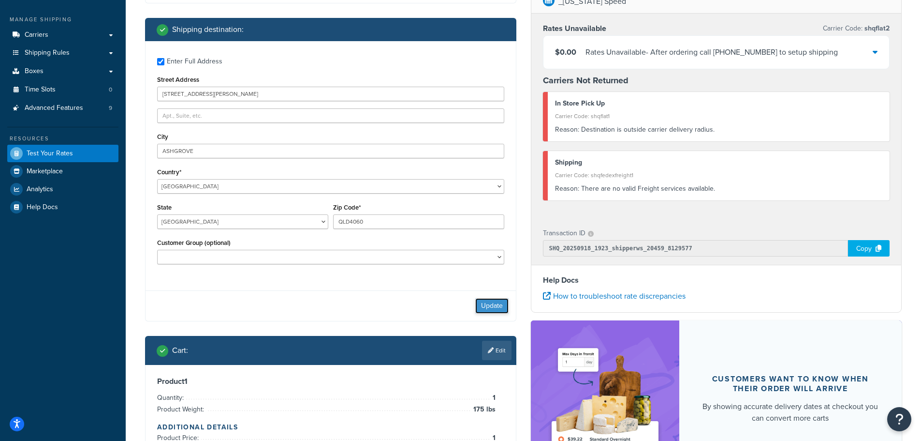
click at [505, 309] on button "Update" at bounding box center [491, 305] width 33 height 15
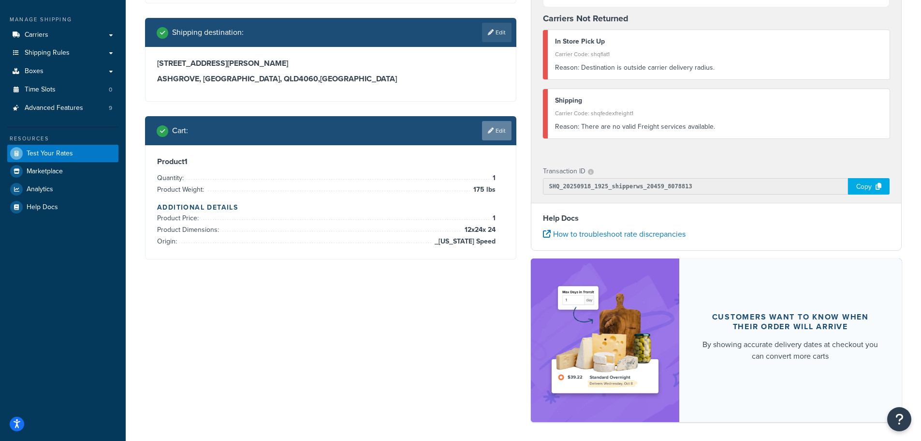
click at [500, 133] on link "Edit" at bounding box center [497, 130] width 30 height 19
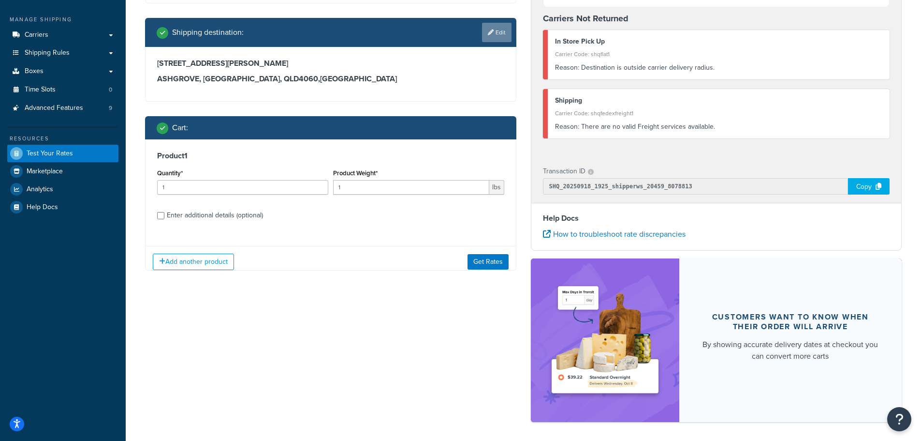
click at [499, 33] on link "Edit" at bounding box center [497, 32] width 30 height 19
select select "AU"
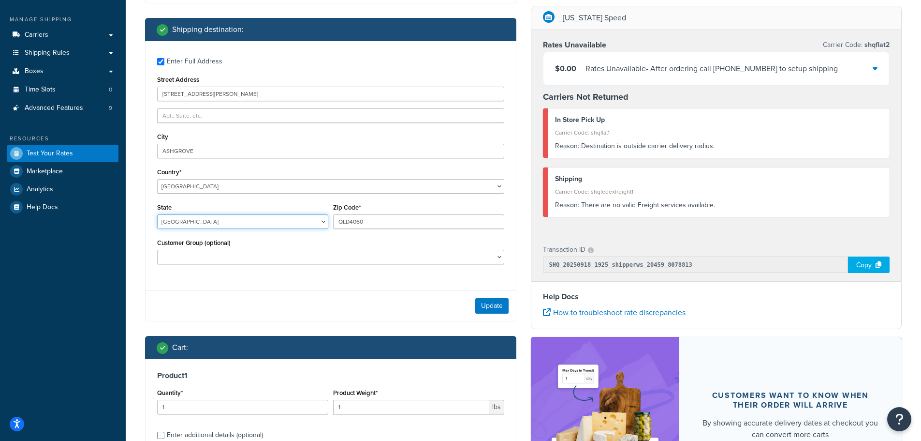
click at [286, 223] on select "Australian Capital Territory New South Wales Northern Territory Queensland Sout…" at bounding box center [242, 221] width 171 height 15
click at [252, 222] on select "Australian Capital Territory New South Wales Northern Territory Queensland Sout…" at bounding box center [242, 221] width 171 height 15
select select "QLD"
click at [157, 214] on select "Australian Capital Territory New South Wales Northern Territory Queensland Sout…" at bounding box center [242, 221] width 171 height 15
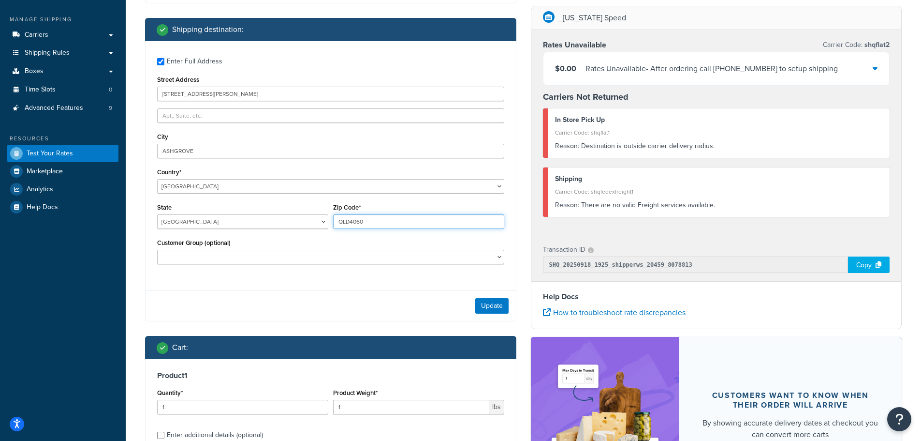
click at [352, 221] on input "QLD4060" at bounding box center [418, 221] width 171 height 15
type input "4060"
click at [486, 300] on button "Update" at bounding box center [491, 305] width 33 height 15
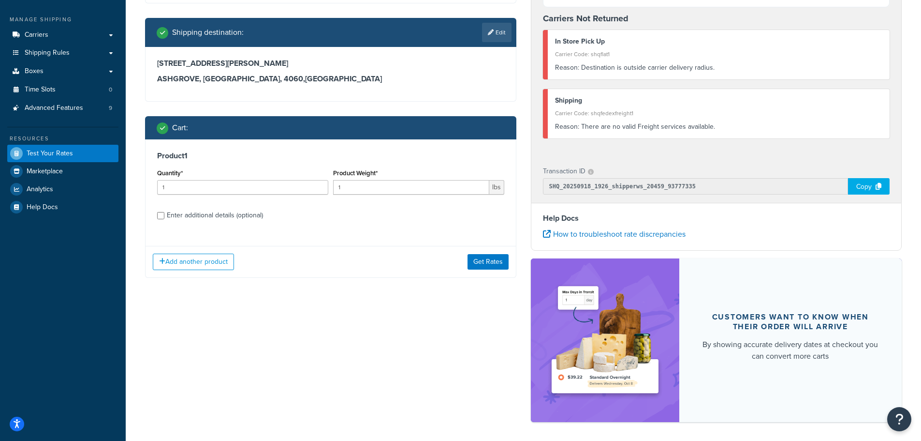
click at [238, 215] on div "Enter additional details (optional)" at bounding box center [215, 215] width 96 height 14
click at [164, 215] on input "Enter additional details (optional)" at bounding box center [160, 215] width 7 height 7
checkbox input "true"
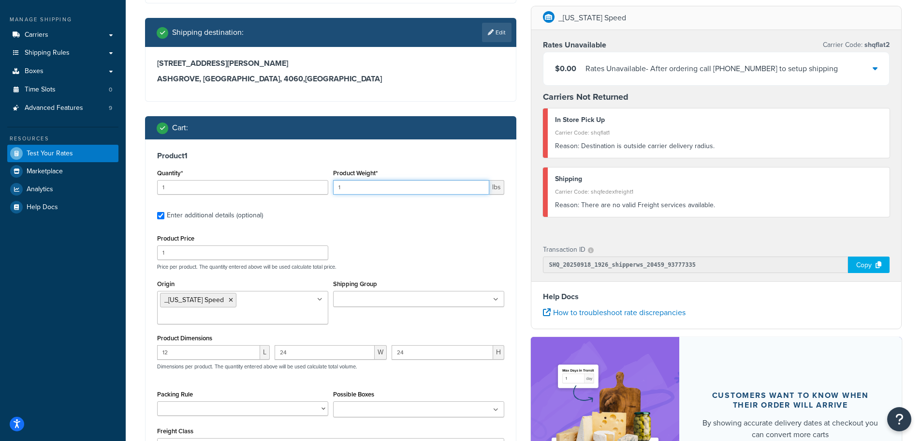
click at [341, 188] on input "1" at bounding box center [411, 187] width 156 height 15
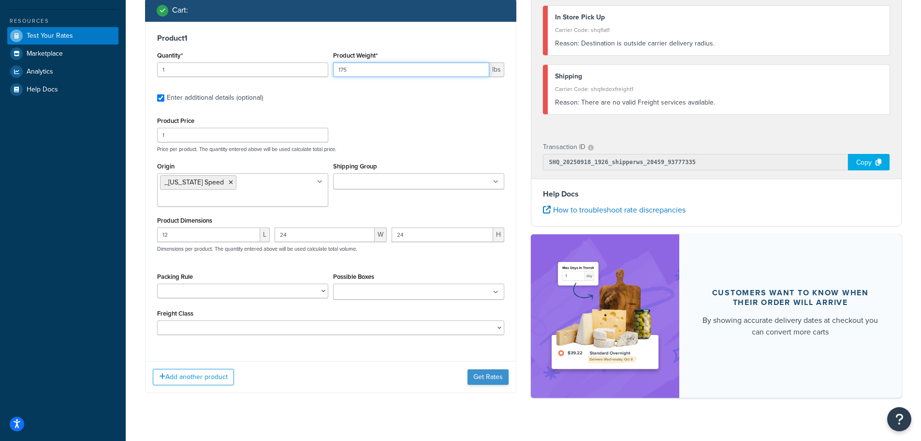
type input "175"
click at [478, 369] on button "Get Rates" at bounding box center [488, 376] width 41 height 15
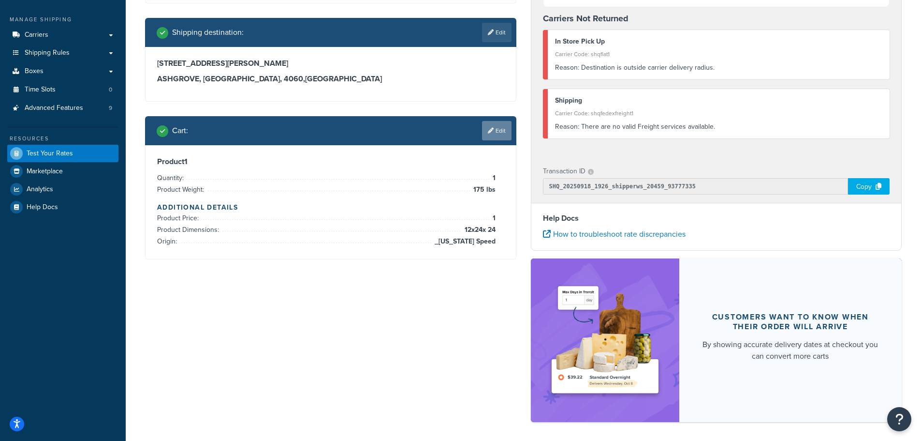
click at [491, 131] on icon at bounding box center [491, 131] width 6 height 6
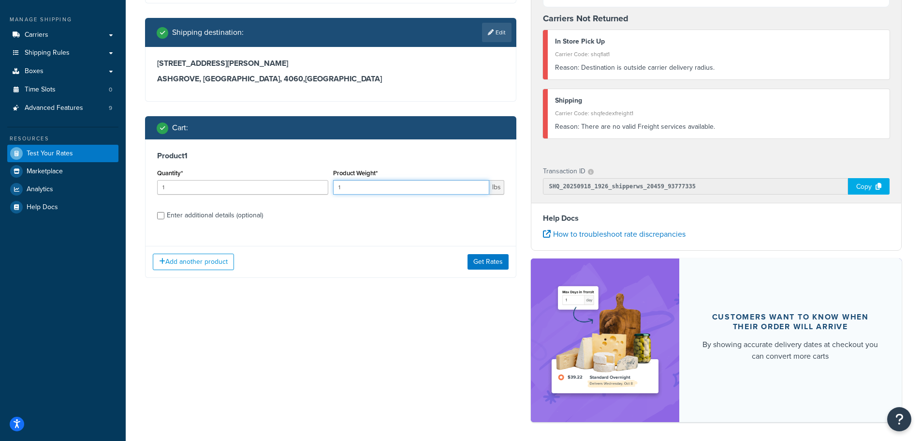
click at [462, 190] on input "1" at bounding box center [411, 187] width 156 height 15
type input "150"
click at [246, 210] on div "Enter additional details (optional)" at bounding box center [215, 215] width 96 height 14
click at [164, 212] on input "Enter additional details (optional)" at bounding box center [160, 215] width 7 height 7
checkbox input "true"
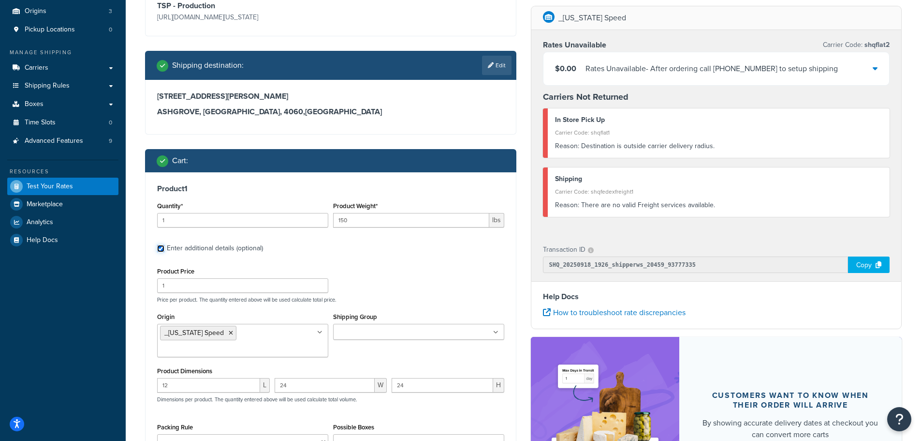
scroll to position [69, 0]
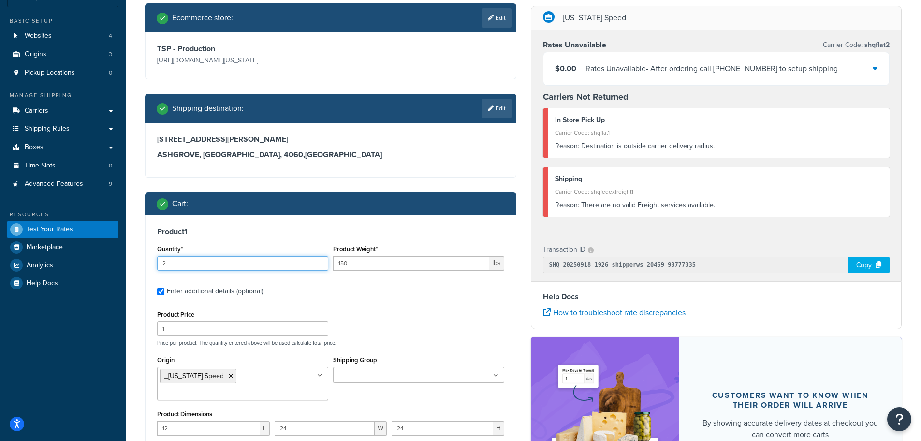
type input "2"
click at [320, 259] on input "2" at bounding box center [242, 263] width 171 height 15
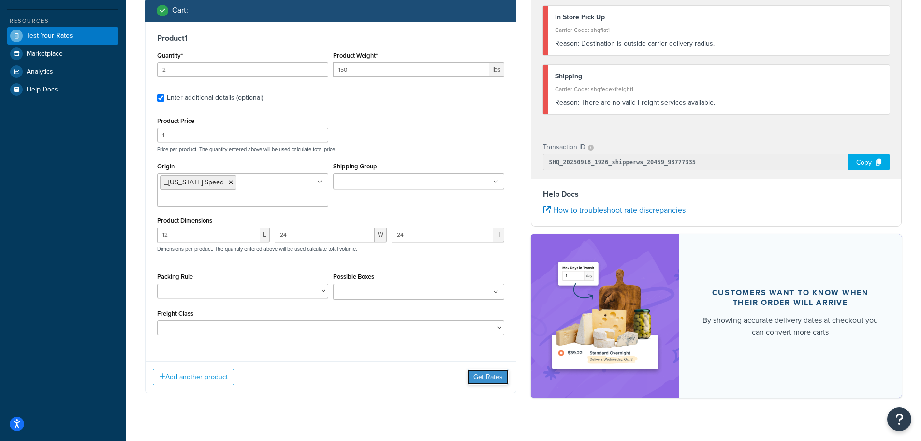
click at [487, 369] on button "Get Rates" at bounding box center [488, 376] width 41 height 15
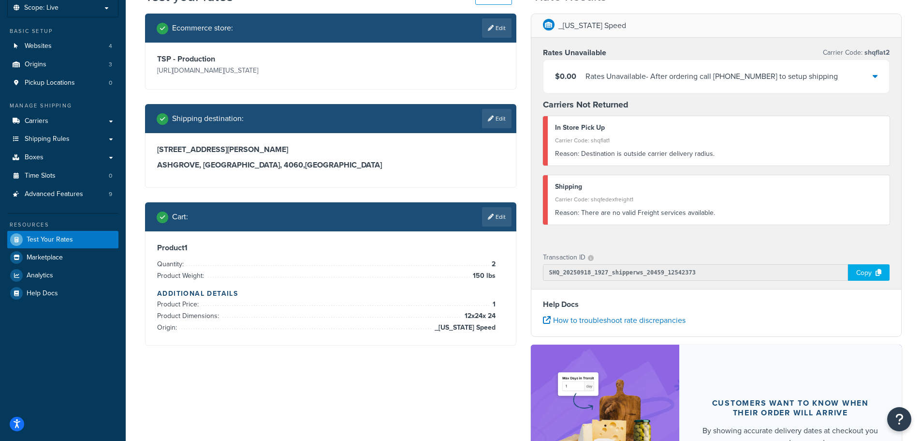
scroll to position [0, 0]
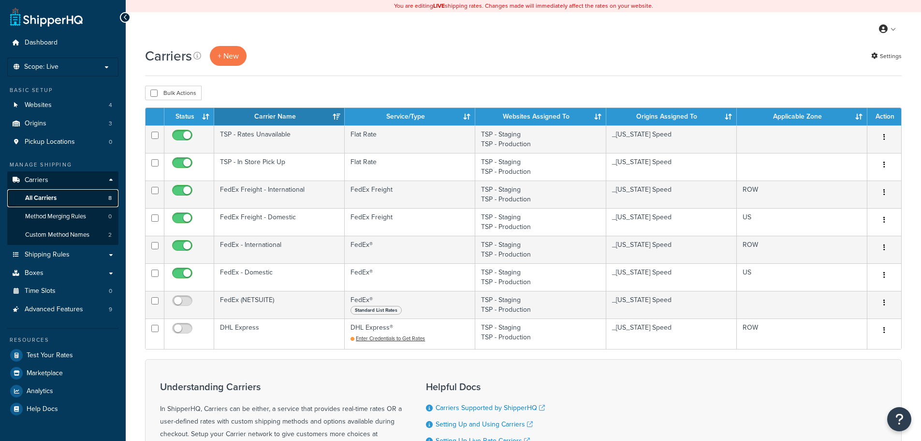
click at [66, 197] on link "All Carriers 8" at bounding box center [62, 198] width 111 height 18
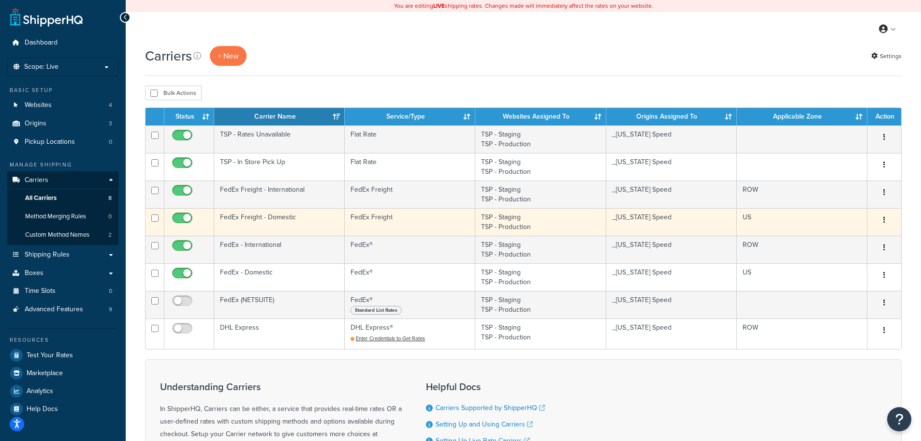
click at [297, 216] on td "FedEx Freight - Domestic" at bounding box center [279, 222] width 131 height 28
drag, startPoint x: 385, startPoint y: 133, endPoint x: 394, endPoint y: 231, distance: 98.5
click at [394, 231] on tbody "TSP - Rates Unavailable Flat Rate TSP - Staging TSP - Production _Texas Speed E…" at bounding box center [524, 236] width 756 height 223
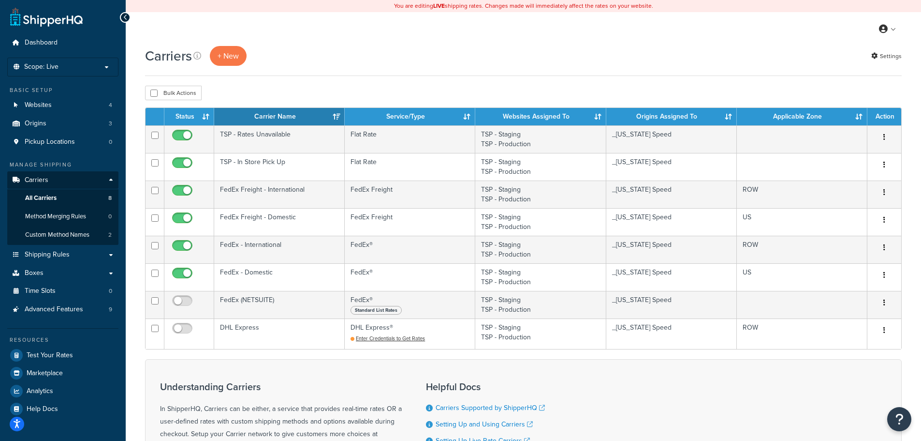
click at [436, 79] on div "Carriers + New Settings Bulk Actions Duplicate Delete Contact Us Send Us A Mess…" at bounding box center [524, 308] width 796 height 525
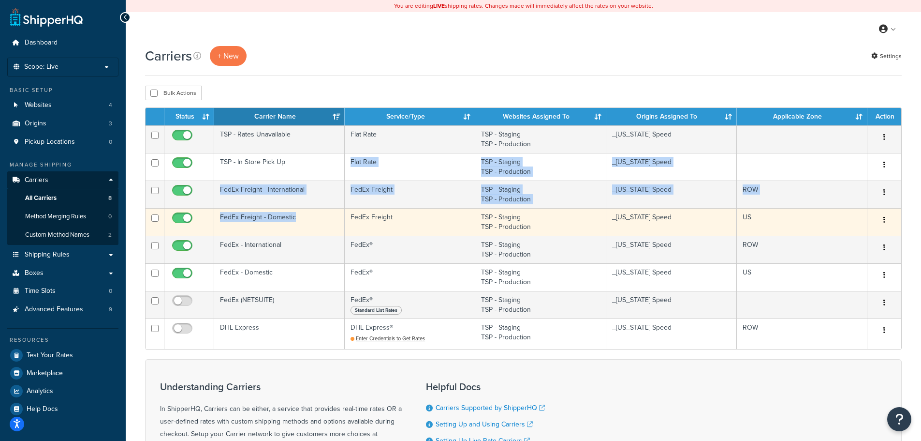
drag, startPoint x: 334, startPoint y: 155, endPoint x: 333, endPoint y: 219, distance: 64.3
click at [333, 219] on tbody "TSP - Rates Unavailable Flat Rate TSP - Staging TSP - Production _Texas Speed E…" at bounding box center [524, 236] width 756 height 223
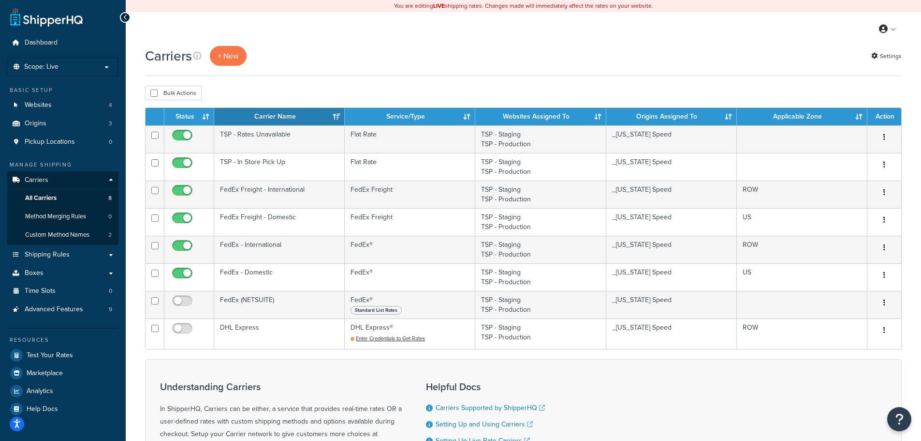
click at [363, 78] on div "Carriers + New Settings Bulk Actions Duplicate Delete Contact Us Send Us A Mess…" at bounding box center [524, 308] width 796 height 525
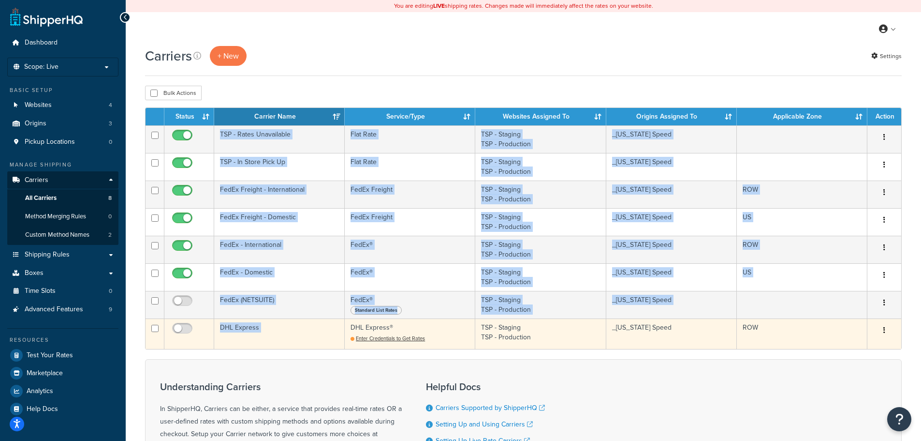
drag, startPoint x: 217, startPoint y: 134, endPoint x: 348, endPoint y: 323, distance: 230.1
click at [348, 323] on tbody "TSP - Rates Unavailable Flat Rate TSP - Staging TSP - Production _Texas Speed E…" at bounding box center [524, 236] width 756 height 223
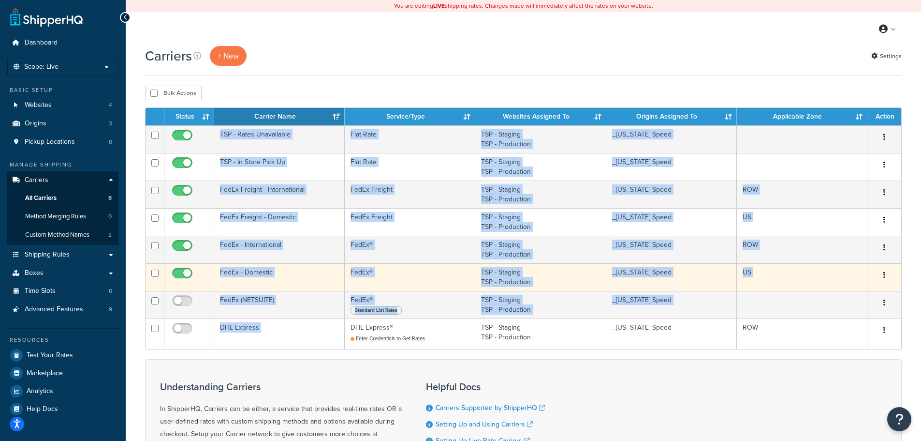
copy tbody "TSP - Rates Unavailable Flat Rate TSP - Staging TSP - Production _Texas Speed E…"
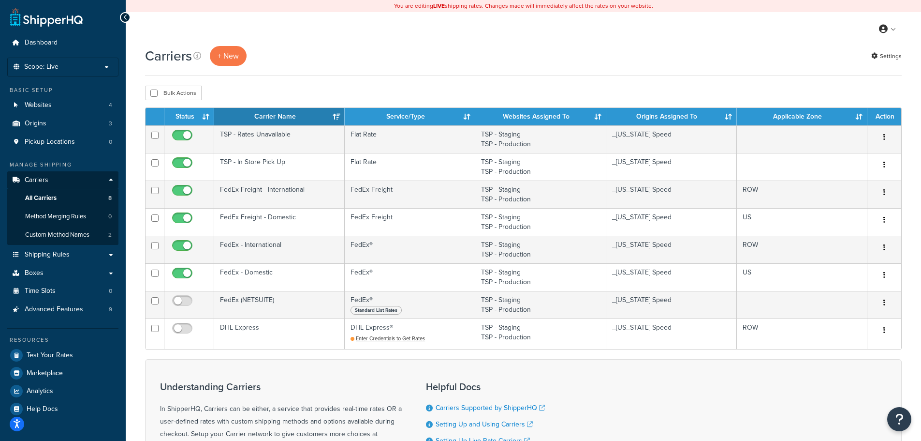
click at [357, 34] on div "My Profile Billing Global Settings Contact Us Logout" at bounding box center [524, 29] width 796 height 34
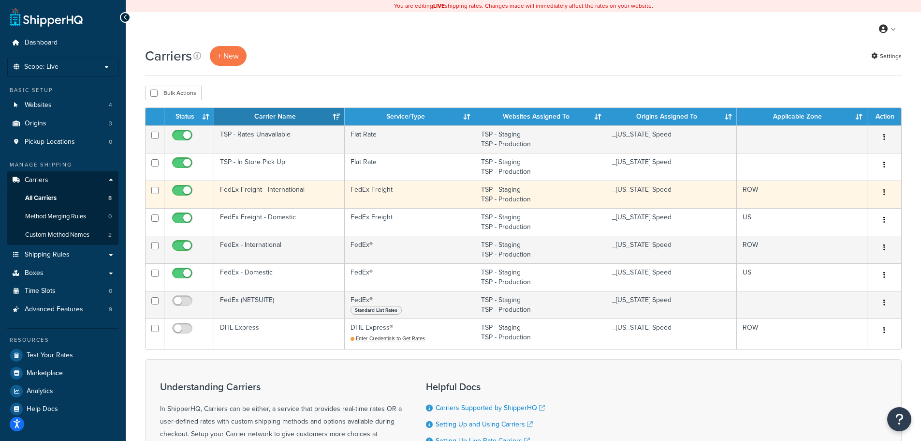
click at [386, 193] on td "FedEx Freight" at bounding box center [410, 194] width 131 height 28
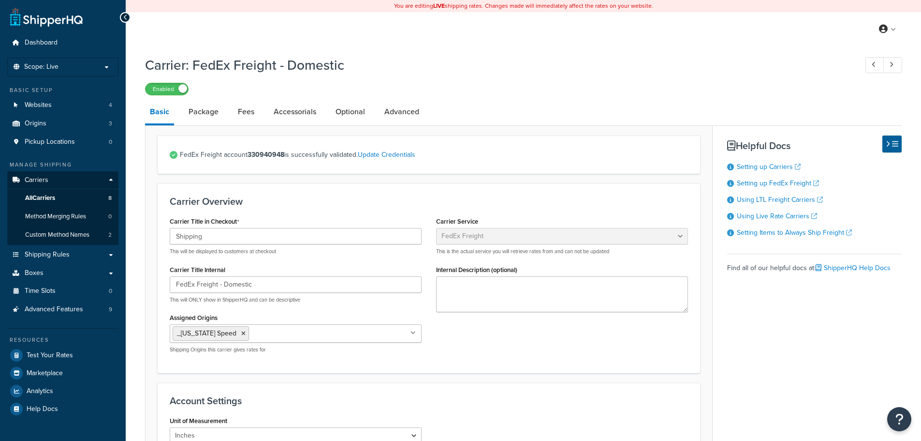
select select "fedExFreight"
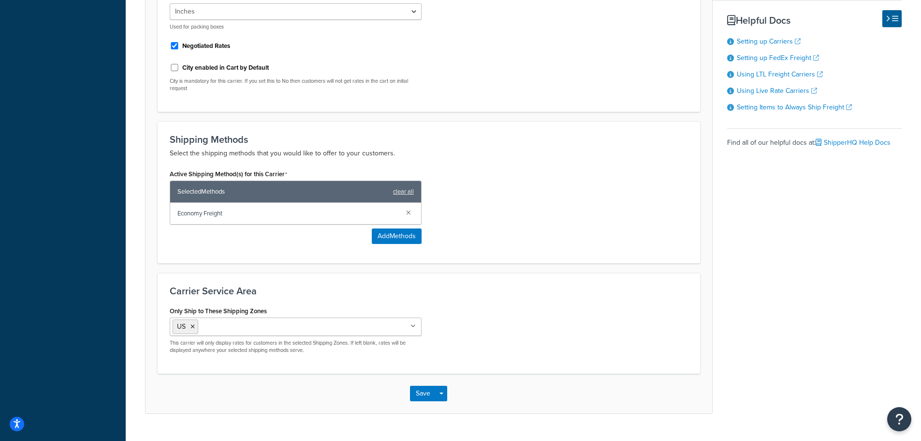
scroll to position [445, 0]
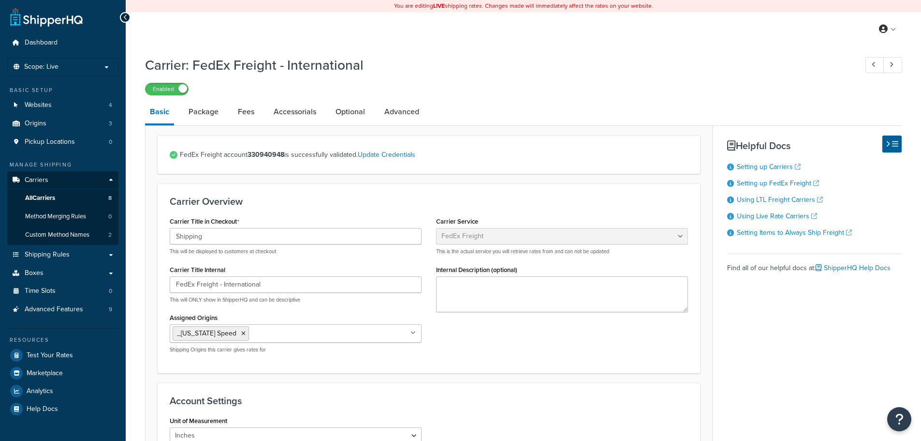
select select "fedExFreight"
click at [401, 113] on link "Advanced" at bounding box center [402, 111] width 44 height 23
select select "false"
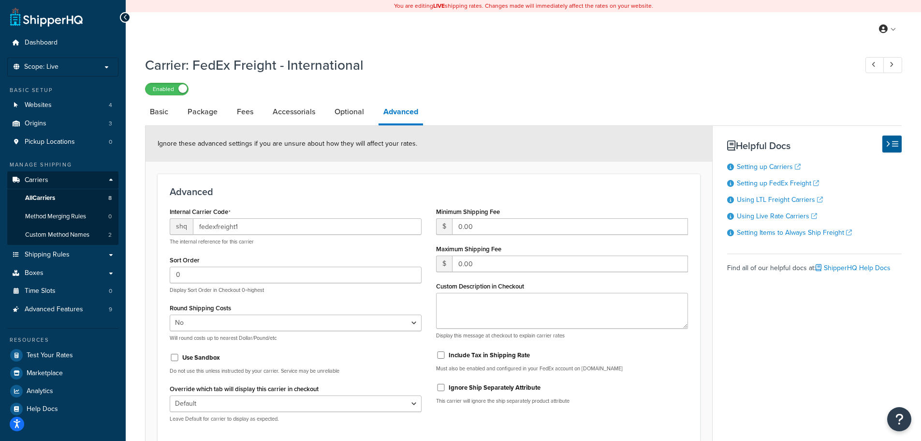
select select "fedExFreight"
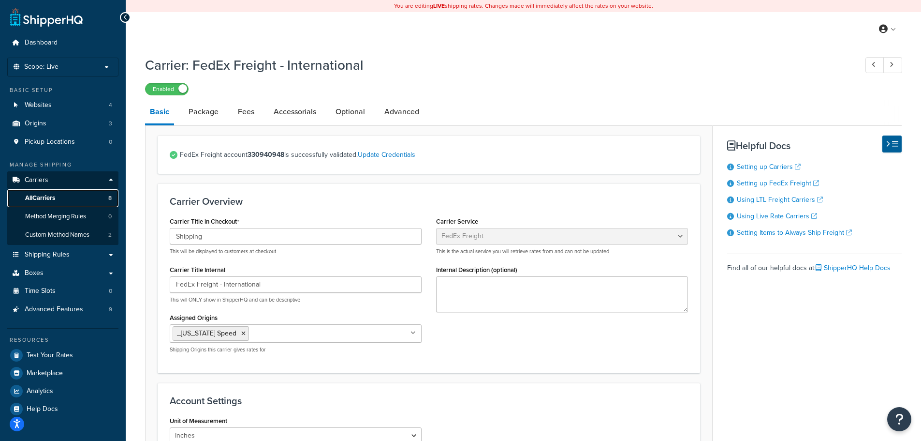
click at [61, 197] on link "All Carriers 8" at bounding box center [62, 198] width 111 height 18
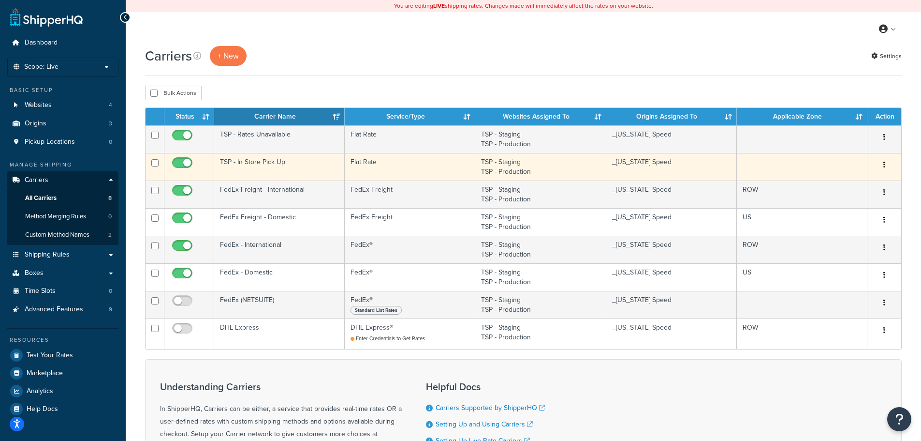
click at [297, 165] on td "TSP - In Store Pick Up" at bounding box center [279, 167] width 131 height 28
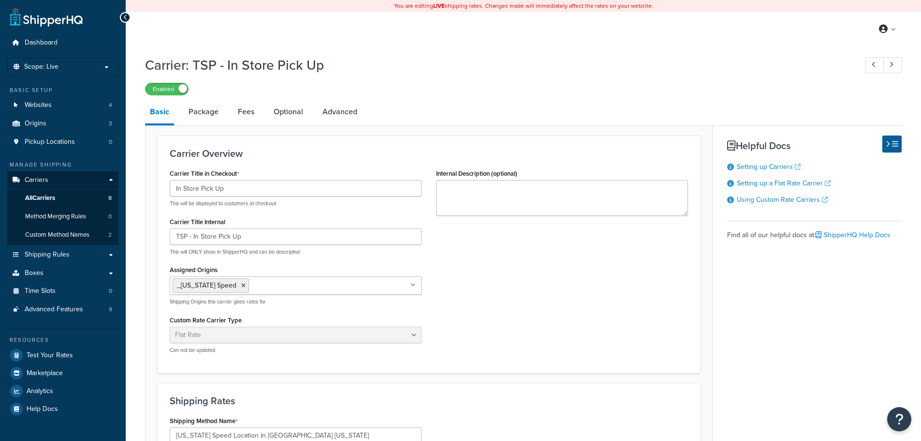
select select "flat"
click at [81, 201] on link "All Carriers 8" at bounding box center [62, 198] width 111 height 18
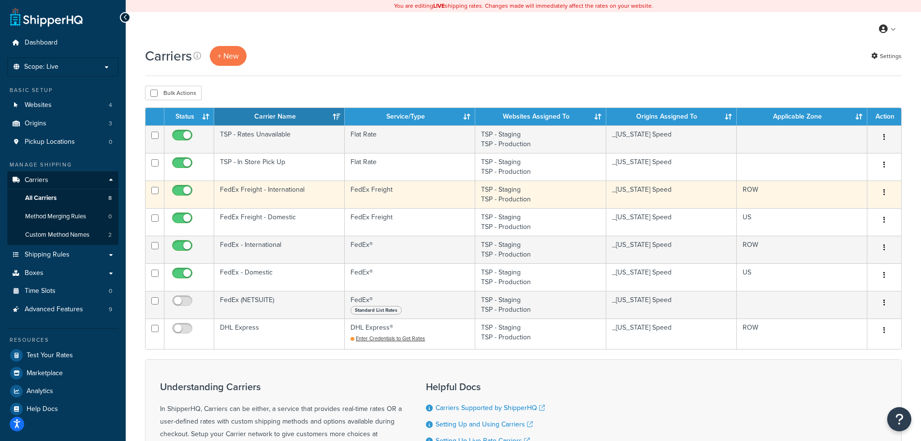
click at [294, 191] on td "FedEx Freight - International" at bounding box center [279, 194] width 131 height 28
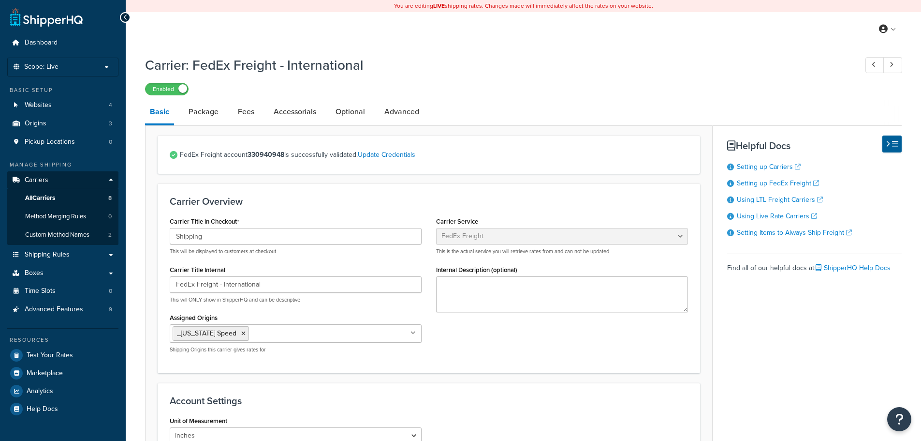
select select "fedExFreight"
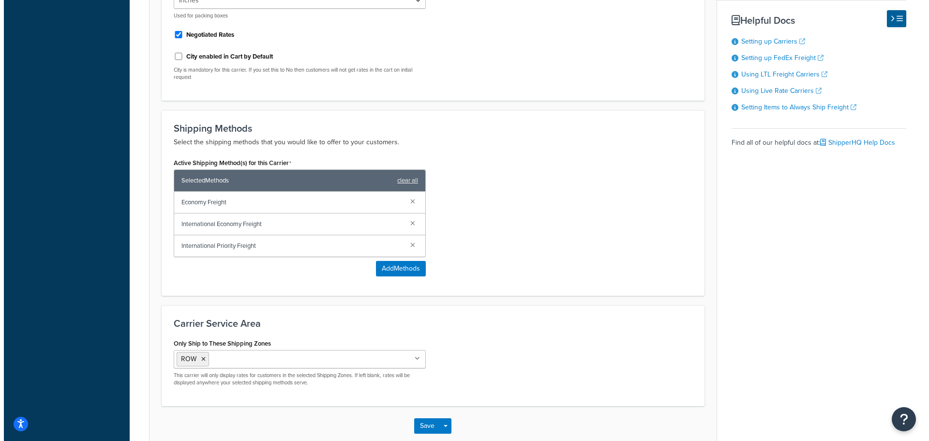
scroll to position [435, 0]
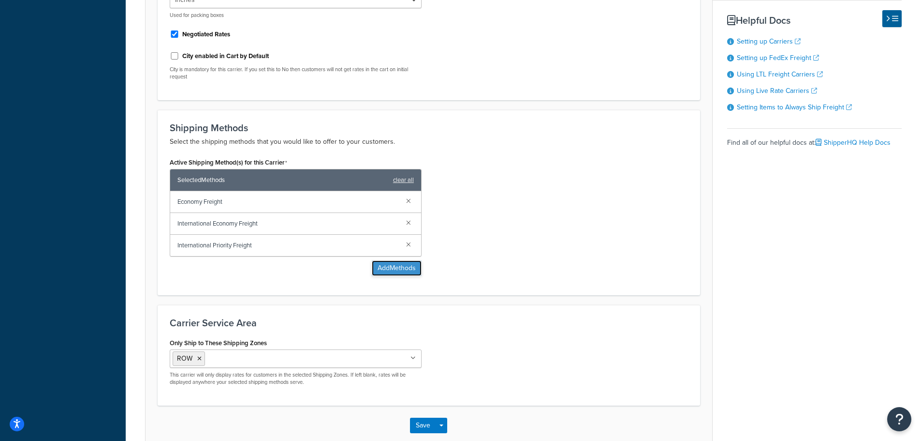
click at [397, 270] on button "Add Methods" at bounding box center [397, 267] width 50 height 15
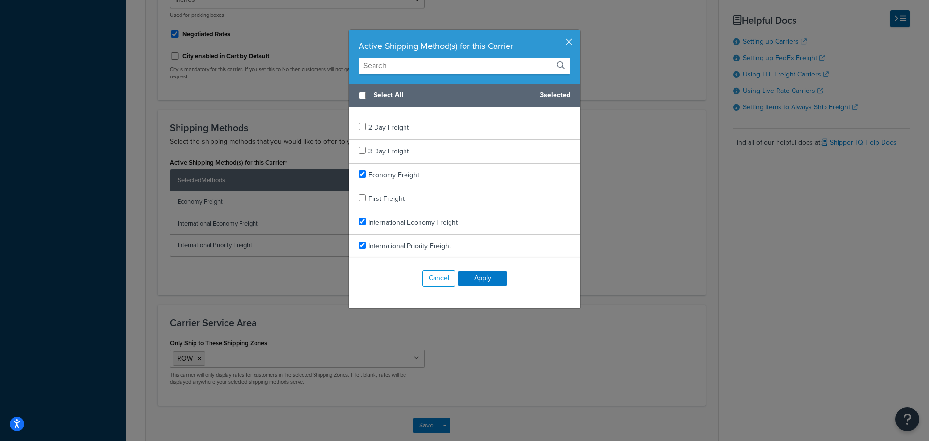
scroll to position [0, 0]
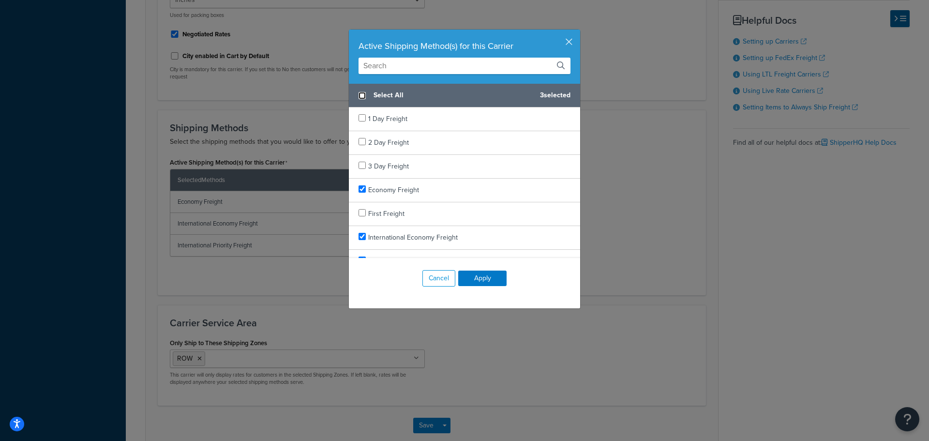
click at [358, 97] on input "checkbox" at bounding box center [361, 95] width 7 height 7
checkbox input "true"
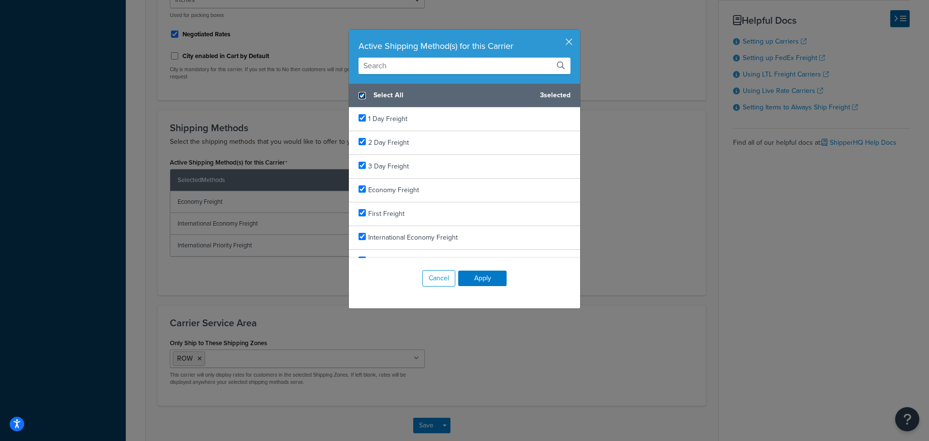
checkbox input "true"
click at [447, 279] on button "Cancel" at bounding box center [438, 278] width 33 height 16
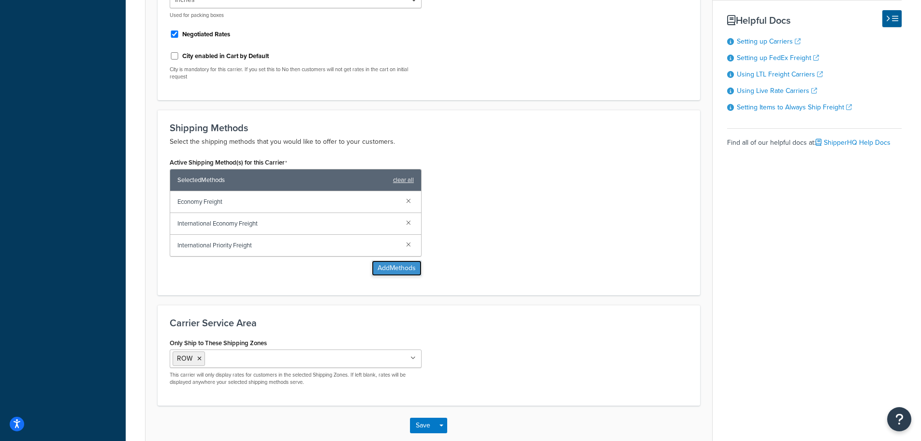
click at [404, 267] on button "Add Methods" at bounding box center [397, 267] width 50 height 15
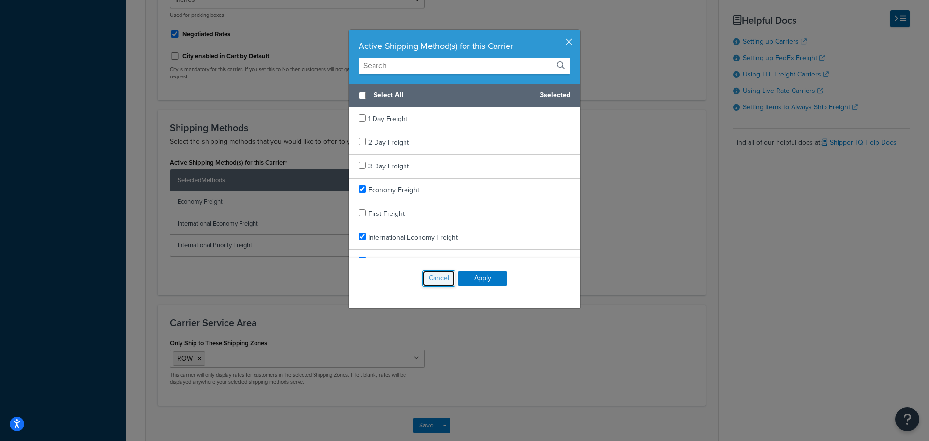
click at [443, 281] on button "Cancel" at bounding box center [438, 278] width 33 height 16
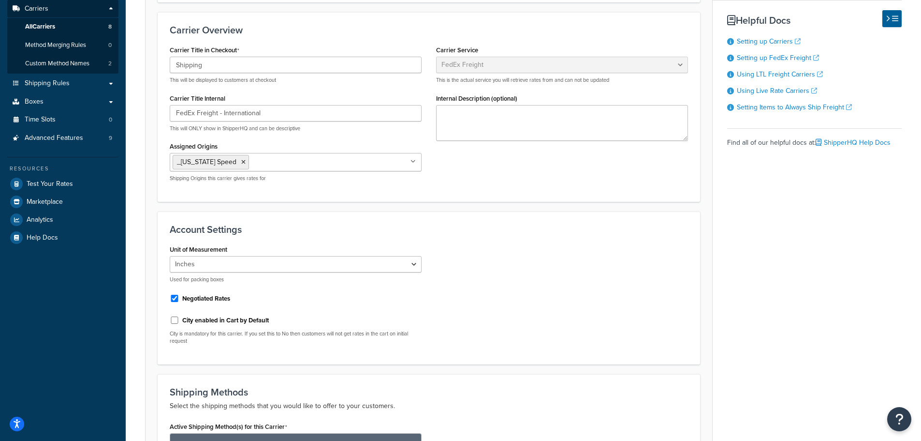
scroll to position [97, 0]
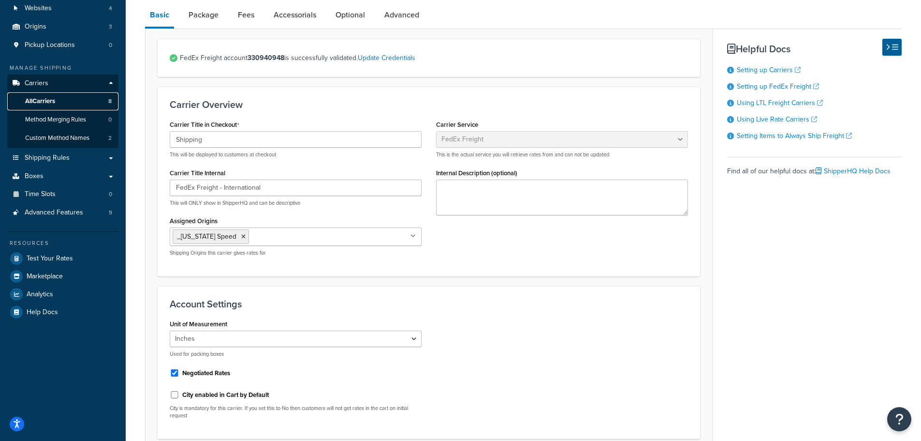
click at [44, 101] on span "All Carriers" at bounding box center [40, 101] width 30 height 8
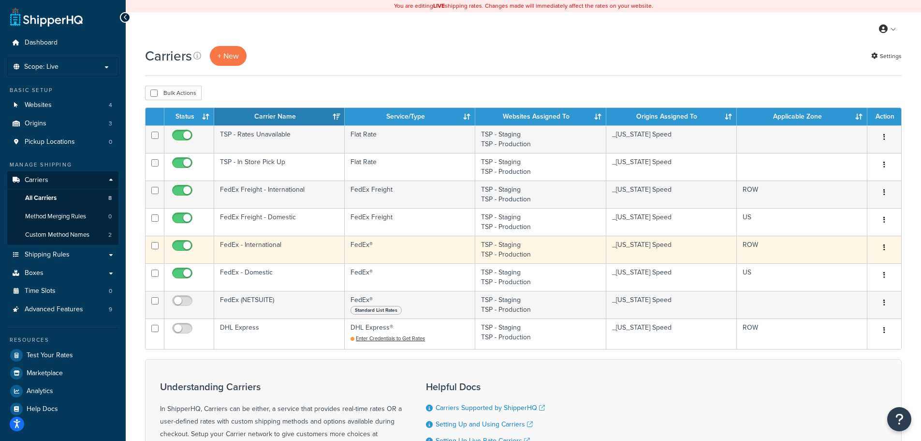
click at [299, 250] on td "FedEx - International" at bounding box center [279, 250] width 131 height 28
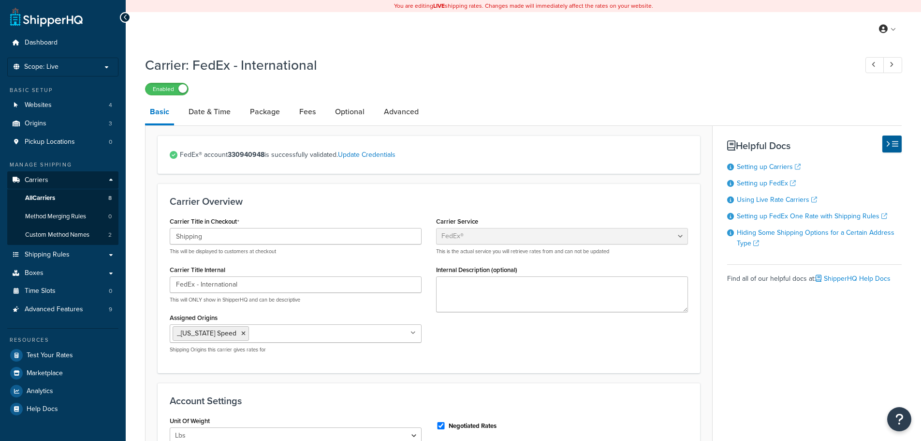
select select "fedEx"
select select "REGULAR_PICKUP"
select select "YOUR_PACKAGING"
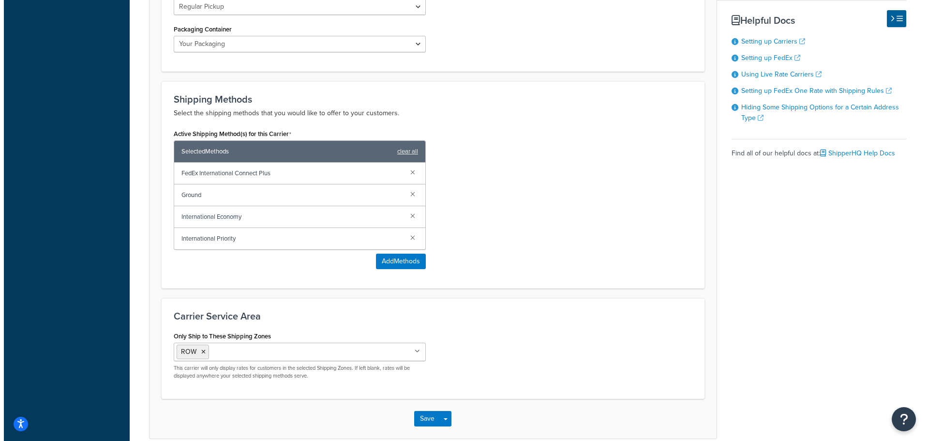
scroll to position [532, 0]
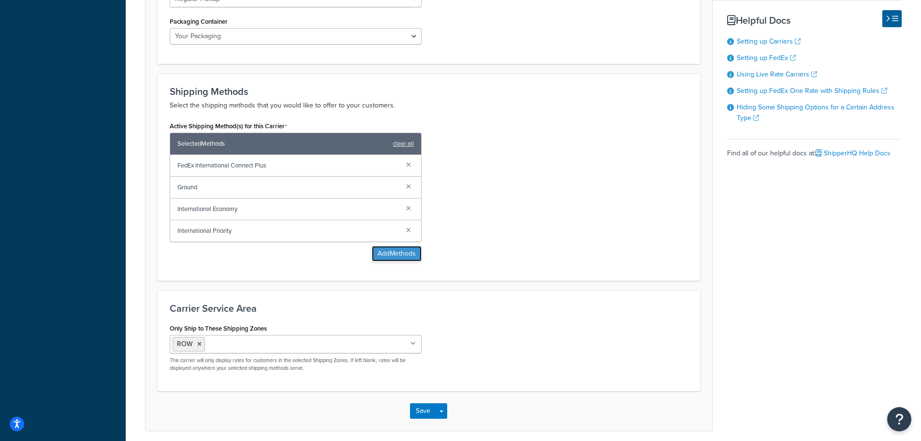
click at [409, 254] on button "Add Methods" at bounding box center [397, 253] width 50 height 15
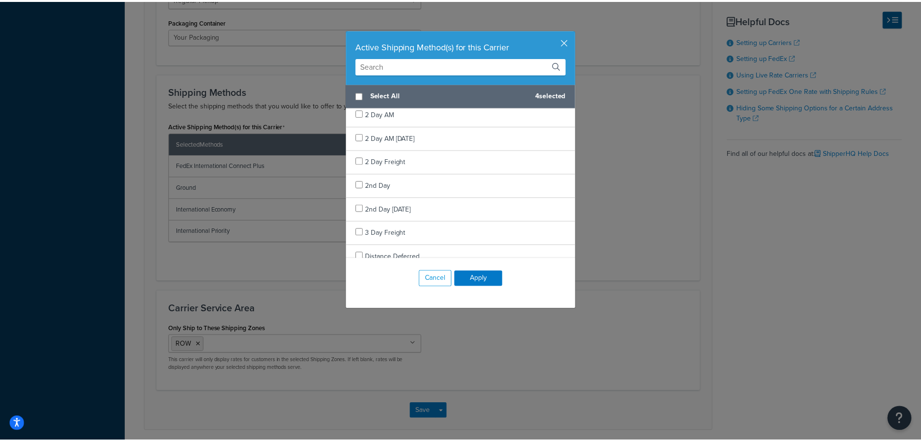
scroll to position [0, 0]
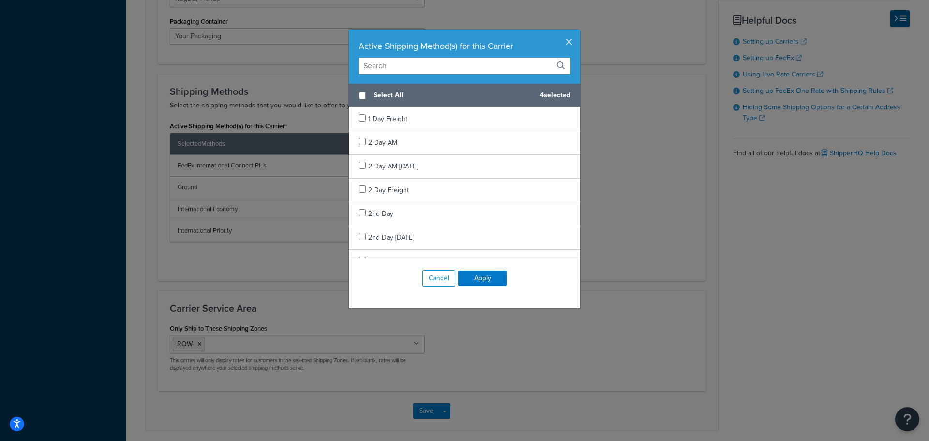
click at [578, 32] on button "button" at bounding box center [579, 31] width 2 height 2
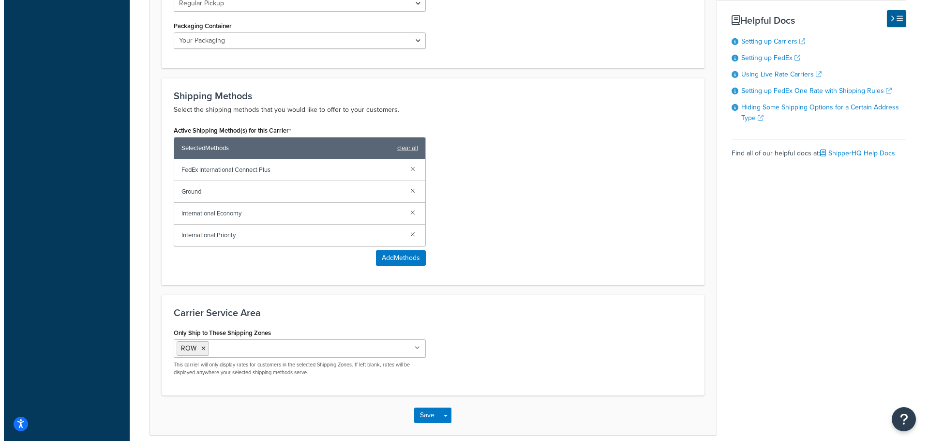
scroll to position [532, 0]
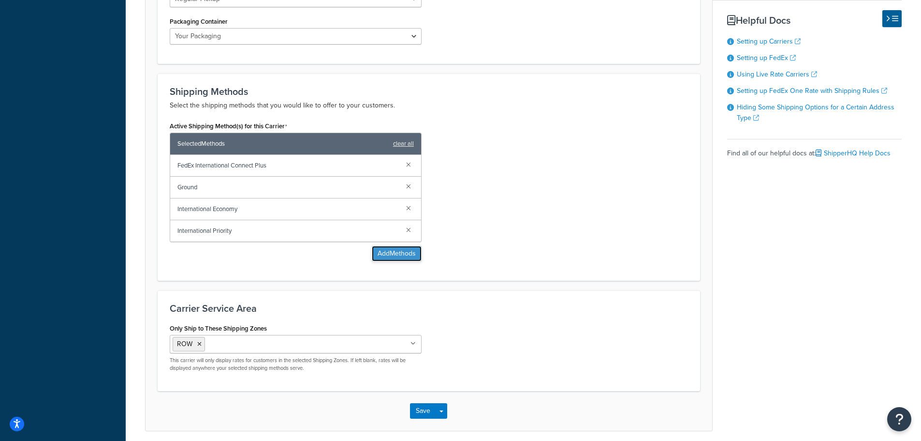
click at [397, 257] on button "Add Methods" at bounding box center [397, 253] width 50 height 15
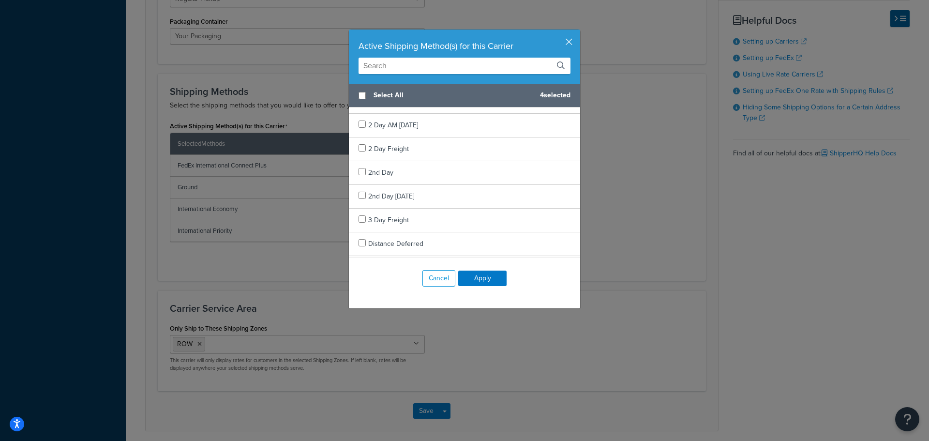
scroll to position [0, 0]
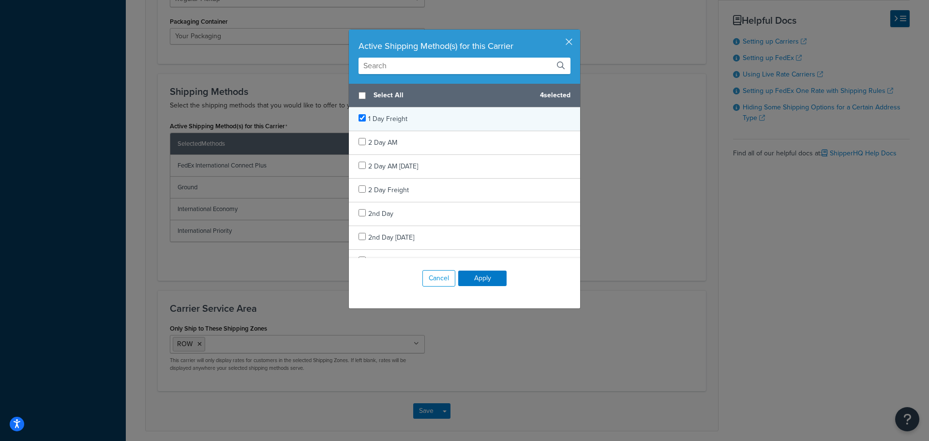
checkbox input "true"
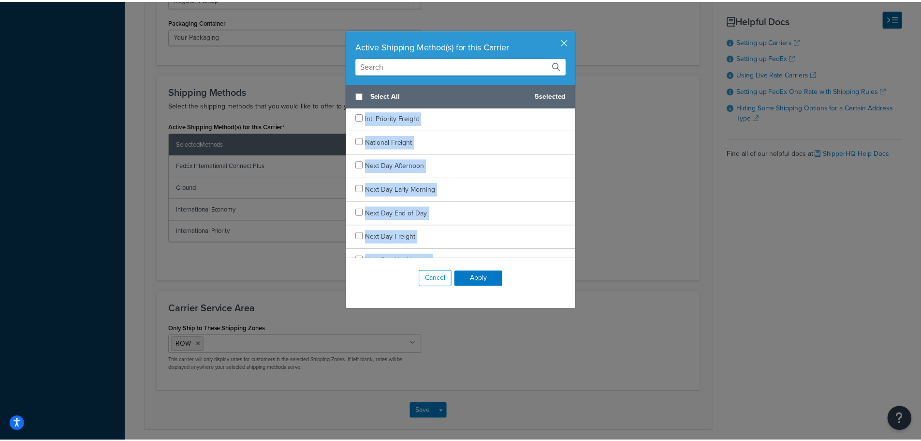
scroll to position [844, 0]
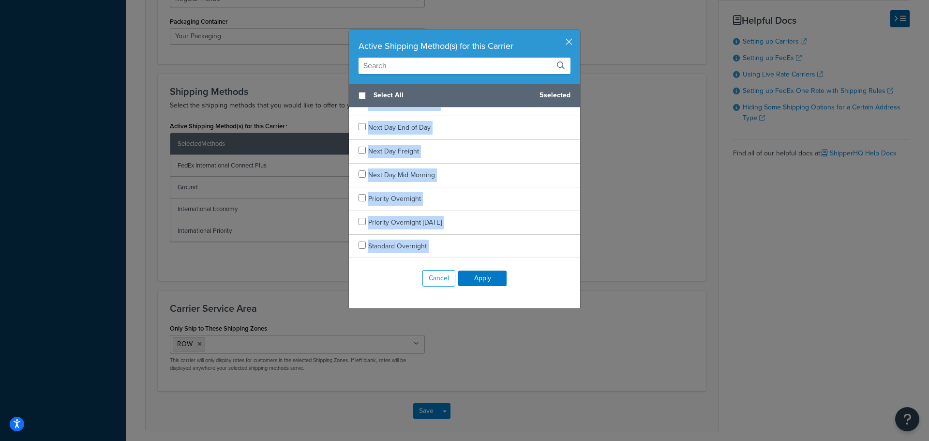
drag, startPoint x: 351, startPoint y: 112, endPoint x: 444, endPoint y: 268, distance: 182.0
click at [444, 268] on div "Active Shipping Method(s) for this Carrier Select All 5 selected 1 Day Freight …" at bounding box center [464, 169] width 232 height 280
checkbox input "true"
copy div "1 Day Freight 2 Day AM 2 Day AM Saturday 2 Day Freight 2nd Day 2nd Day Saturday…"
click at [429, 277] on button "Cancel" at bounding box center [438, 278] width 33 height 16
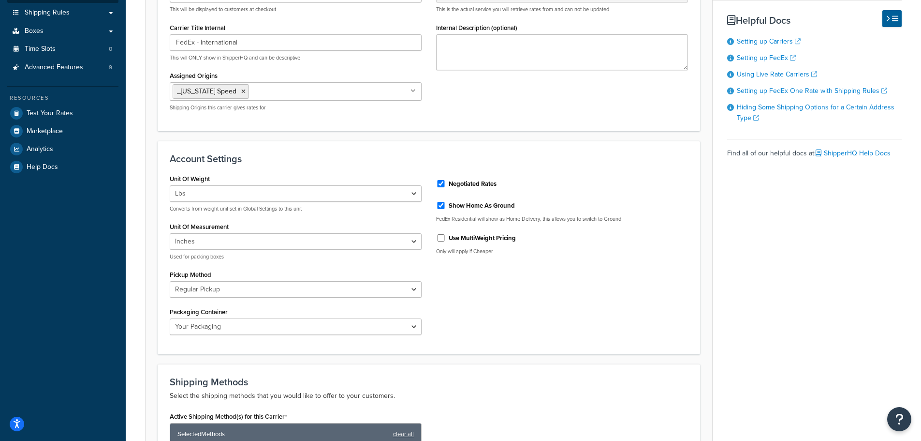
scroll to position [0, 0]
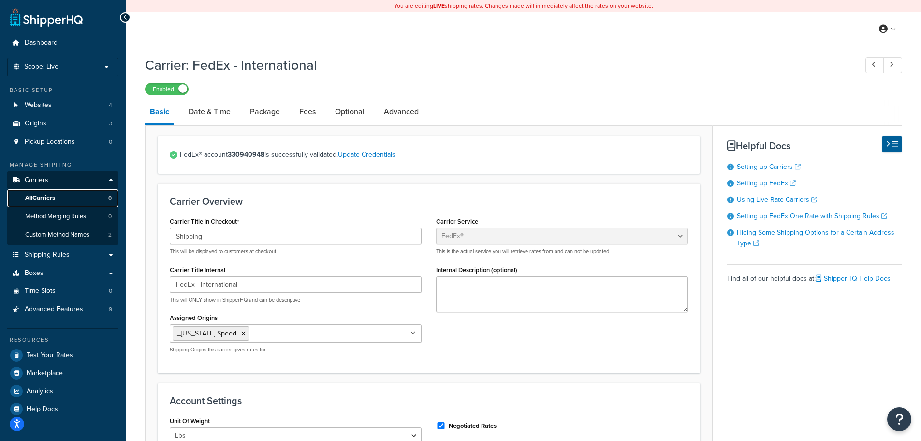
click at [65, 195] on link "All Carriers 8" at bounding box center [62, 198] width 111 height 18
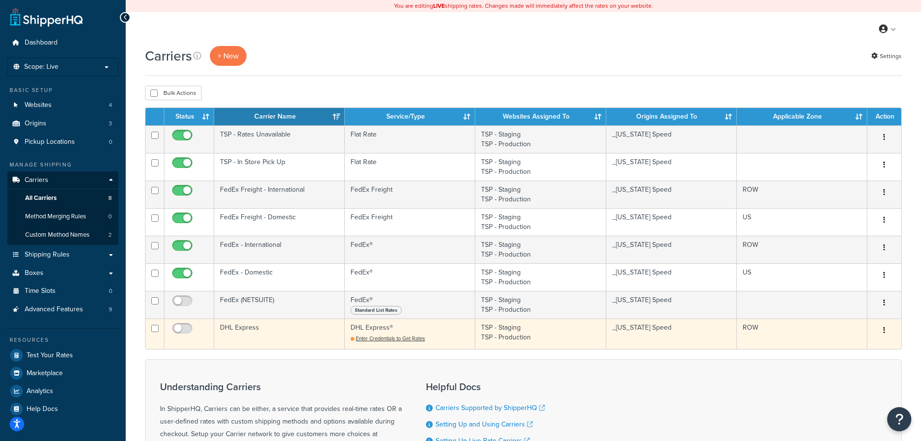
click at [286, 327] on td "DHL Express" at bounding box center [279, 333] width 131 height 30
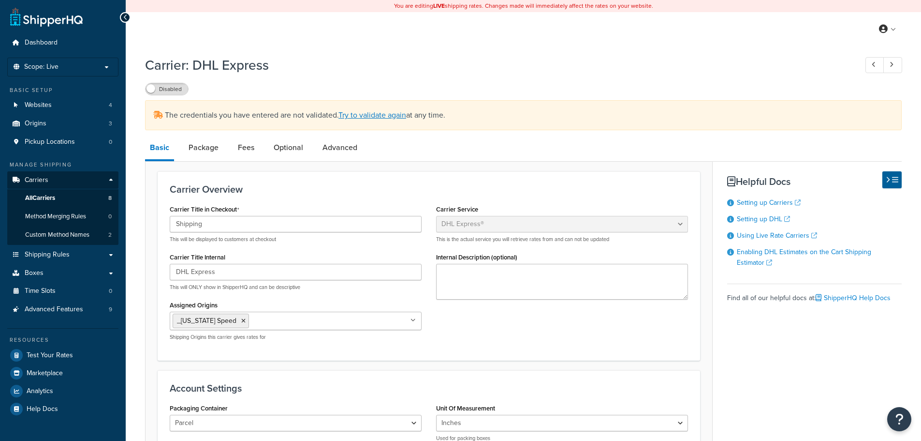
select select "dhl"
click at [383, 109] on link "Try to validate again" at bounding box center [373, 114] width 68 height 11
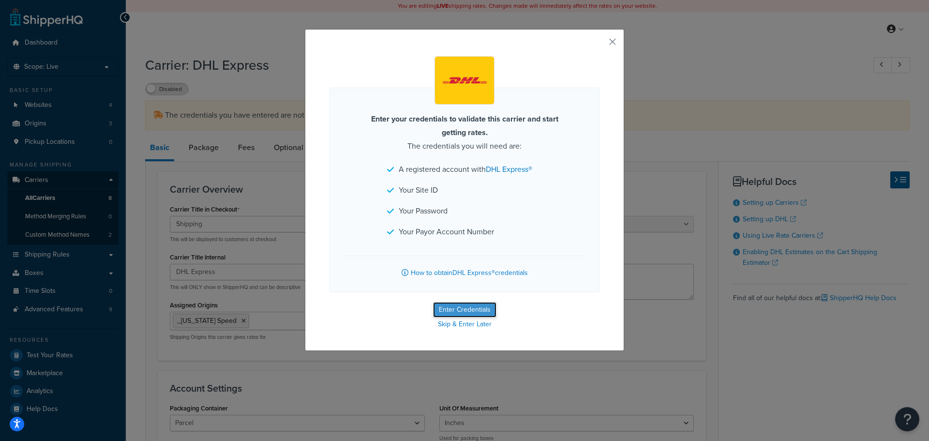
click at [473, 309] on button "Enter Credentials" at bounding box center [464, 309] width 63 height 15
select select "US"
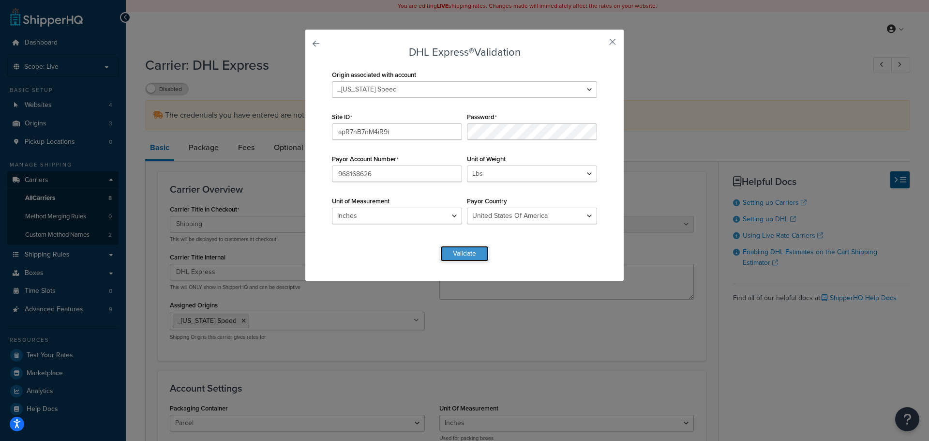
click at [460, 246] on button "Validate" at bounding box center [464, 253] width 48 height 15
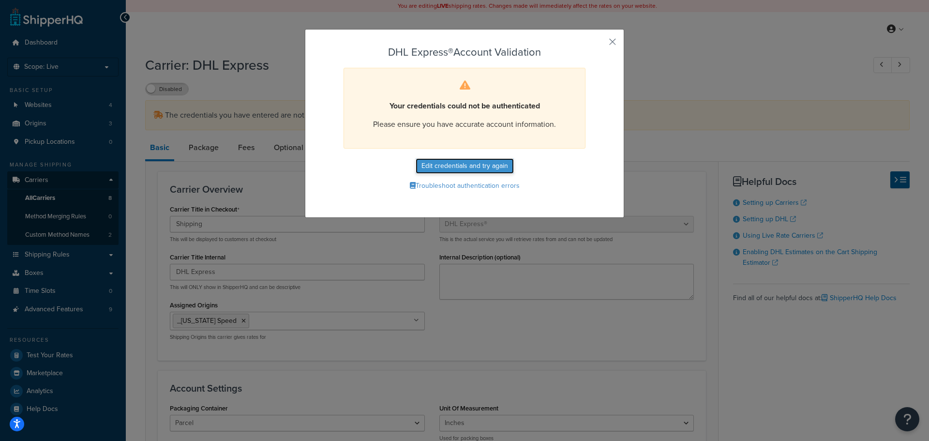
click at [463, 164] on button "Edit credentials and try again" at bounding box center [464, 165] width 98 height 15
select select "US"
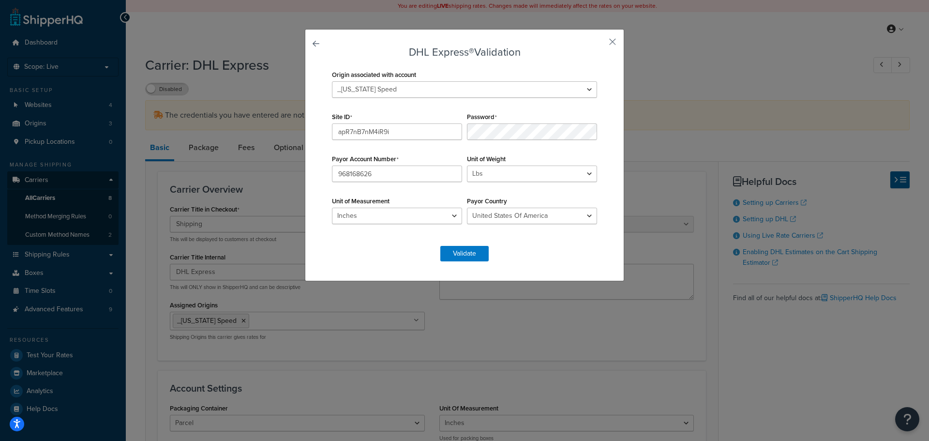
click at [548, 108] on div "Origin associated with account _ECS Tuning _RCI Offroad _Texas Speed" at bounding box center [464, 89] width 270 height 42
click at [464, 255] on button "Validate" at bounding box center [464, 253] width 48 height 15
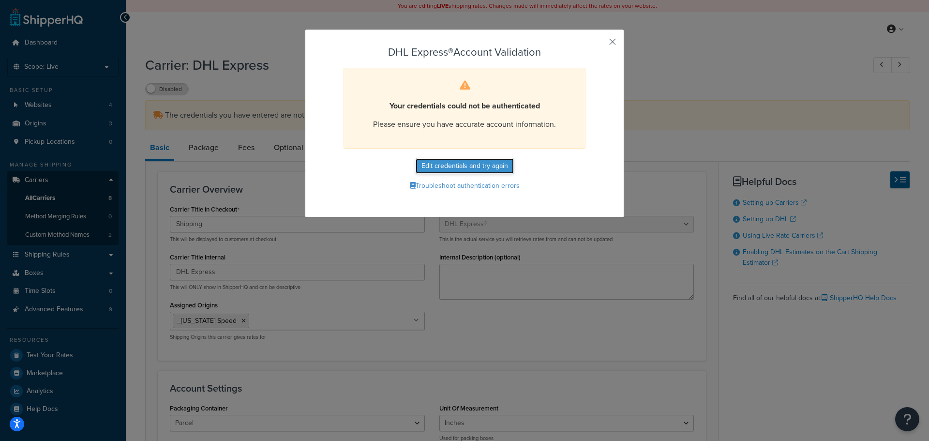
click at [467, 167] on button "Edit credentials and try again" at bounding box center [464, 165] width 98 height 15
select select "US"
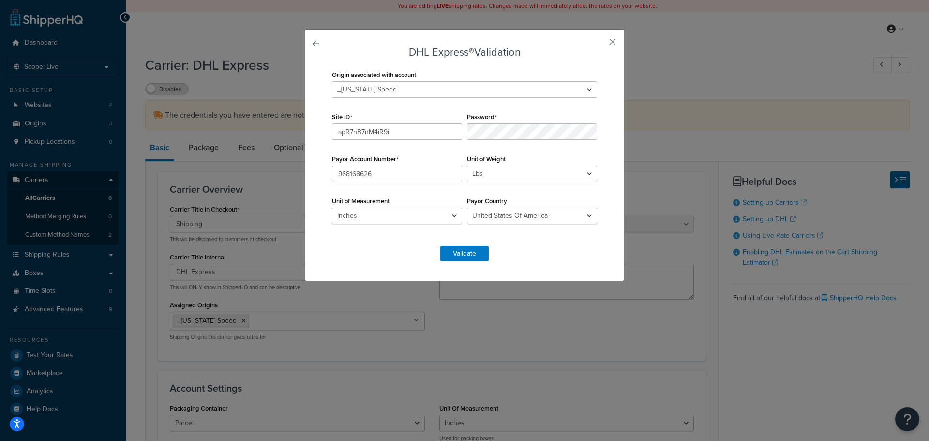
click at [329, 46] on link at bounding box center [329, 46] width 0 height 0
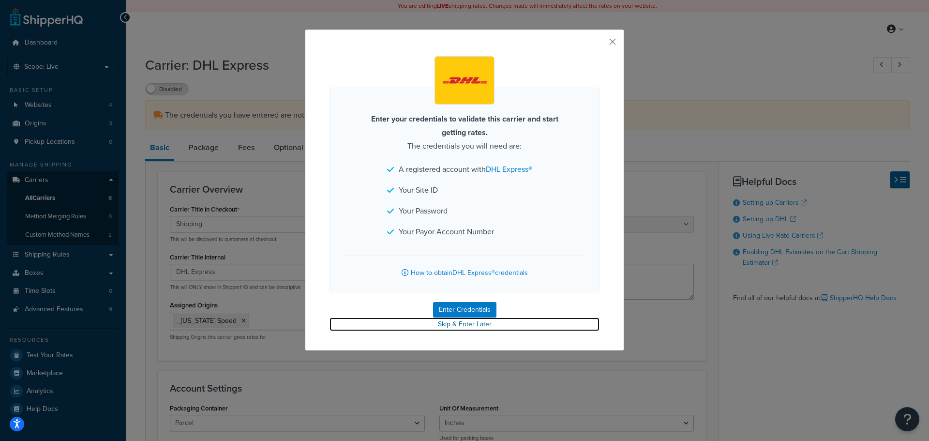
click at [458, 325] on link "Skip & Enter Later" at bounding box center [464, 324] width 270 height 14
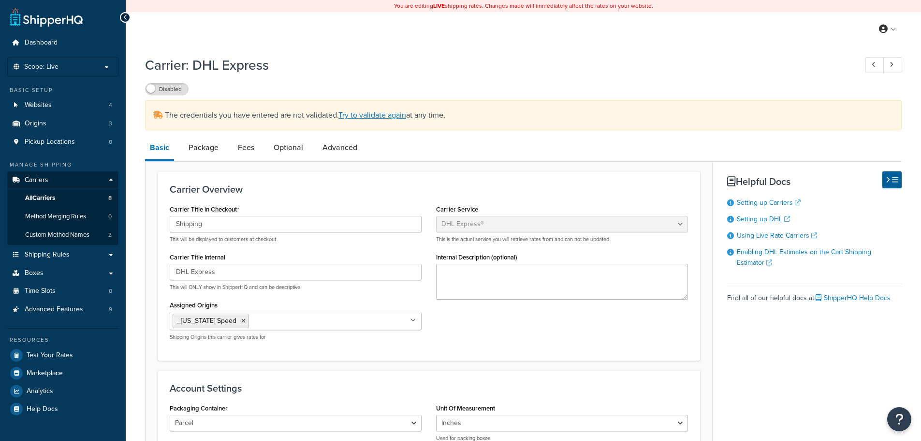
select select "dhl"
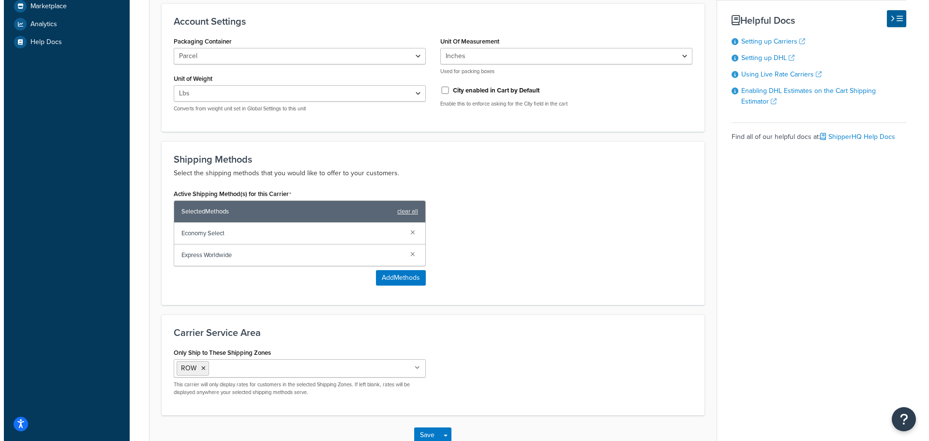
scroll to position [387, 0]
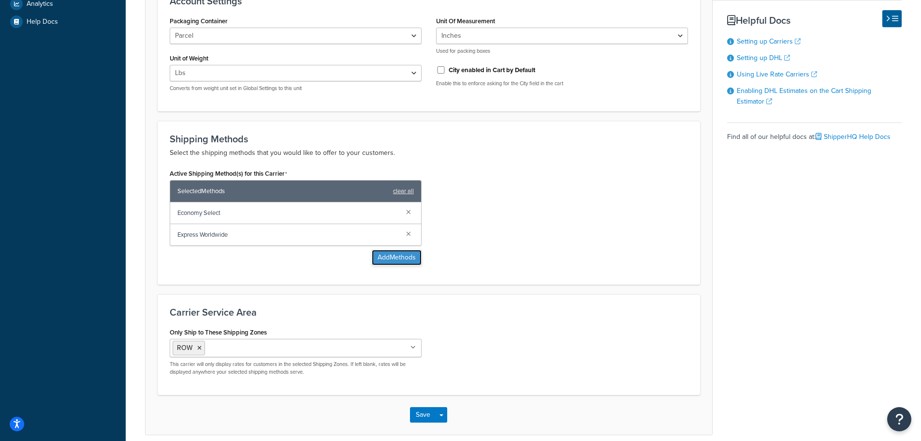
click at [396, 259] on button "Add Methods" at bounding box center [397, 257] width 50 height 15
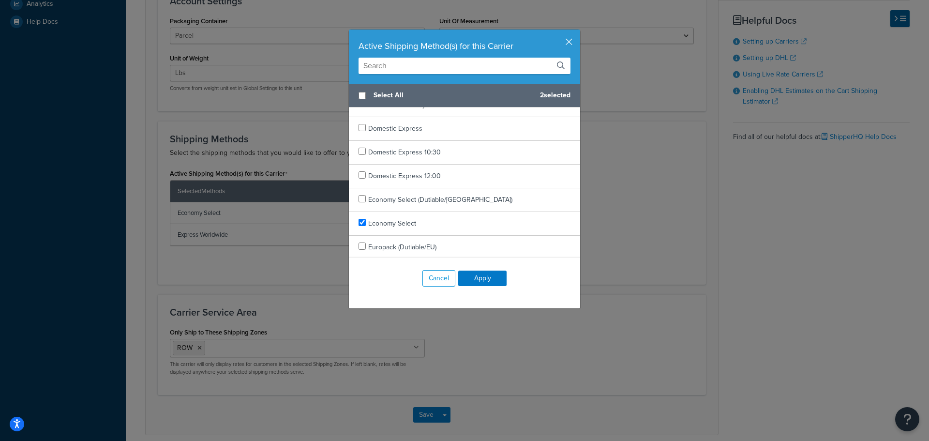
scroll to position [0, 0]
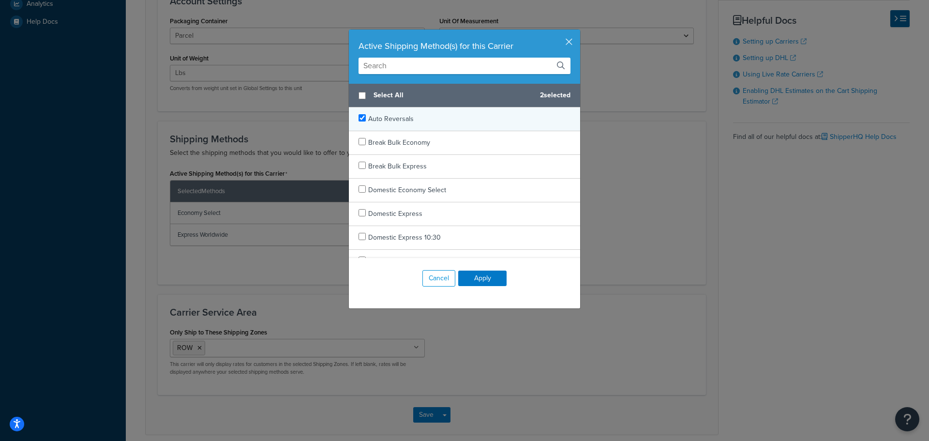
checkbox input "true"
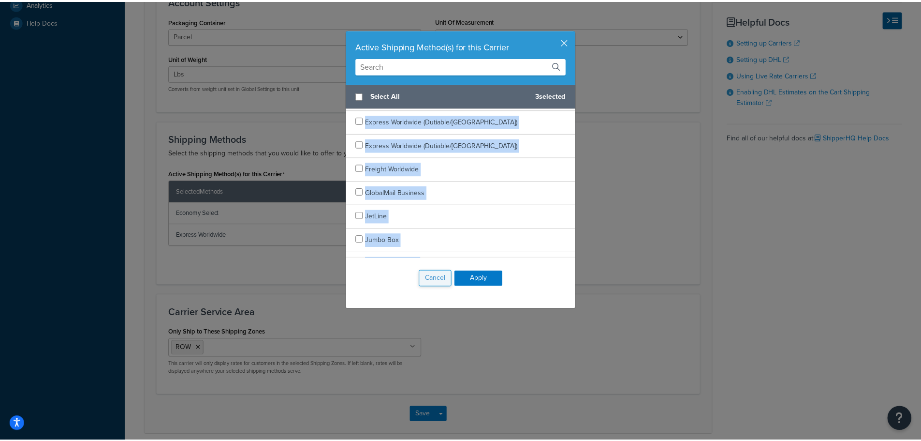
scroll to position [631, 0]
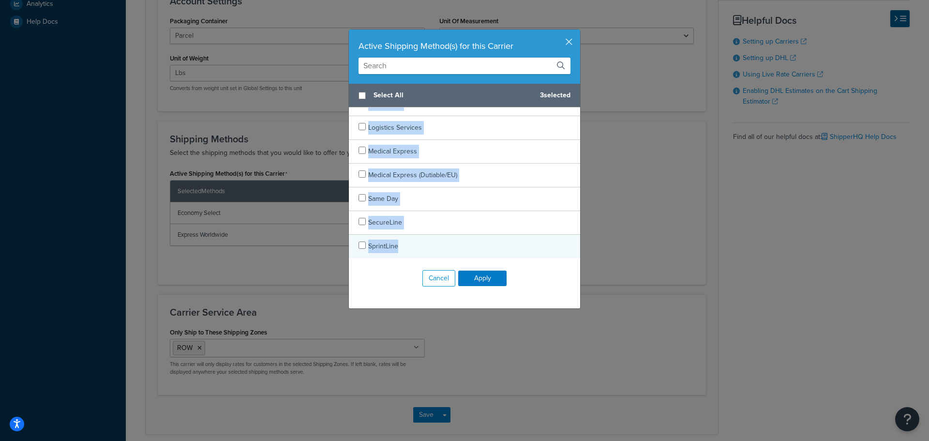
drag, startPoint x: 354, startPoint y: 114, endPoint x: 477, endPoint y: 252, distance: 184.6
click at [477, 252] on div "Select All 3 selected Auto Reversals Break Bulk Economy Break Bulk Express Dome…" at bounding box center [464, 171] width 231 height 174
checkbox input "true"
copy div "Auto Reversals Break Bulk Economy Break Bulk Express Domestic Economy Select Do…"
click at [444, 281] on button "Cancel" at bounding box center [438, 278] width 33 height 16
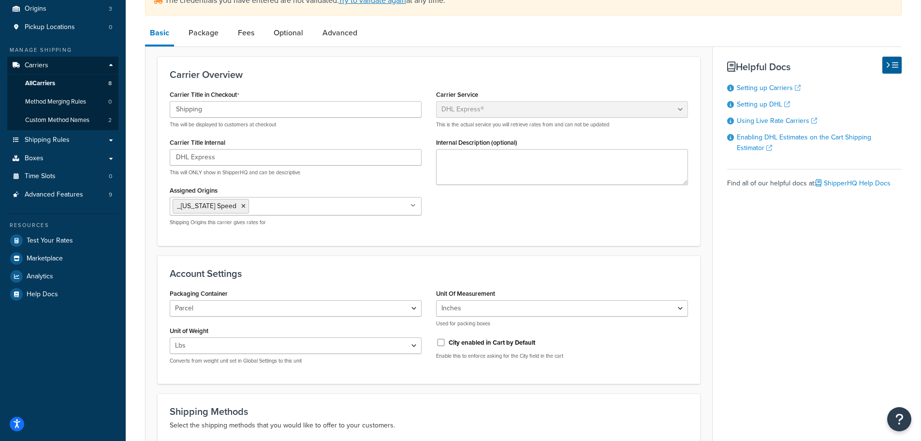
scroll to position [0, 0]
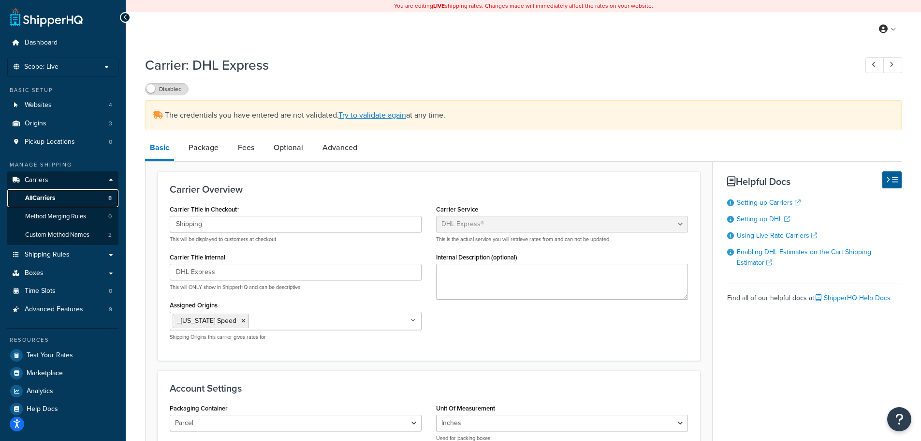
click at [51, 198] on span "All Carriers" at bounding box center [40, 198] width 30 height 8
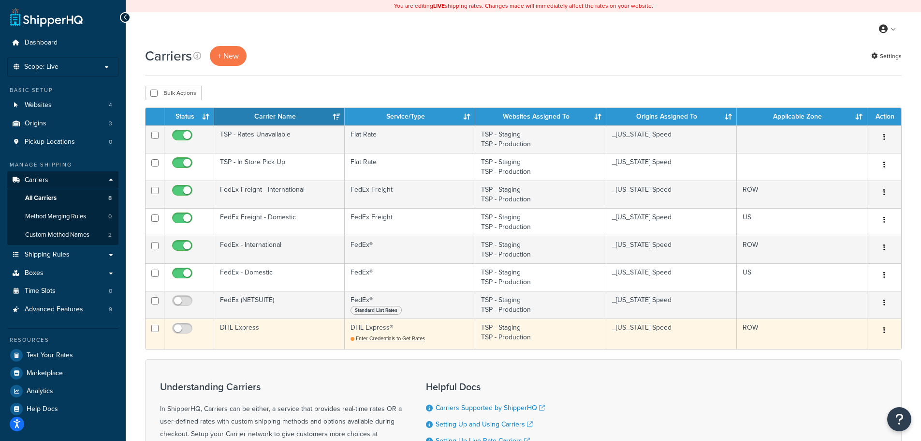
click at [278, 333] on td "DHL Express" at bounding box center [279, 333] width 131 height 30
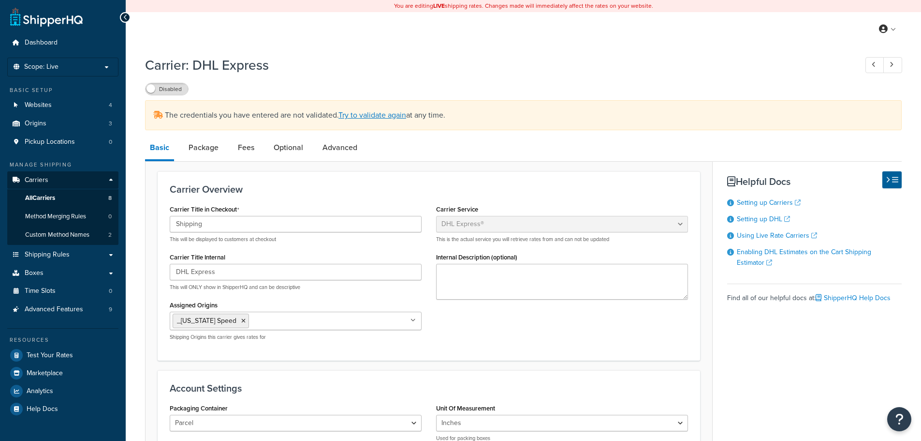
select select "dhl"
click at [387, 111] on link "Try to validate again" at bounding box center [373, 114] width 68 height 11
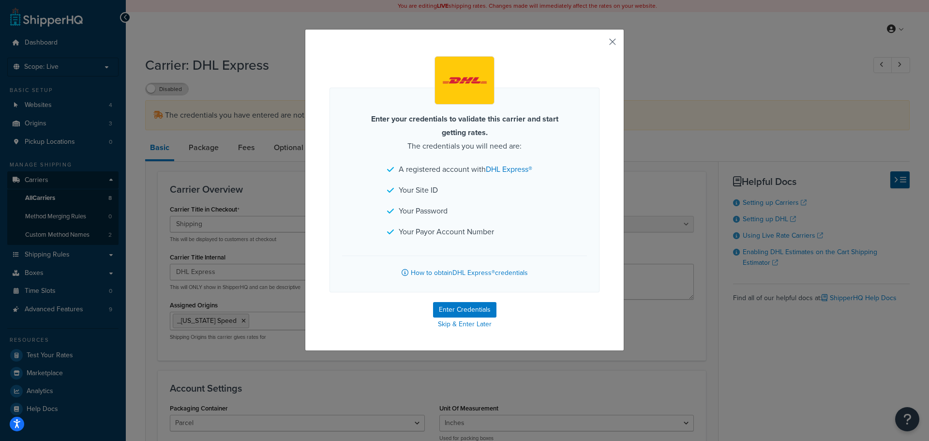
click at [599, 44] on button "button" at bounding box center [598, 45] width 2 height 2
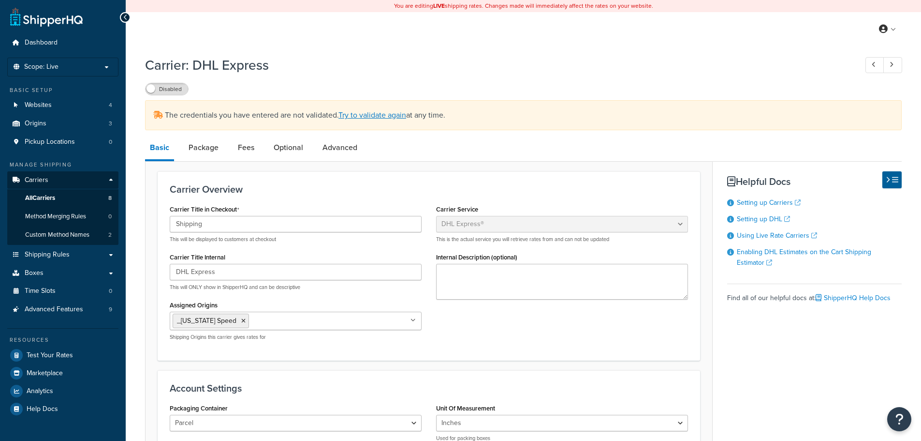
select select "dhl"
